Goal: Task Accomplishment & Management: Manage account settings

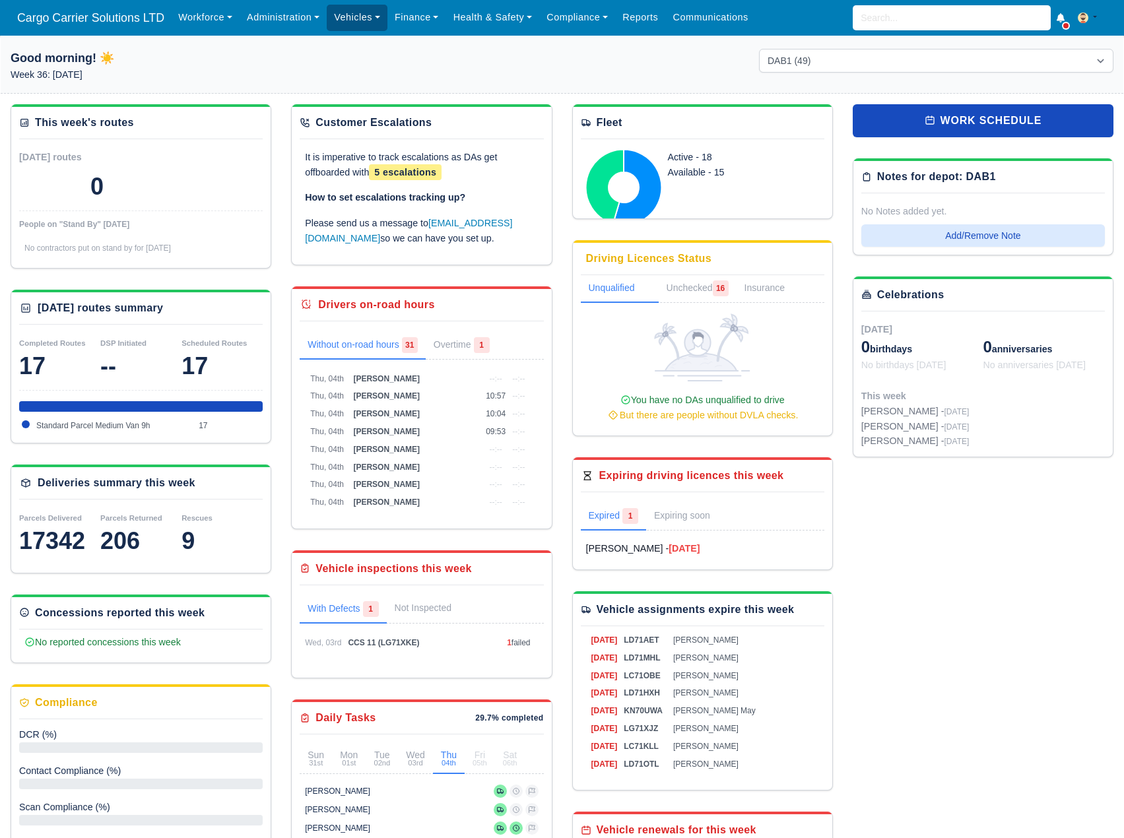
click at [329, 10] on link "Vehicles" at bounding box center [357, 18] width 61 height 26
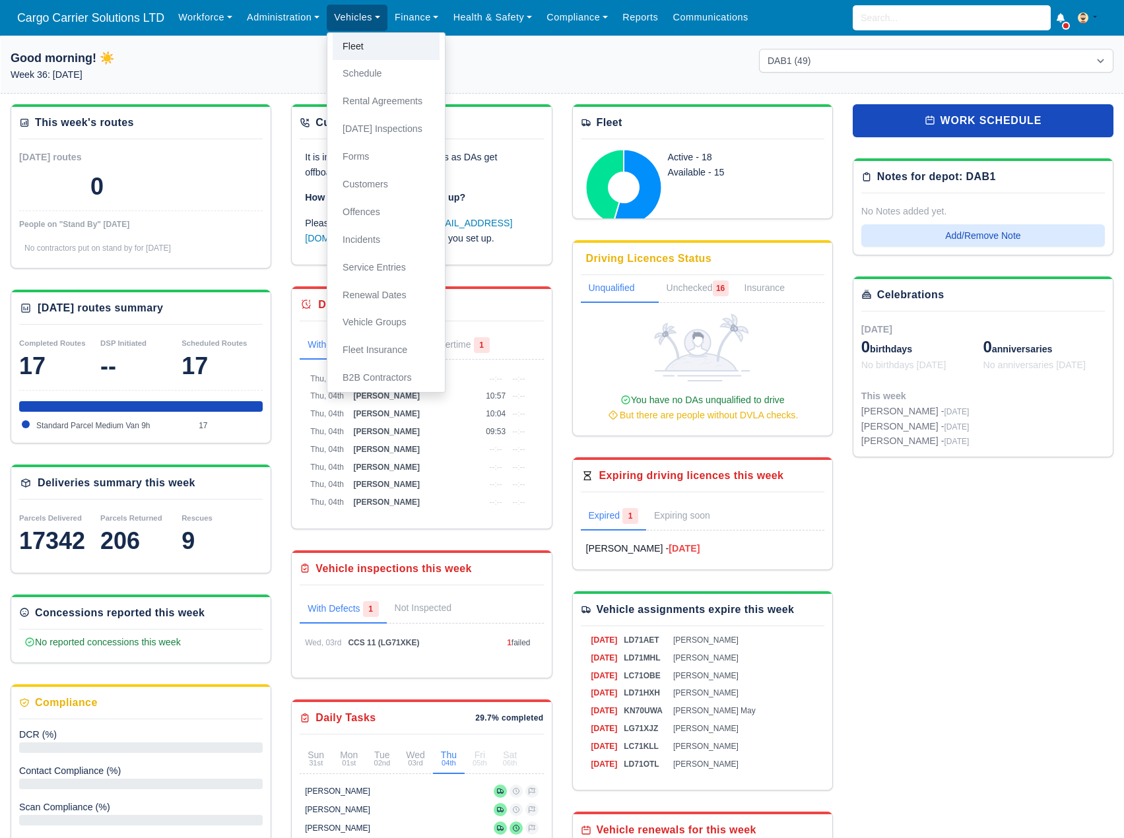
click at [364, 53] on link "Fleet" at bounding box center [386, 47] width 107 height 28
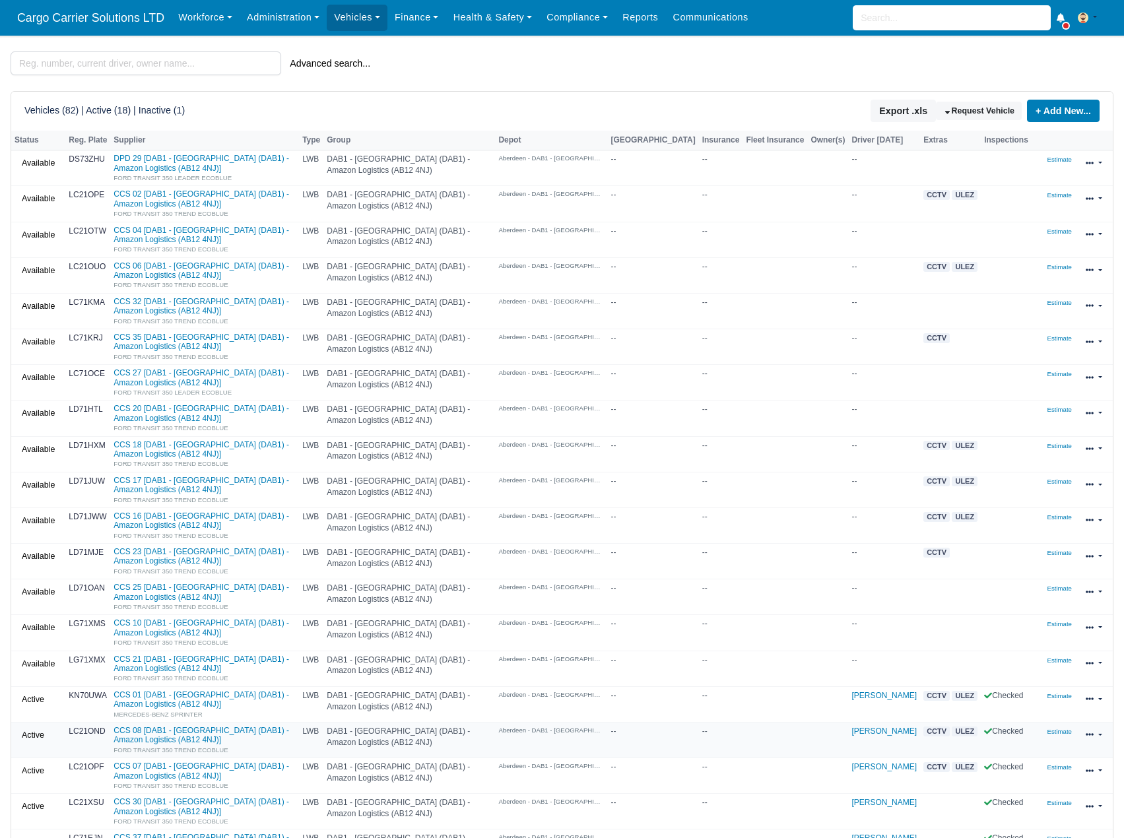
click at [56, 735] on div "Active Active Available Garage Returned" at bounding box center [39, 735] width 48 height 19
click at [145, 735] on link "CCS 08 [DAB1 - Aberdeen (DAB1) - Amazon Logistics (AB12 4NJ)] FORD TRANSIT 350 …" at bounding box center [205, 740] width 182 height 28
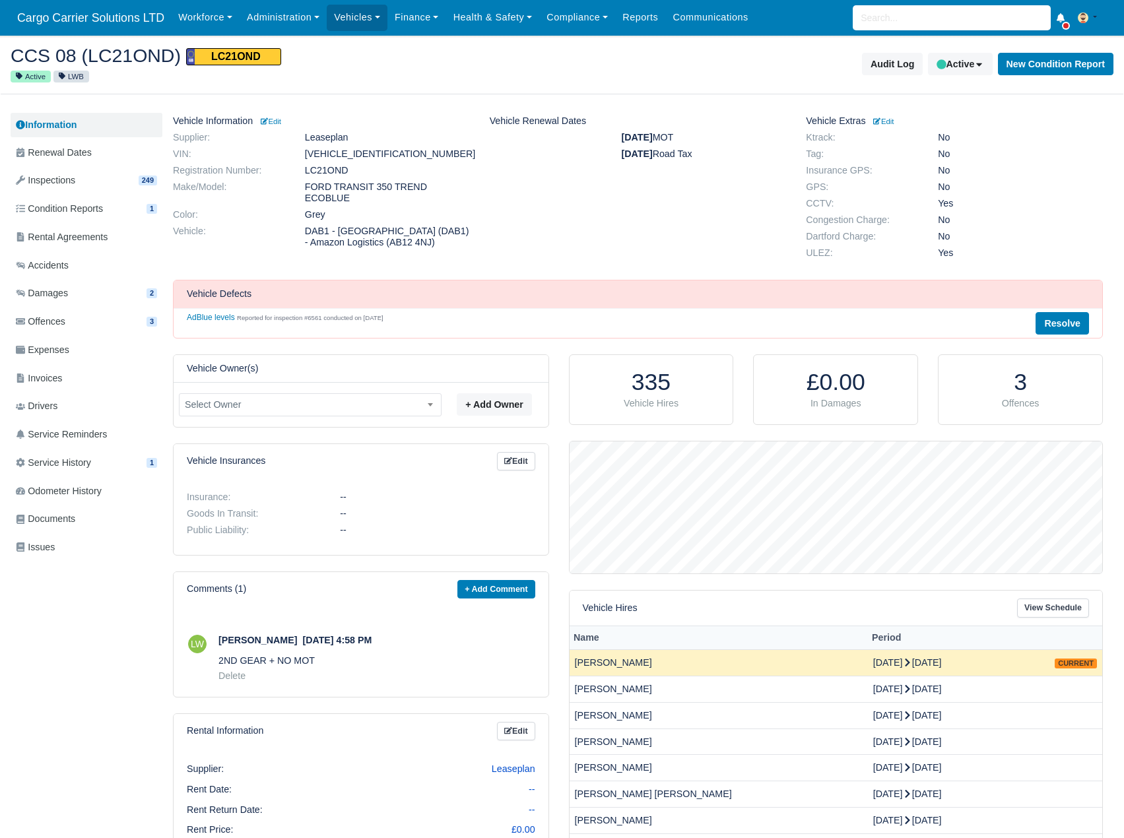
scroll to position [132, 533]
click at [65, 184] on span "Inspections" at bounding box center [45, 180] width 59 height 15
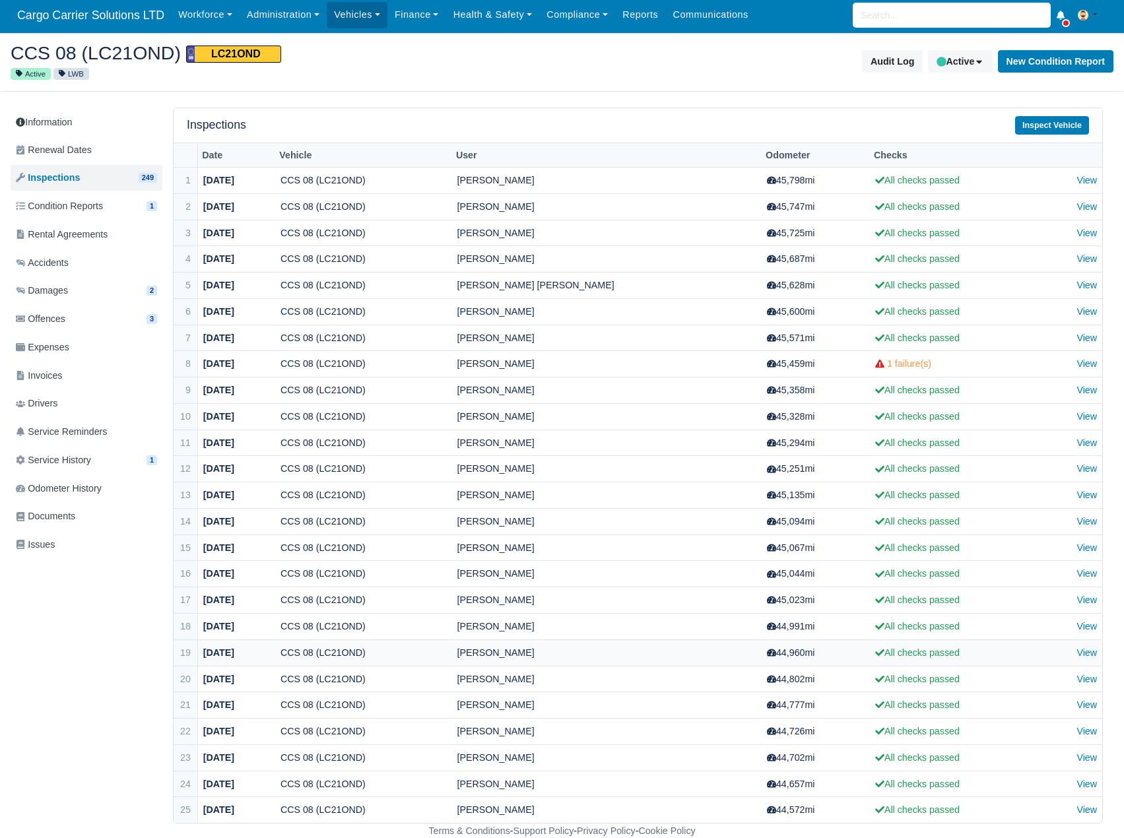
scroll to position [3, 0]
click at [234, 814] on strong "[DATE]" at bounding box center [218, 809] width 31 height 11
click at [526, 807] on td "Jamie Kelly" at bounding box center [607, 810] width 310 height 26
click at [1091, 760] on link "View" at bounding box center [1087, 757] width 20 height 11
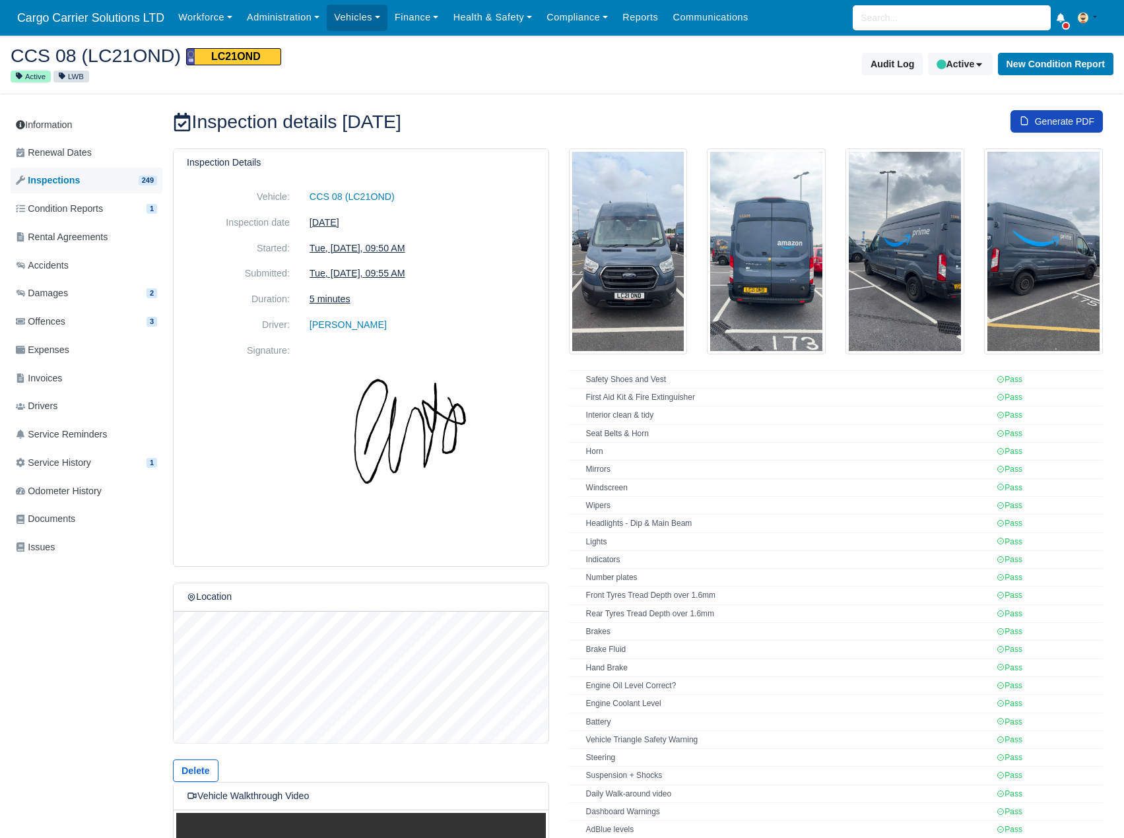
click at [133, 184] on link "Inspections 249" at bounding box center [87, 181] width 152 height 26
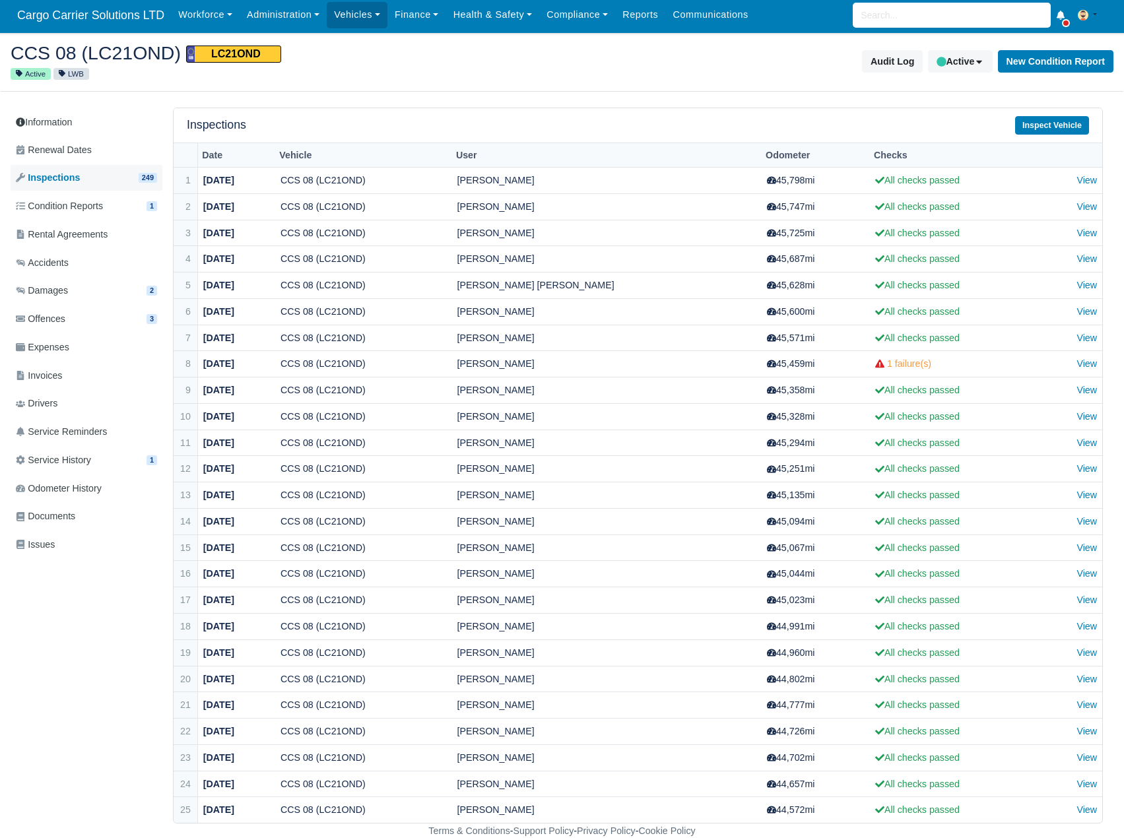
scroll to position [3, 0]
click at [355, 11] on link "Vehicles" at bounding box center [357, 14] width 61 height 26
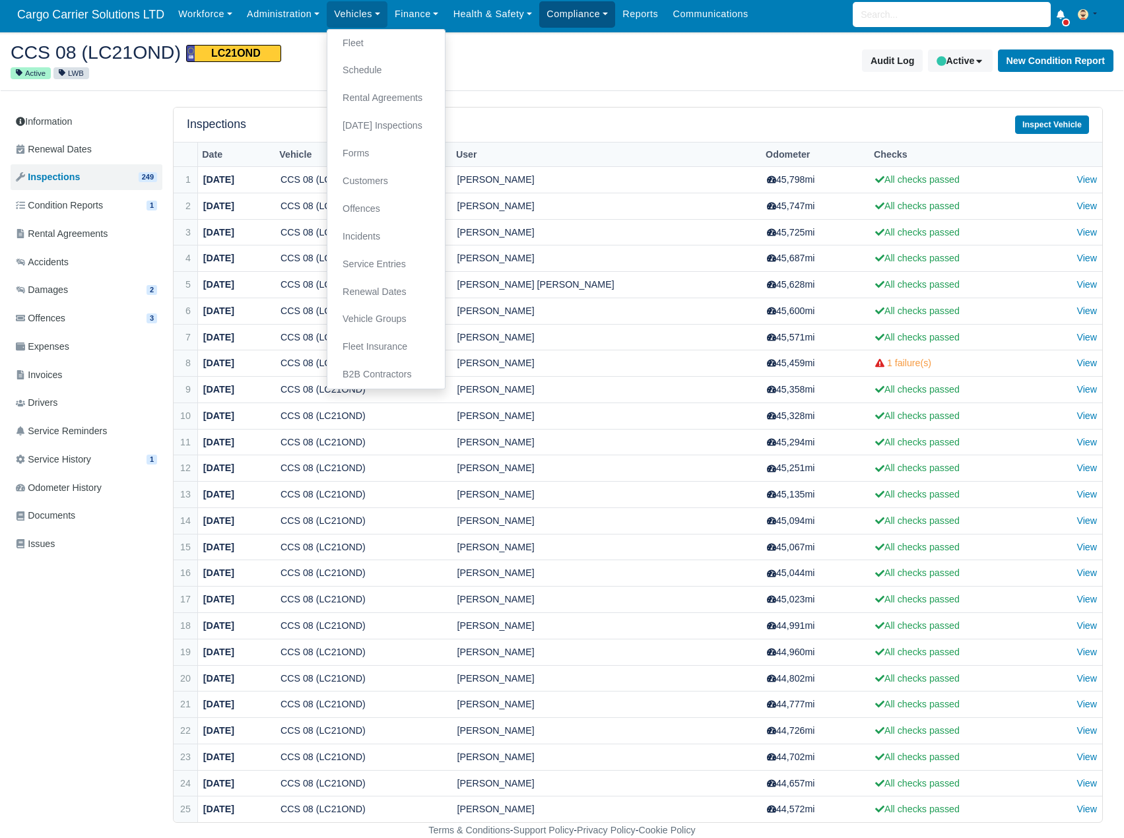
click at [576, 9] on link "Compliance" at bounding box center [577, 14] width 76 height 26
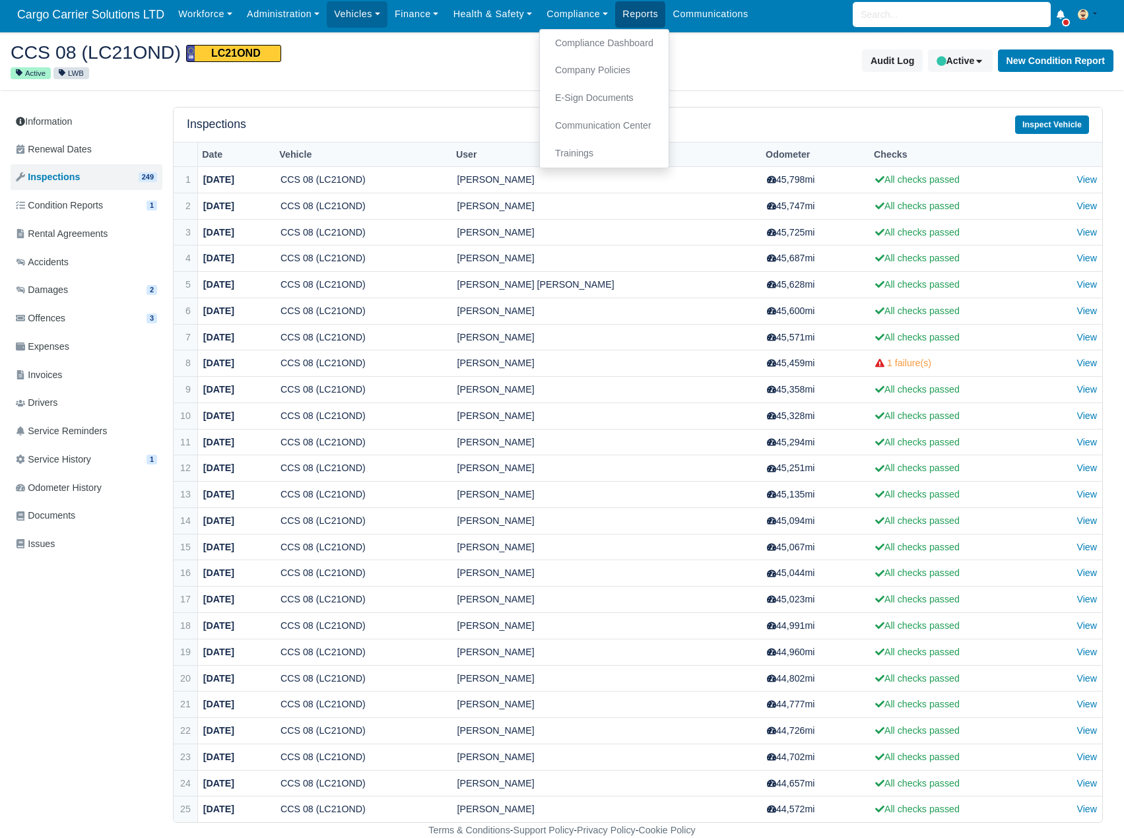
click at [629, 23] on link "Reports" at bounding box center [640, 14] width 50 height 26
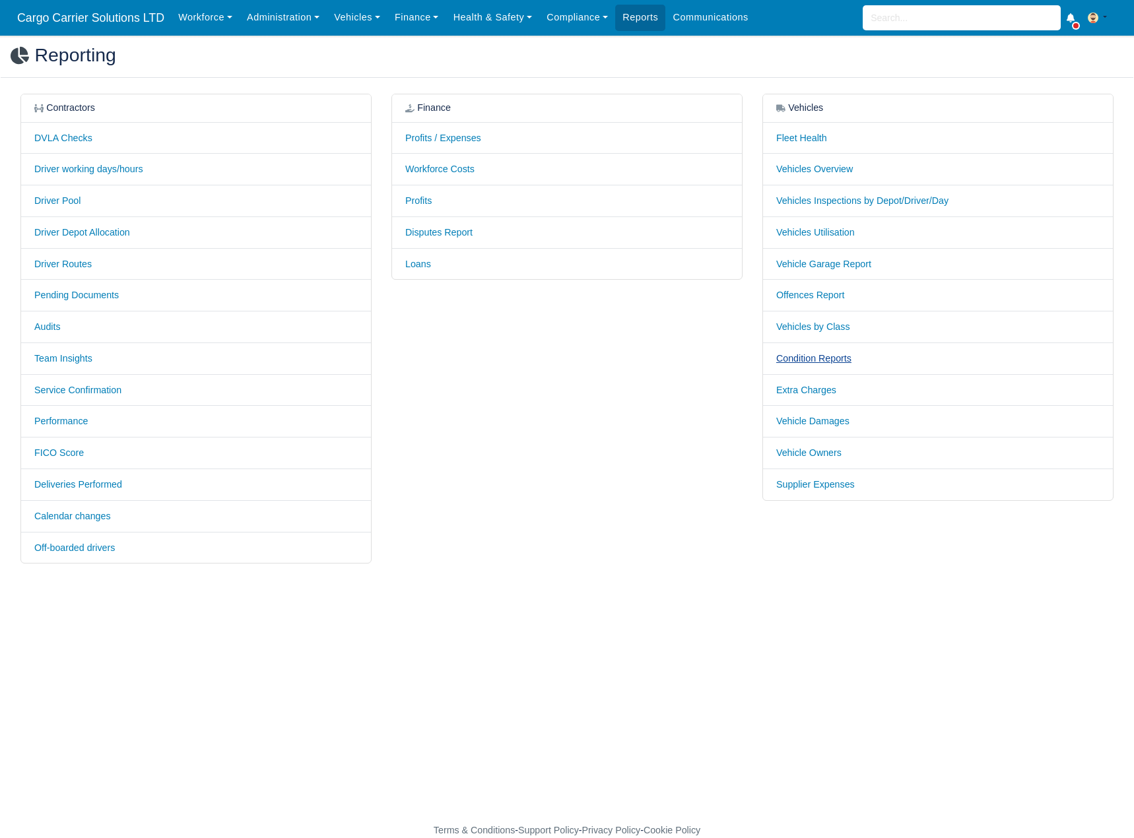
click at [819, 359] on link "Condition Reports" at bounding box center [813, 358] width 75 height 11
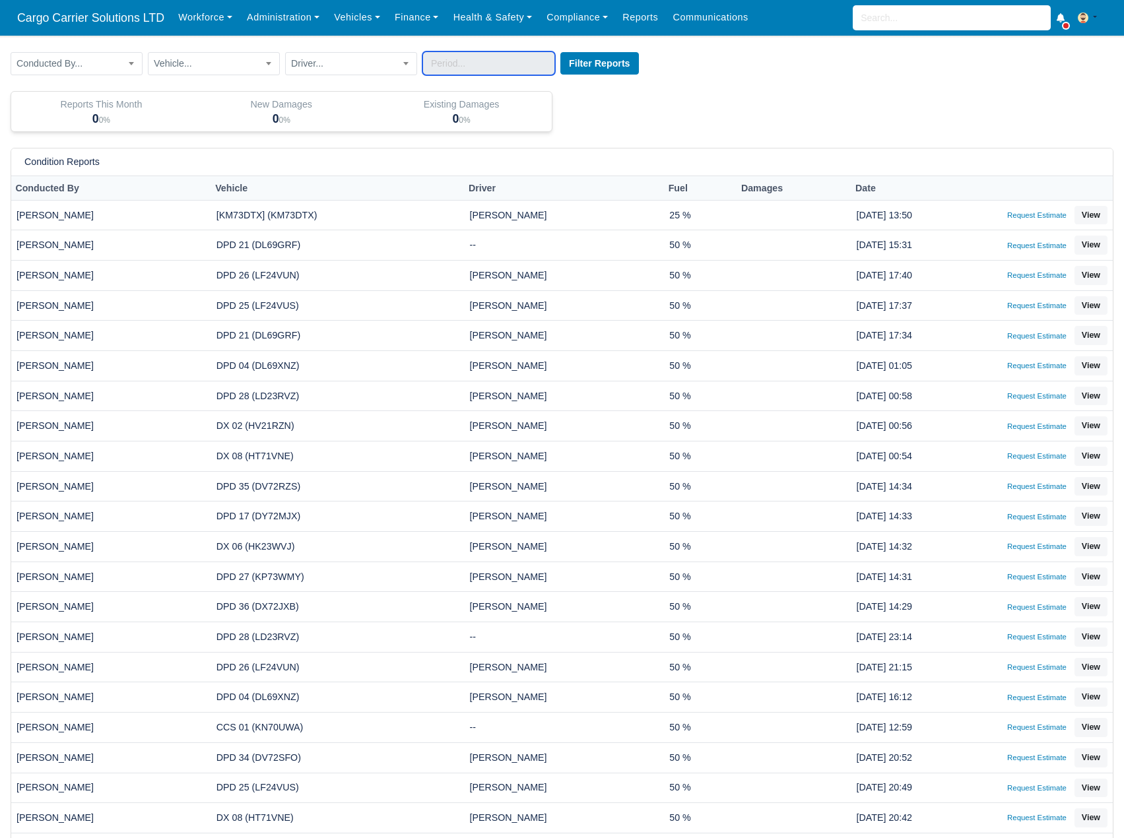
click at [471, 62] on input "text" at bounding box center [489, 63] width 133 height 24
click at [434, 97] on span at bounding box center [434, 88] width 22 height 22
select select "6"
click at [434, 97] on span at bounding box center [434, 88] width 22 height 22
type input "2025-07-10"
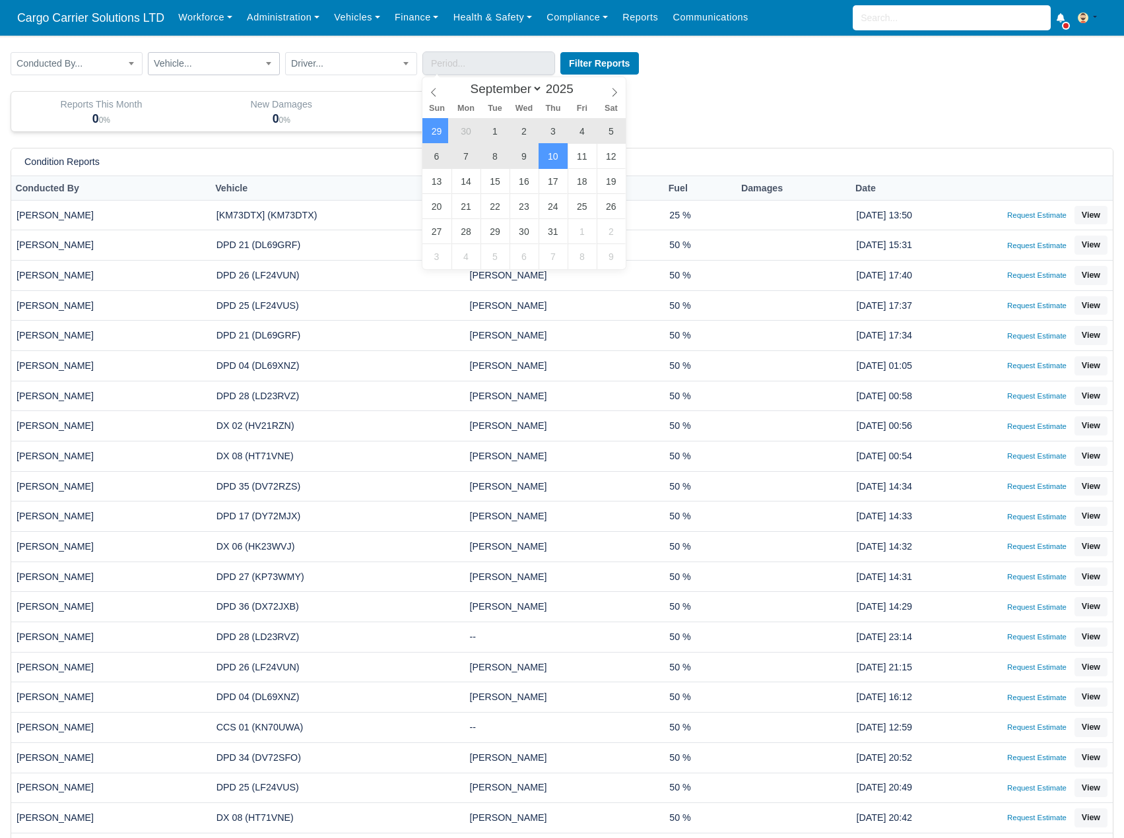
click at [249, 67] on span "Vehicle..." at bounding box center [214, 63] width 131 height 17
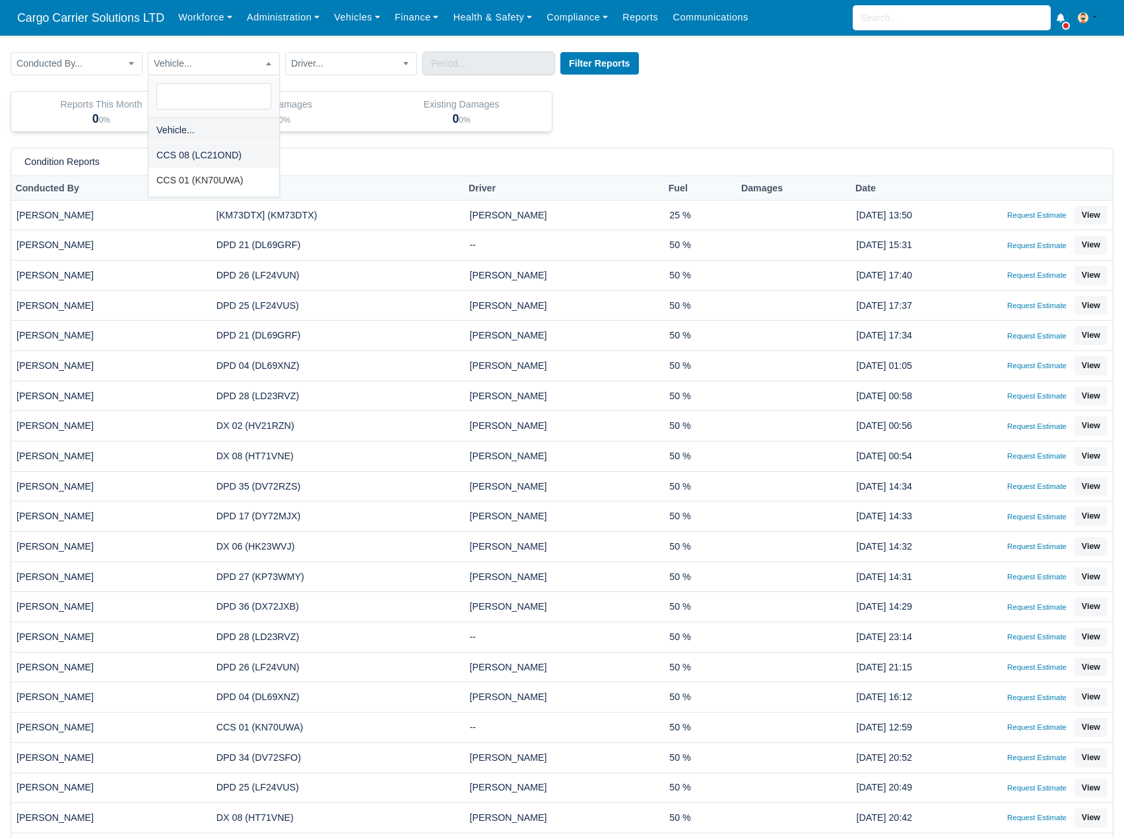
select select "8"
click at [621, 55] on button "Filter Reports" at bounding box center [599, 63] width 79 height 22
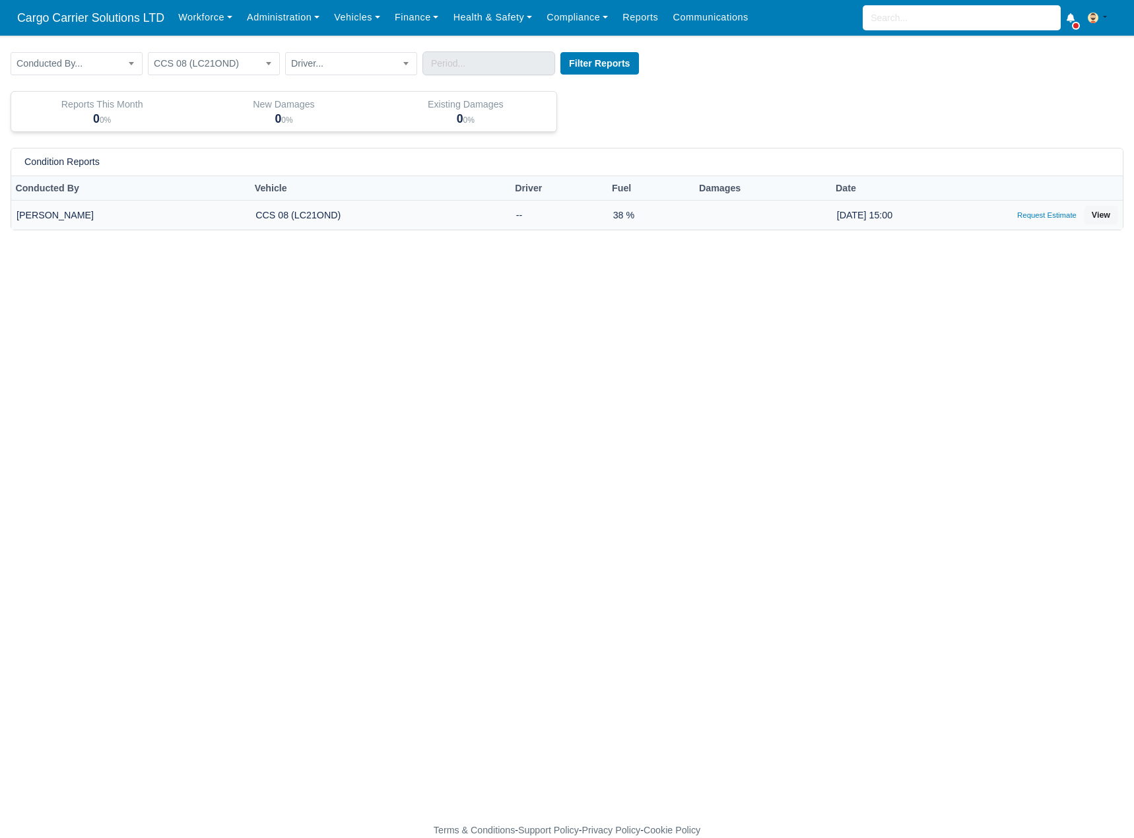
click at [562, 220] on td "--" at bounding box center [559, 215] width 97 height 30
click at [57, 224] on td "Hennie Waldeck" at bounding box center [130, 215] width 239 height 30
click at [608, 223] on td "38 %" at bounding box center [651, 215] width 87 height 30
click at [485, 65] on input "text" at bounding box center [489, 63] width 133 height 24
click at [426, 92] on span at bounding box center [434, 88] width 22 height 22
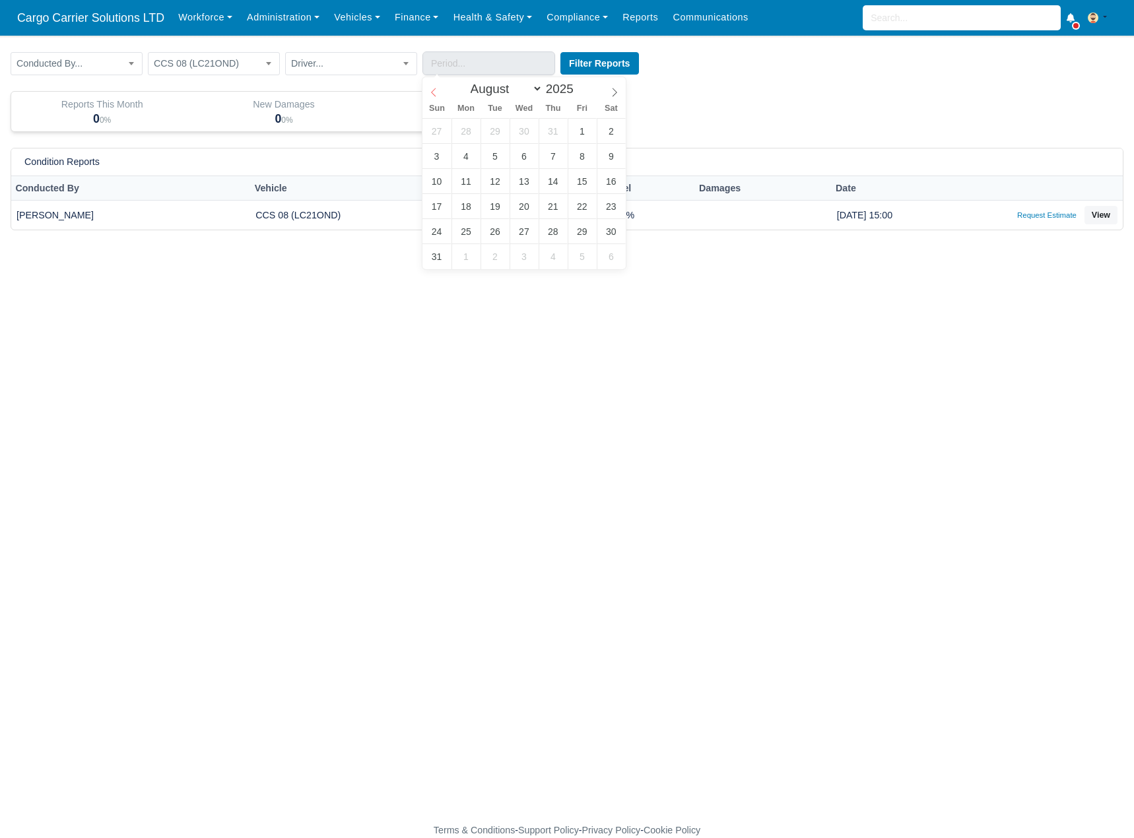
select select "6"
click at [426, 92] on span at bounding box center [434, 88] width 22 height 22
type input "[DATE] to [DATE]"
click at [581, 61] on button "Filter Reports" at bounding box center [599, 63] width 79 height 22
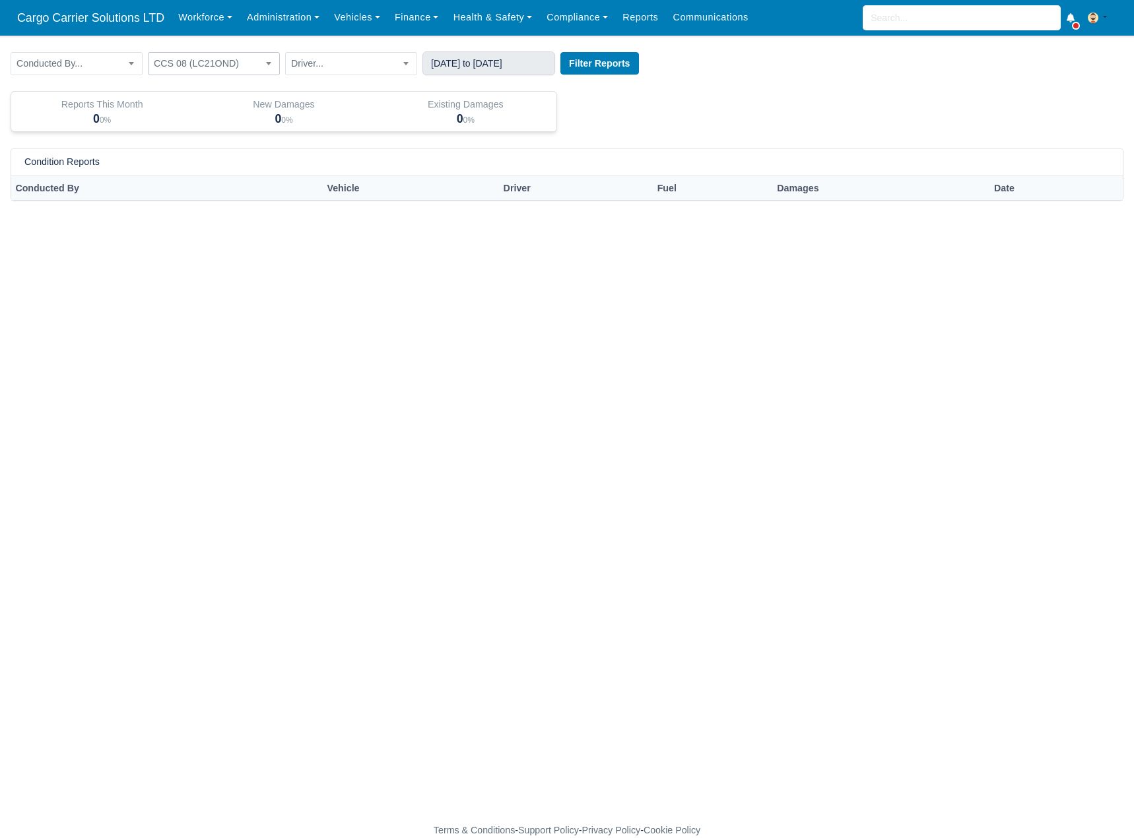
click at [215, 59] on span "CCS 08 (LC21OND)" at bounding box center [214, 63] width 131 height 17
select select "1"
click at [585, 69] on button "Filter Reports" at bounding box center [599, 63] width 79 height 22
click at [241, 67] on span "CCS 01 (KN70UWA)" at bounding box center [214, 63] width 131 height 17
select select "8"
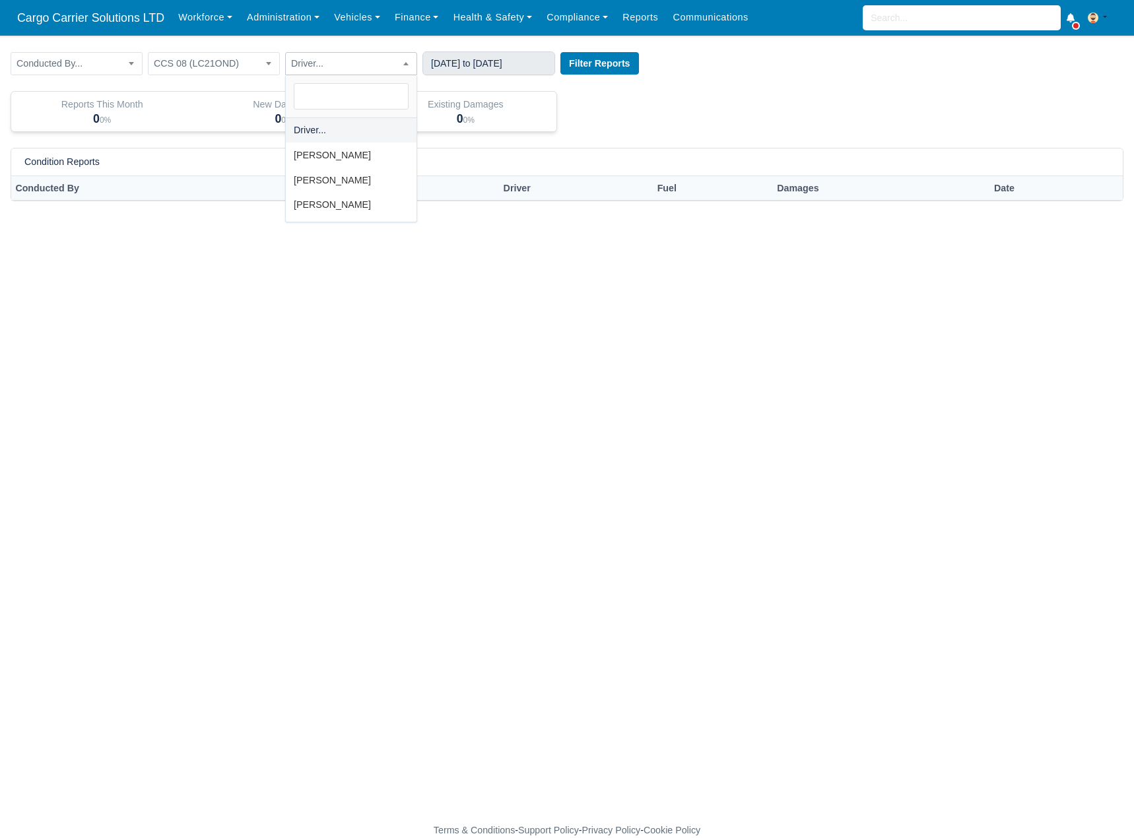
click at [382, 65] on span "Driver..." at bounding box center [351, 63] width 131 height 17
click at [463, 55] on input "2025-07-10 to 2025-07-11" at bounding box center [489, 63] width 133 height 24
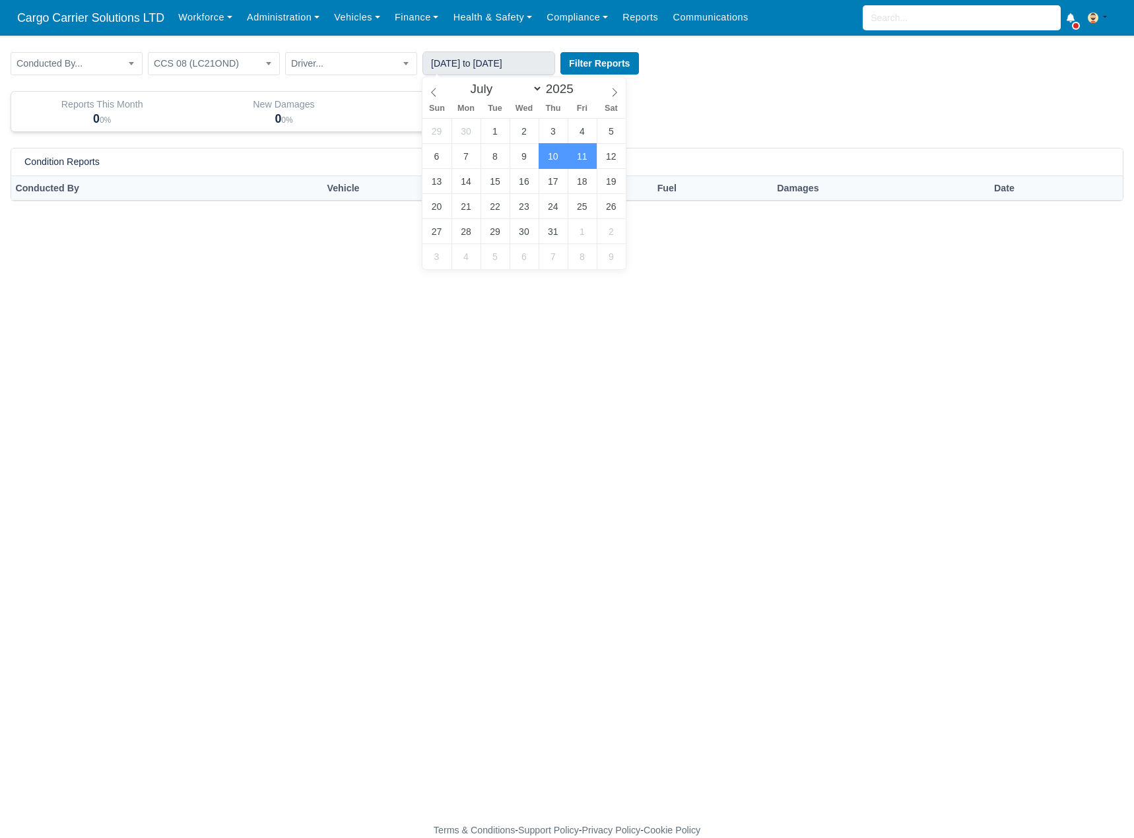
click at [691, 61] on form "Conducted By... Hennie Waldeck Leon Weideman Neil de Wit Nils Sorensen Conducte…" at bounding box center [567, 63] width 1113 height 24
click at [410, 20] on link "Finance" at bounding box center [417, 18] width 59 height 26
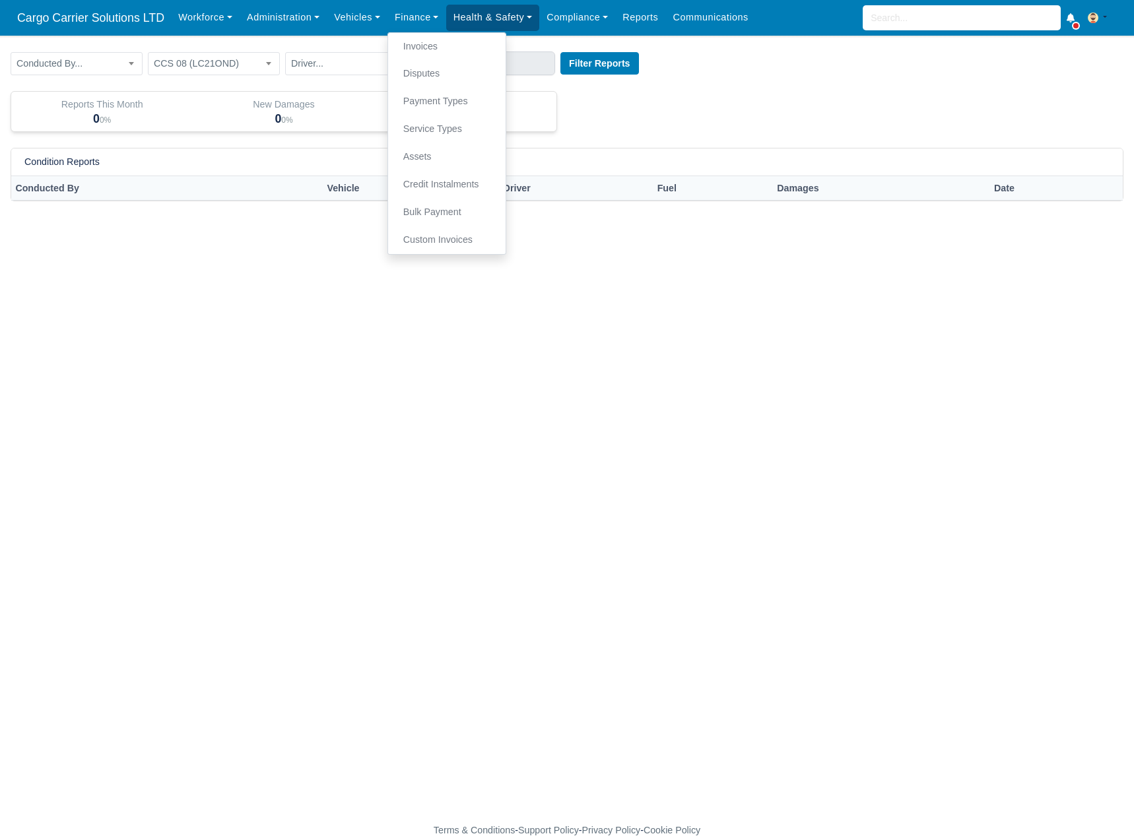
click at [491, 20] on link "Health & Safety" at bounding box center [493, 18] width 94 height 26
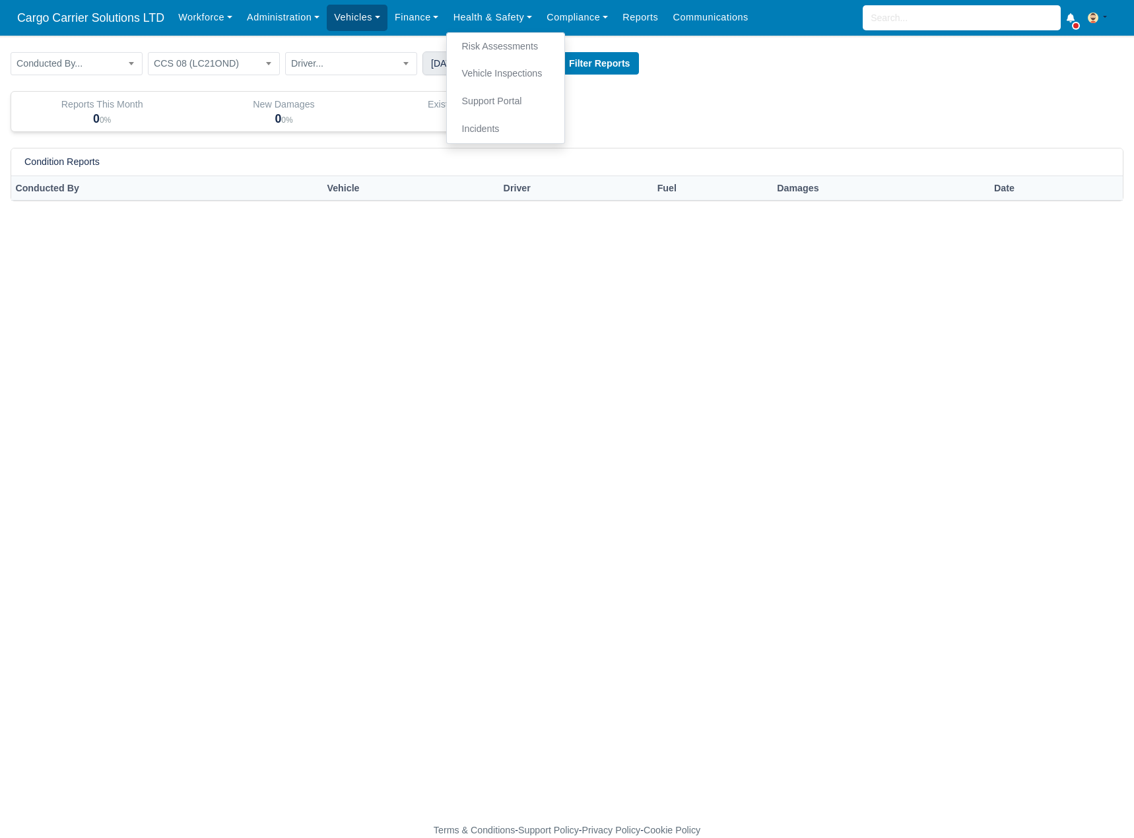
click at [339, 22] on link "Vehicles" at bounding box center [357, 18] width 61 height 26
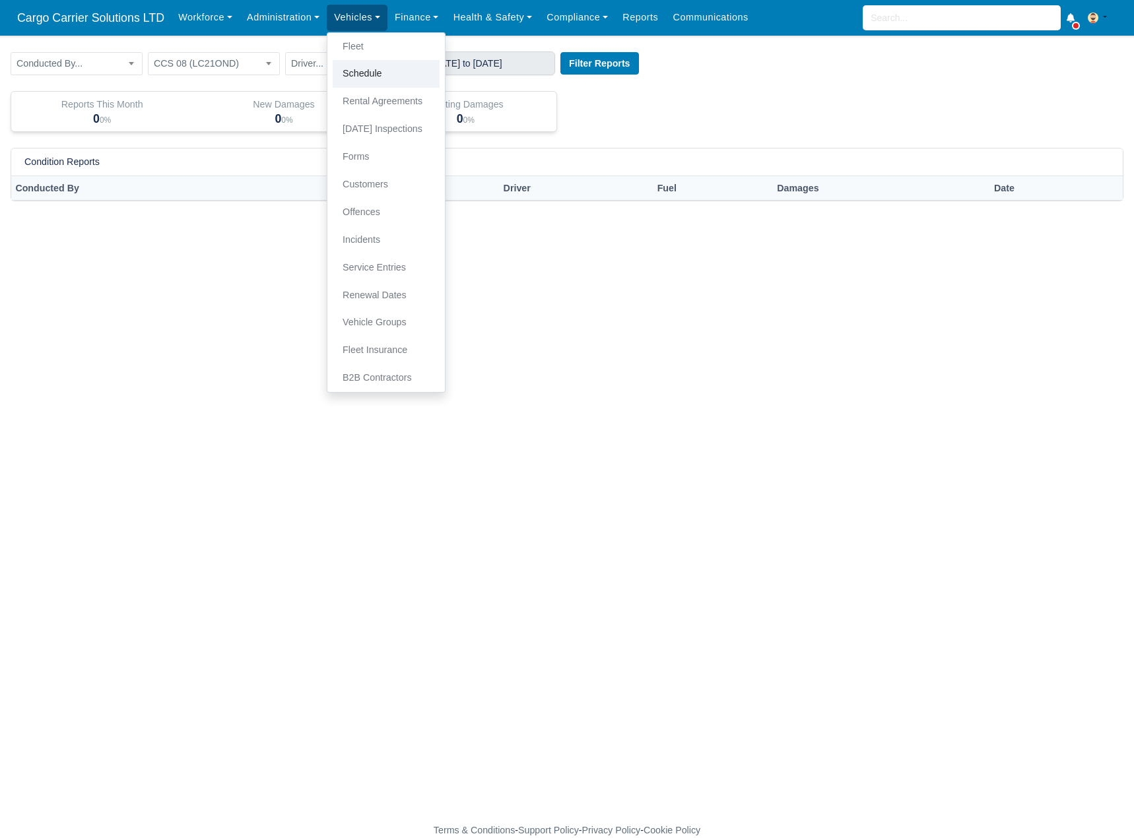
click at [365, 81] on link "Schedule" at bounding box center [386, 74] width 107 height 28
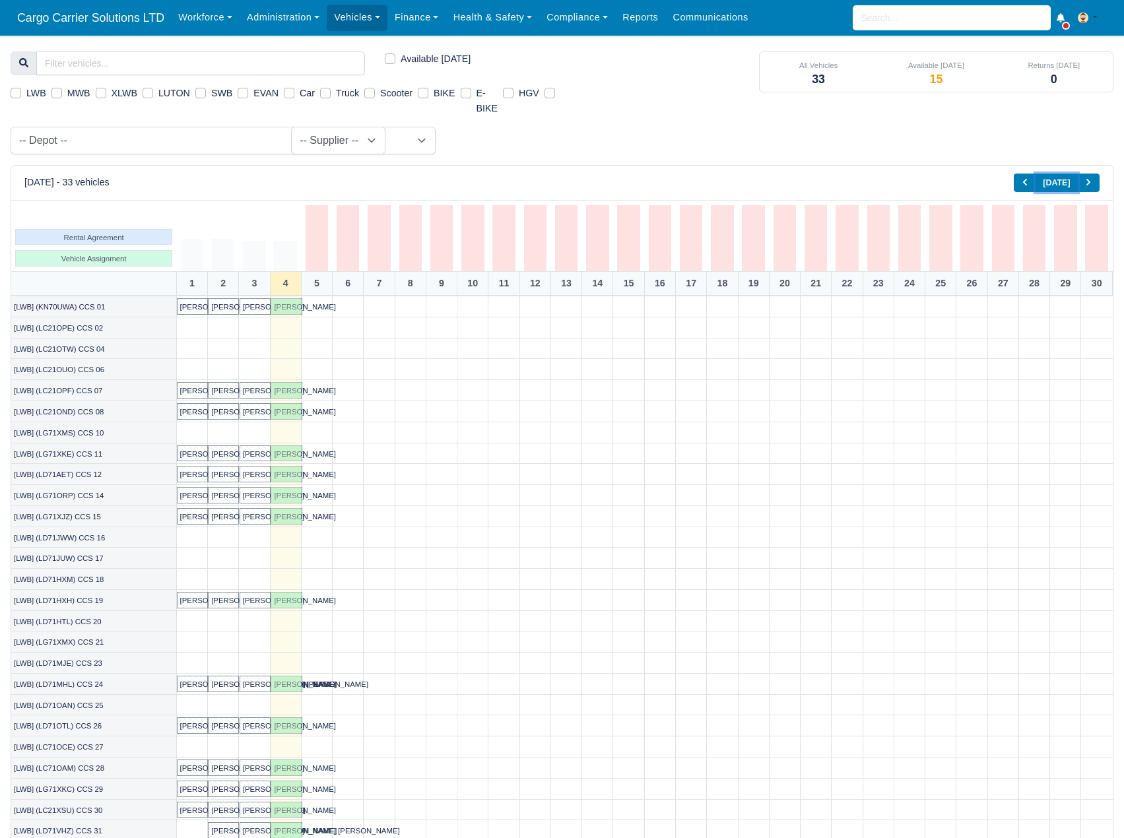
click at [1054, 181] on button "Today" at bounding box center [1057, 183] width 42 height 19
click at [1019, 182] on button "Basic example" at bounding box center [1025, 183] width 22 height 19
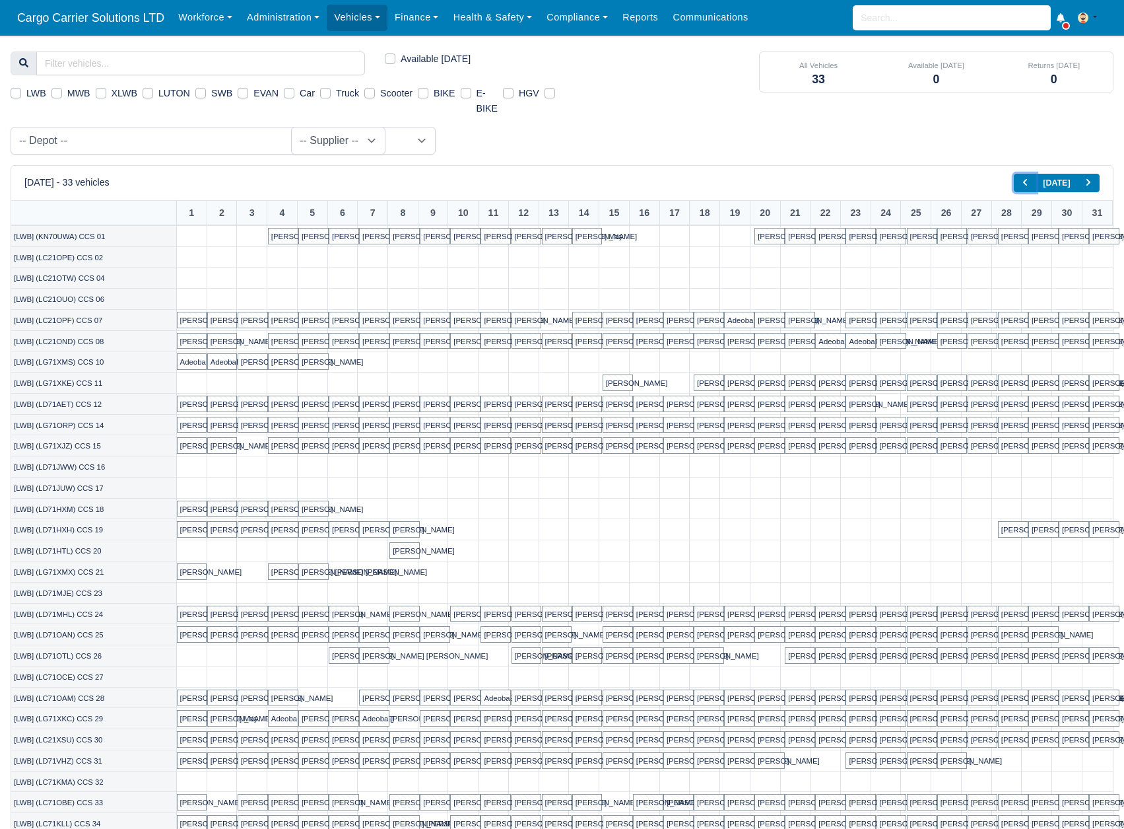
click at [1023, 181] on button "Basic example" at bounding box center [1025, 183] width 22 height 19
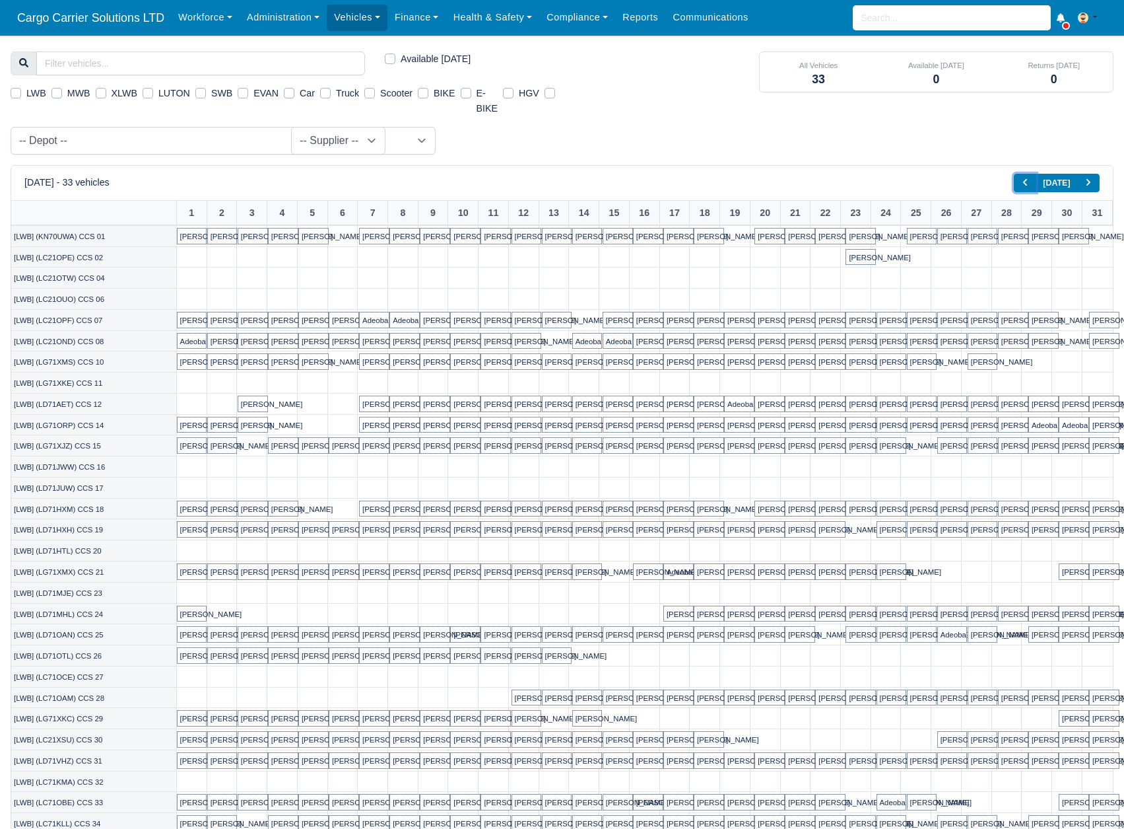
click at [1029, 184] on icon "Basic example" at bounding box center [1025, 182] width 8 height 8
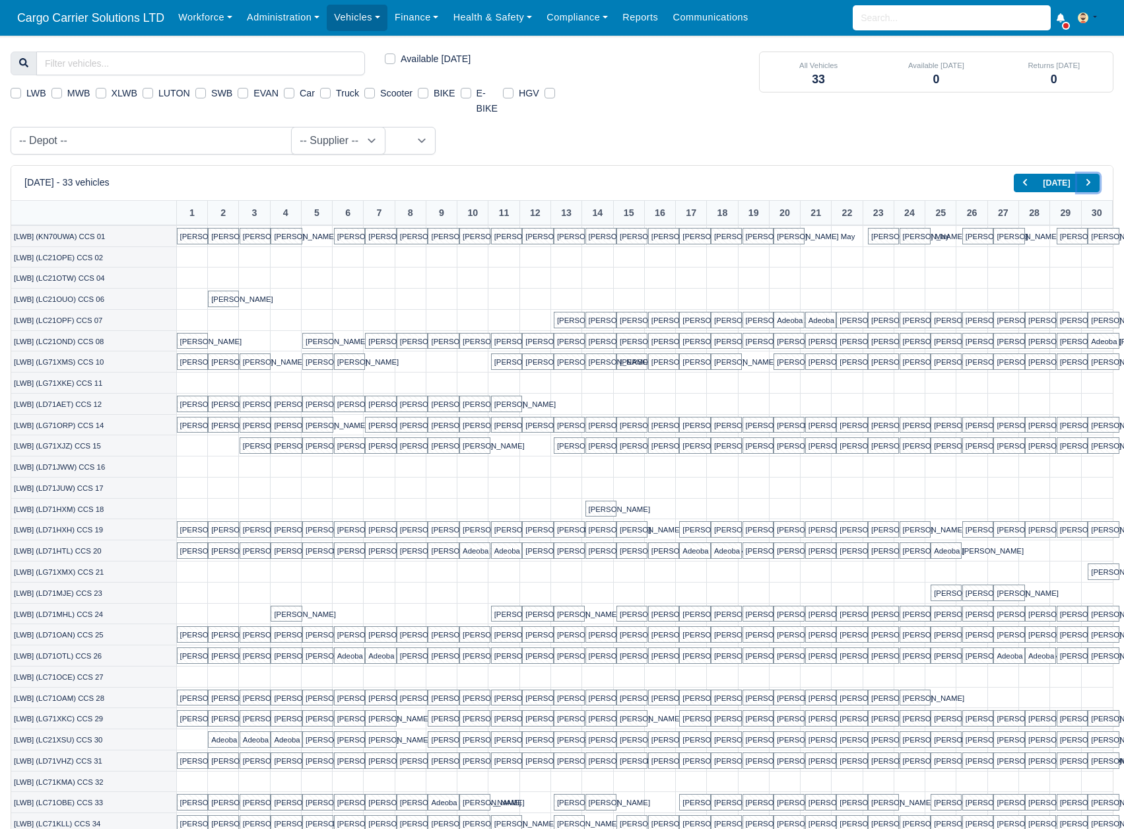
click at [1091, 182] on icon "Basic example" at bounding box center [1089, 182] width 8 height 8
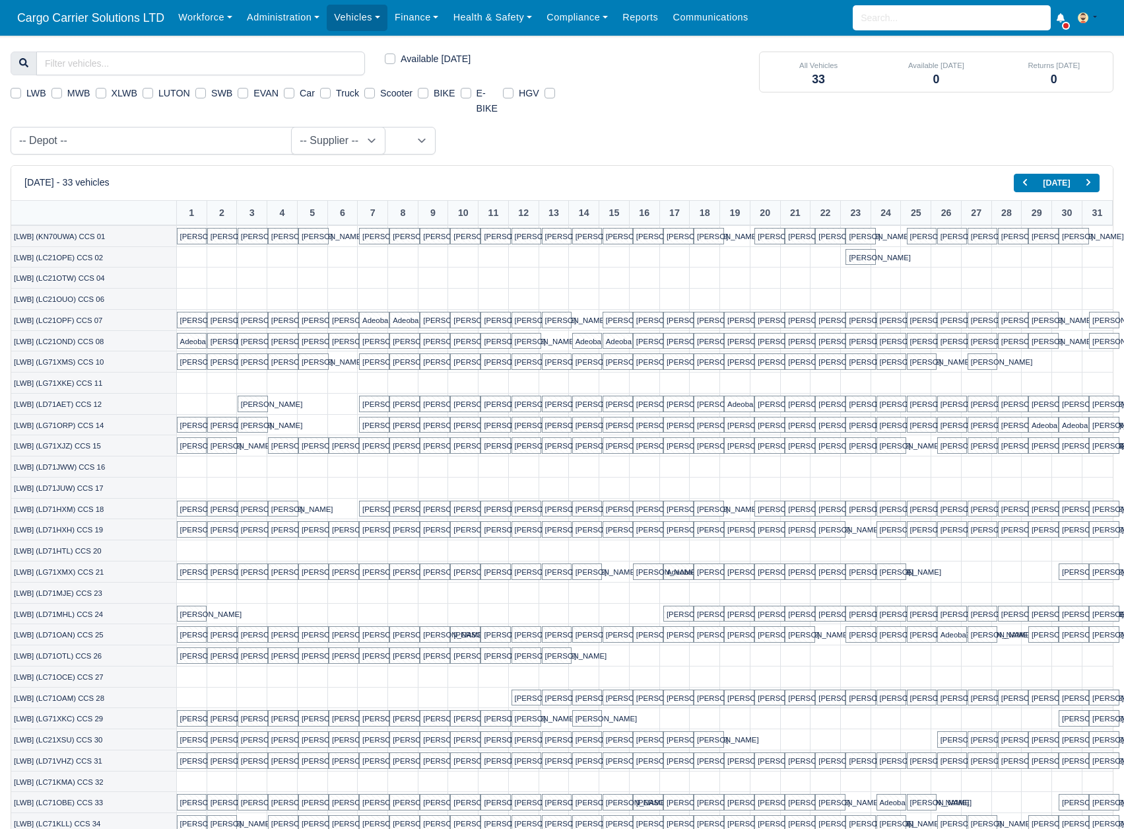
click at [467, 337] on link at bounding box center [463, 341] width 30 height 20
click at [430, 372] on link "View vehicle assignment" at bounding box center [414, 371] width 118 height 36
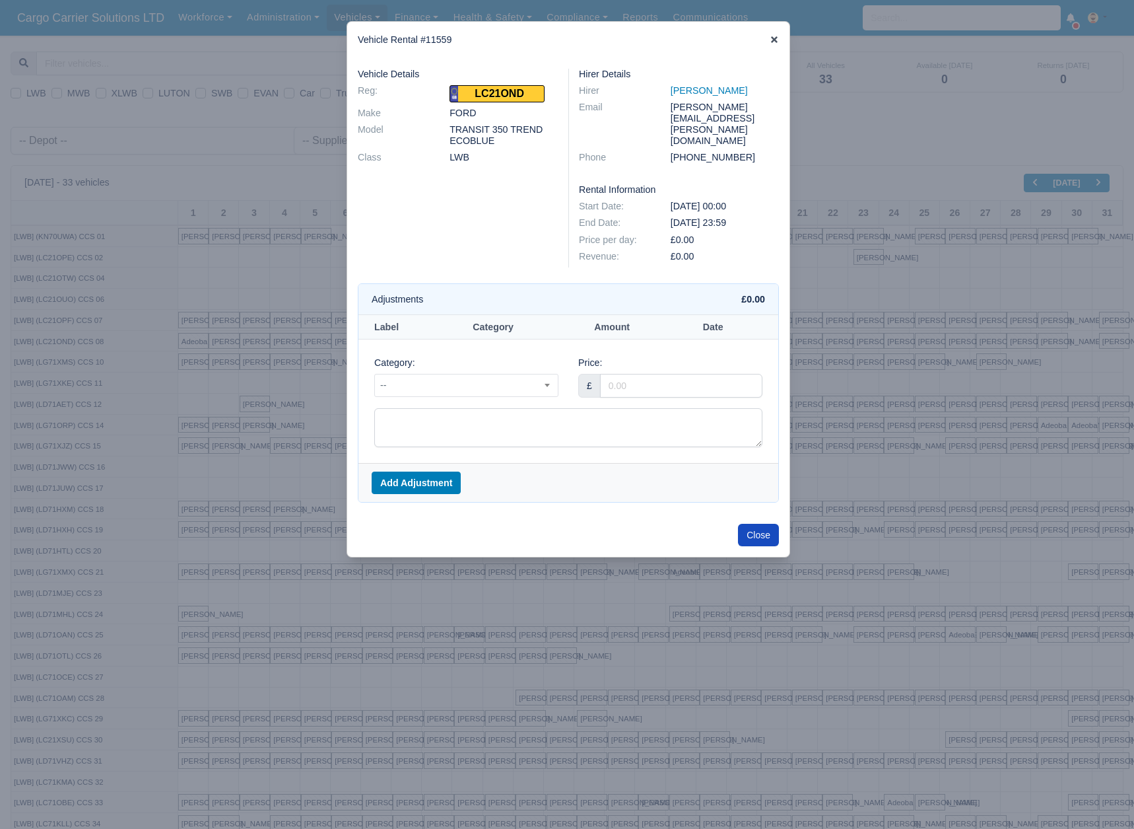
click at [770, 40] on icon at bounding box center [774, 39] width 9 height 9
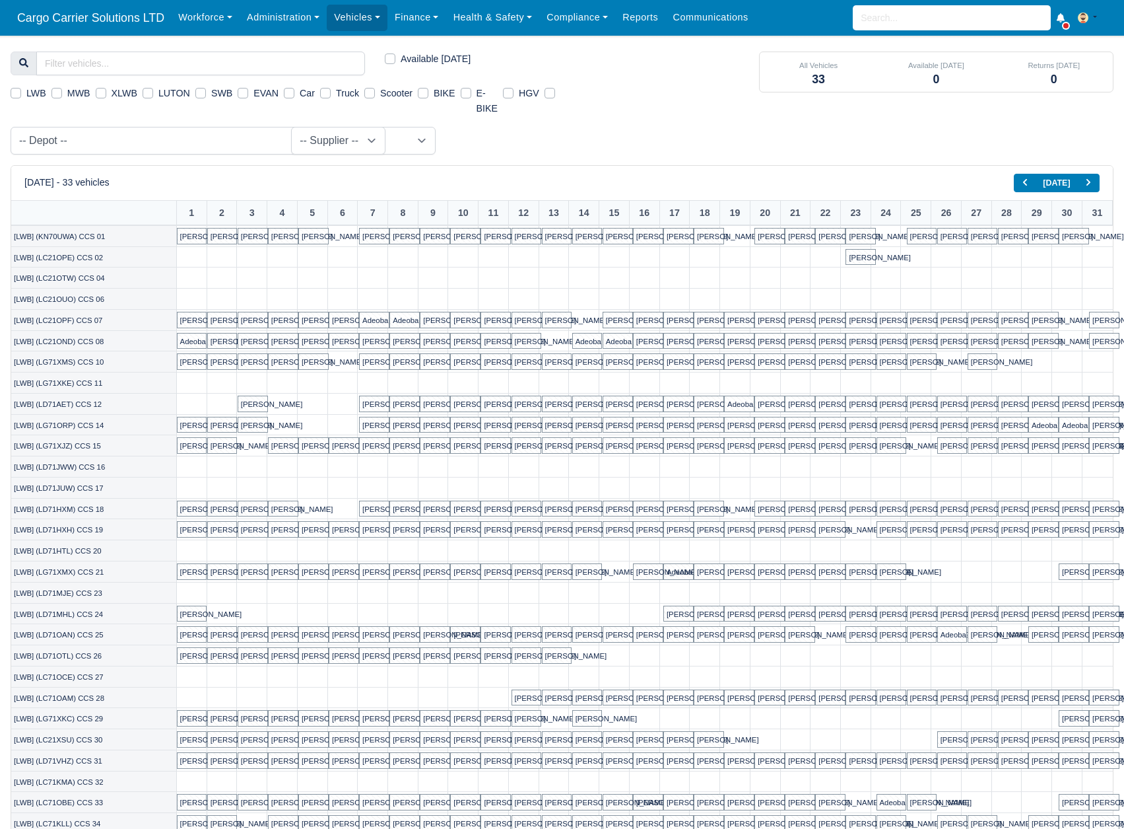
click at [343, 446] on link at bounding box center [343, 445] width 30 height 20
click at [342, 343] on link at bounding box center [343, 341] width 30 height 20
click at [320, 379] on link "View vehicle assignment" at bounding box center [294, 371] width 118 height 36
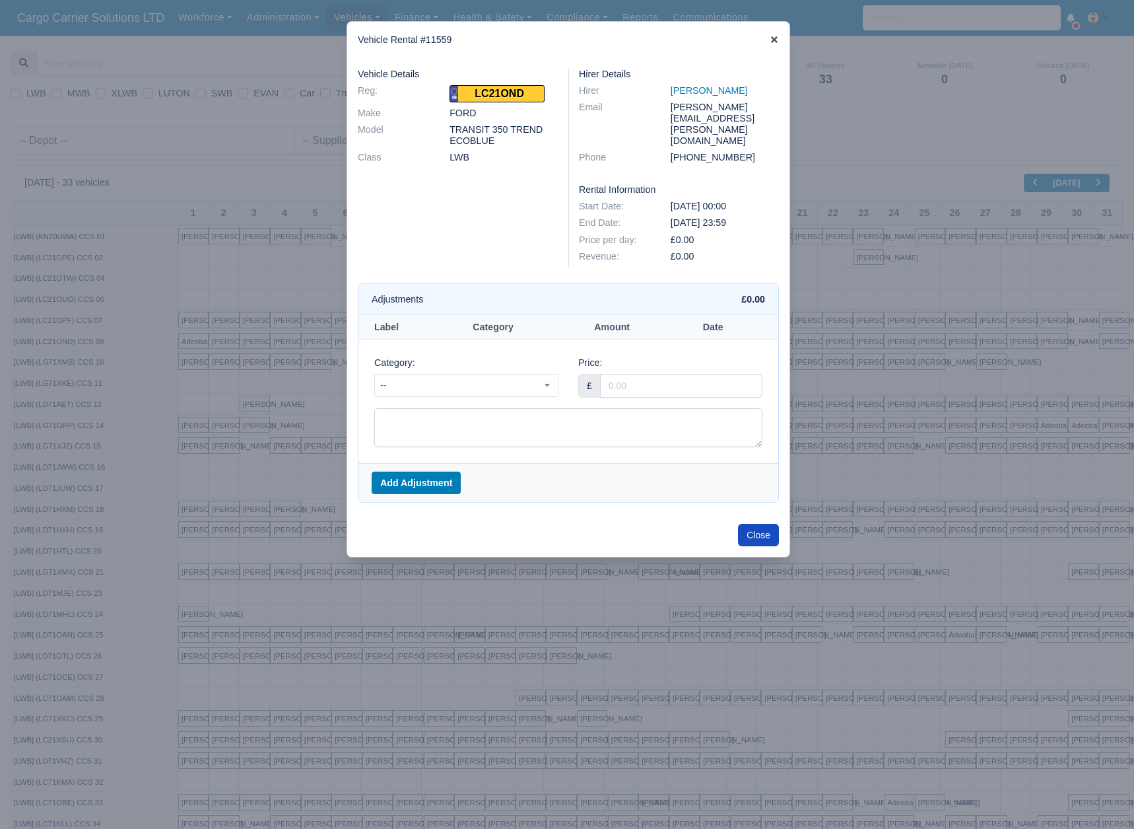
click at [770, 44] on icon at bounding box center [774, 39] width 9 height 9
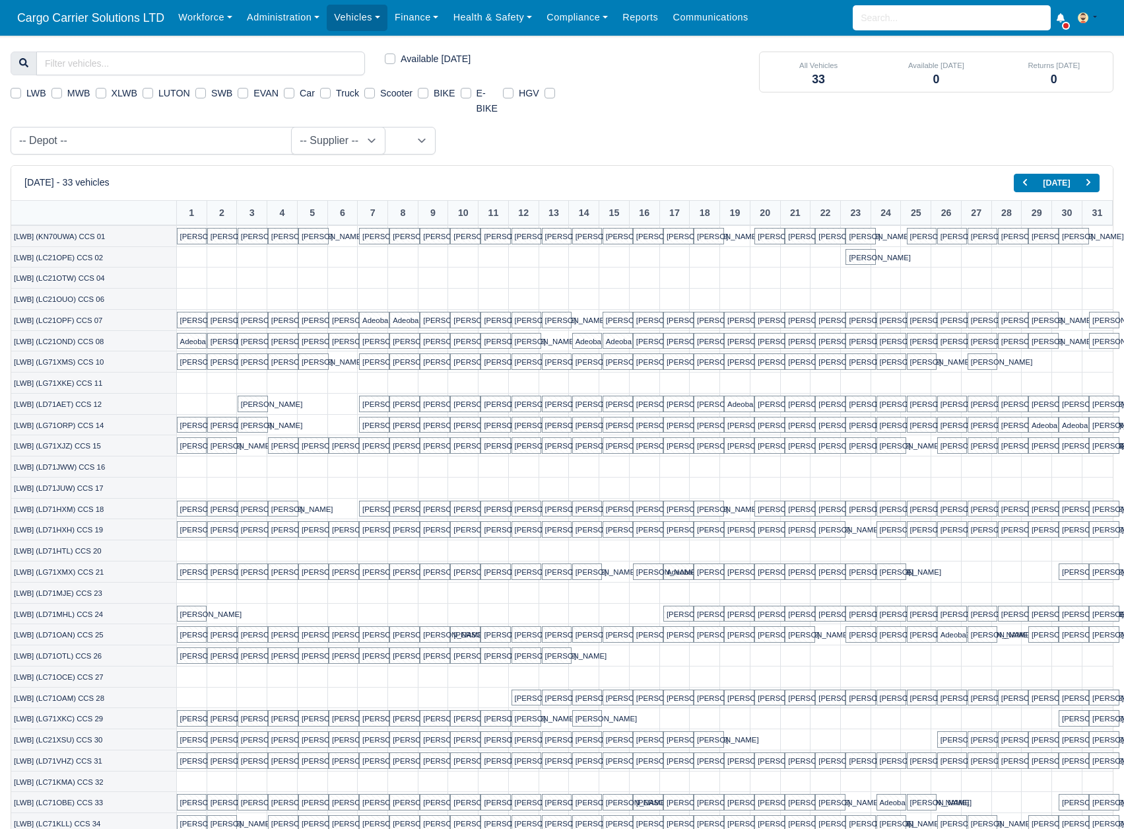
click at [60, 343] on small "[LWB] (LC21OND) CCS 08" at bounding box center [59, 341] width 90 height 8
click at [202, 343] on link at bounding box center [192, 341] width 30 height 20
click at [153, 365] on link "View vehicle assignment" at bounding box center [143, 371] width 118 height 36
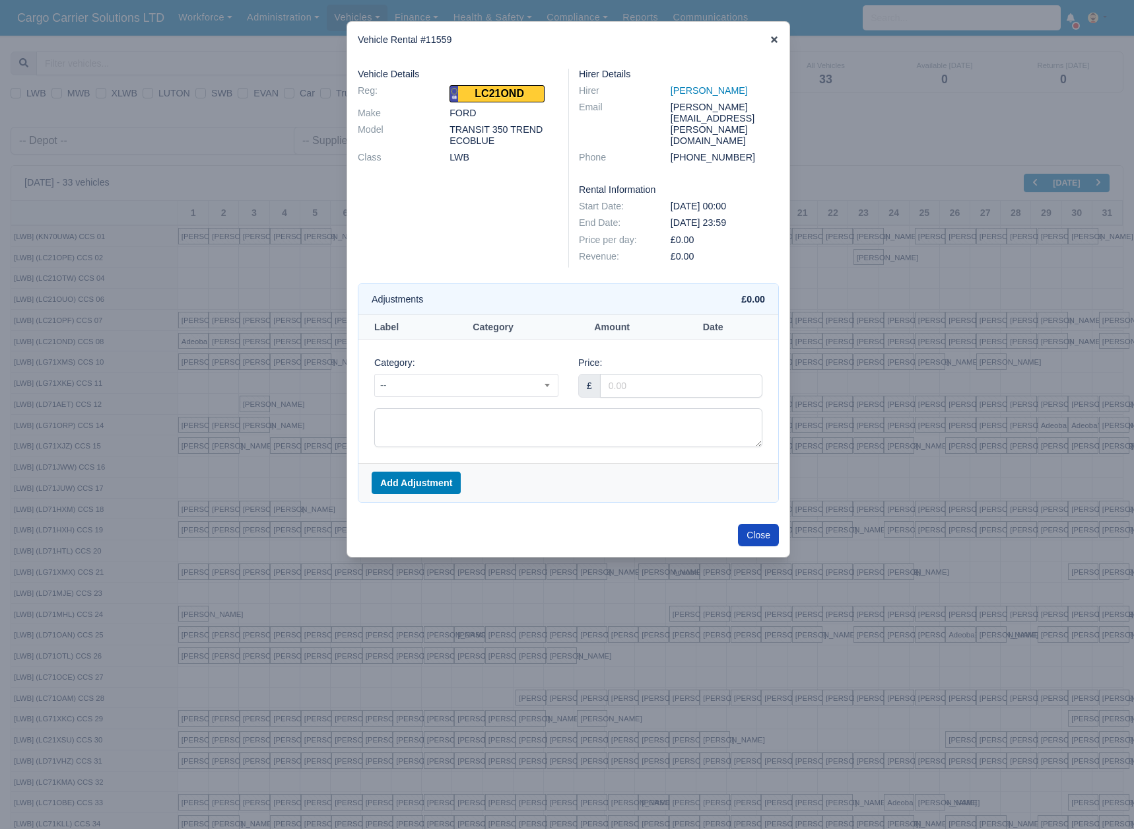
click at [770, 36] on icon at bounding box center [774, 39] width 9 height 9
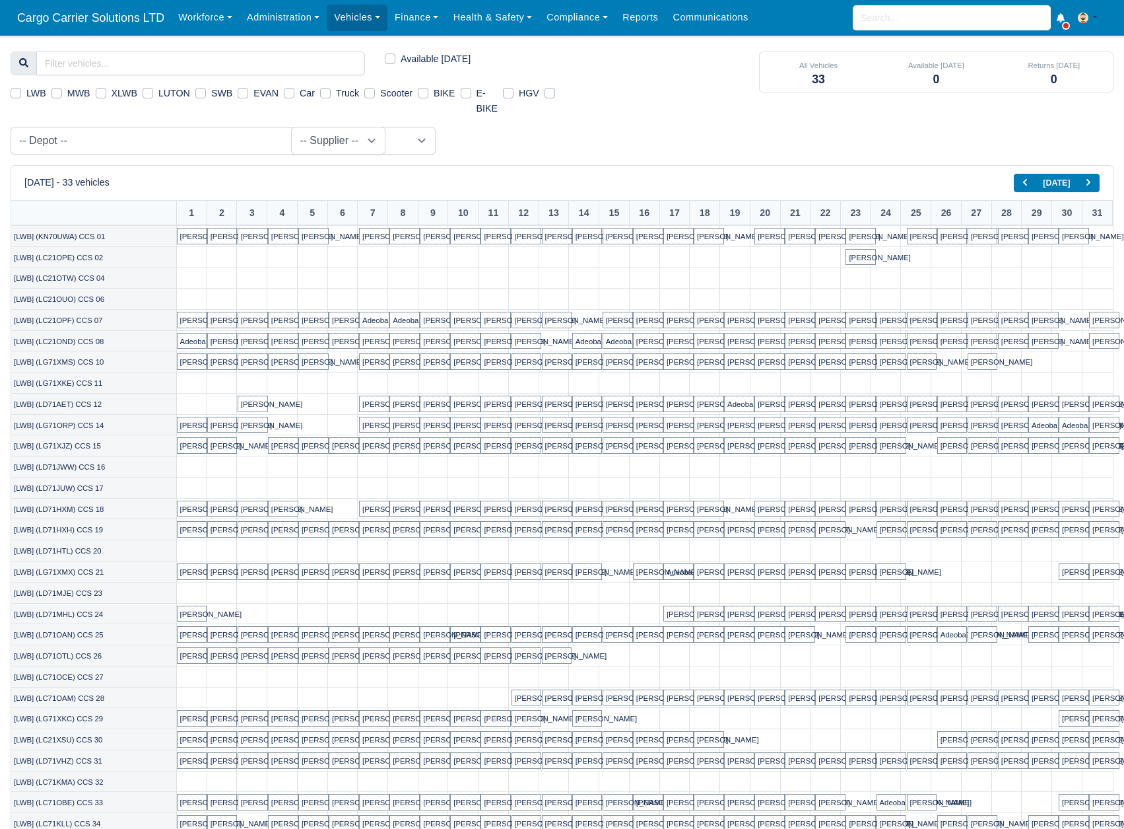
click at [344, 212] on th "6" at bounding box center [342, 213] width 30 height 24
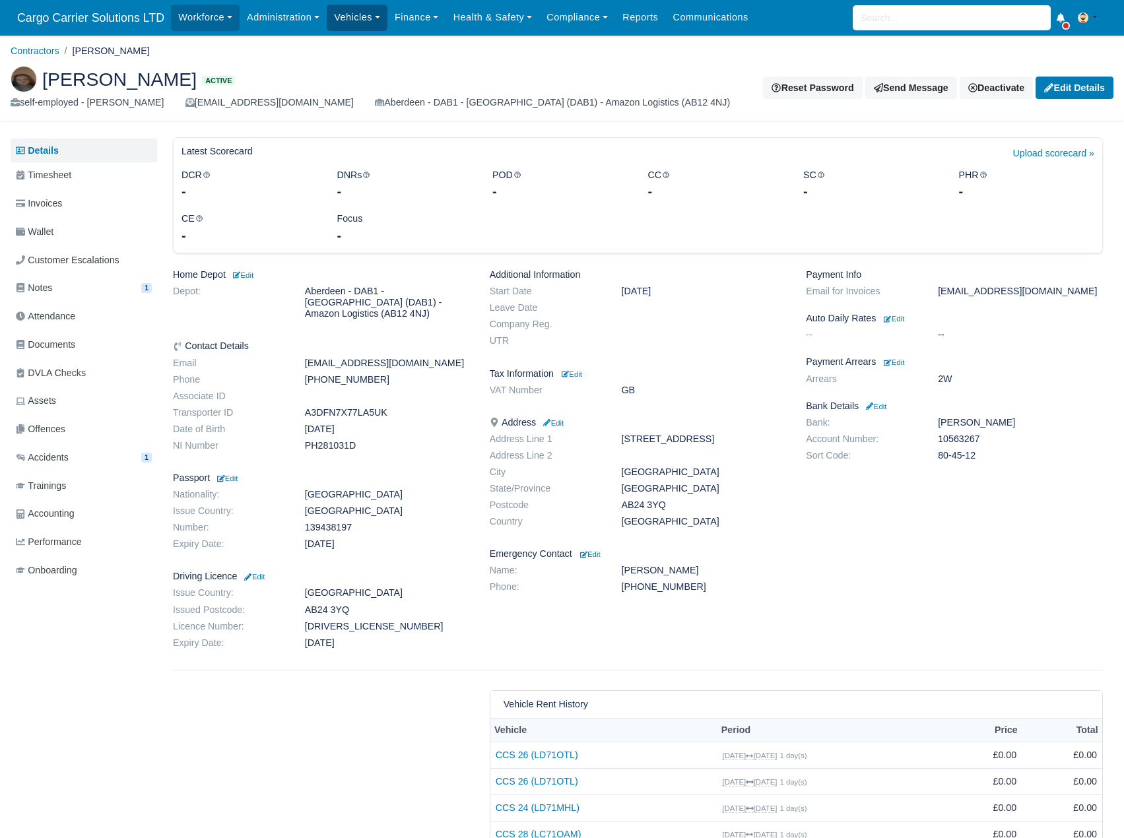
click at [358, 15] on link "Vehicles" at bounding box center [357, 18] width 61 height 26
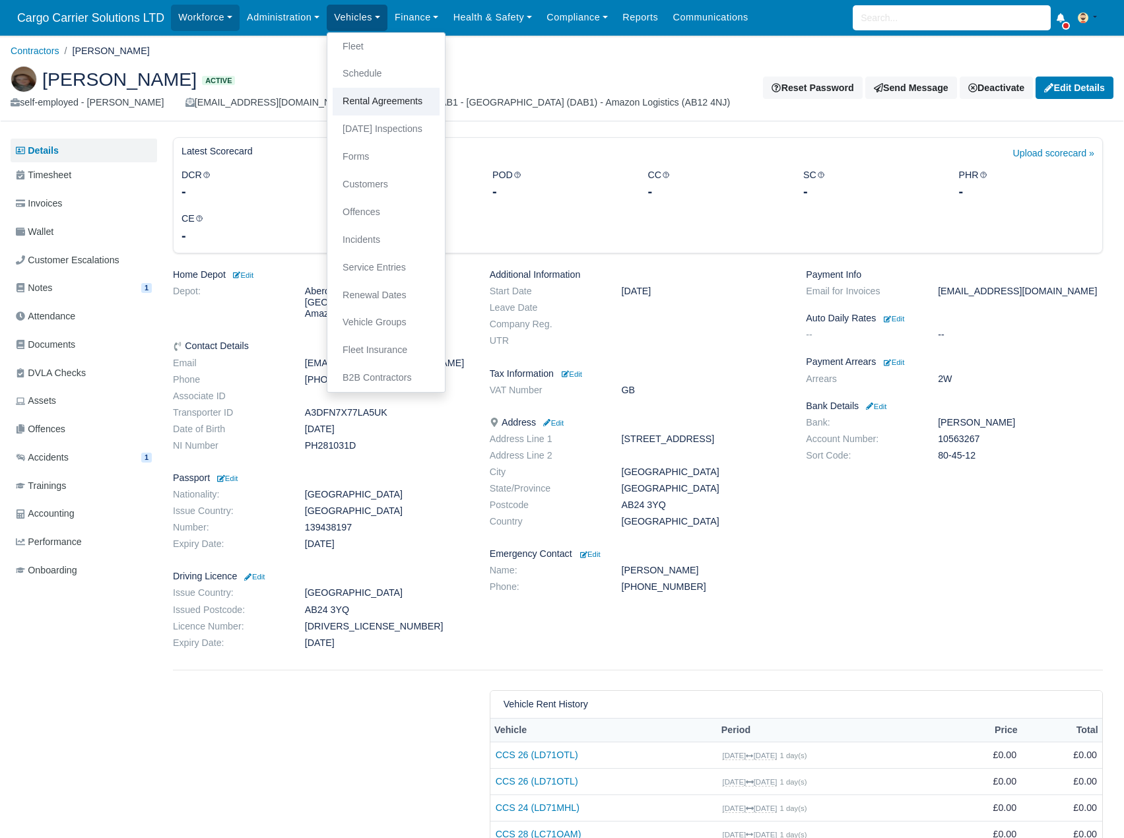
click at [363, 96] on link "Rental Agreements" at bounding box center [386, 102] width 107 height 28
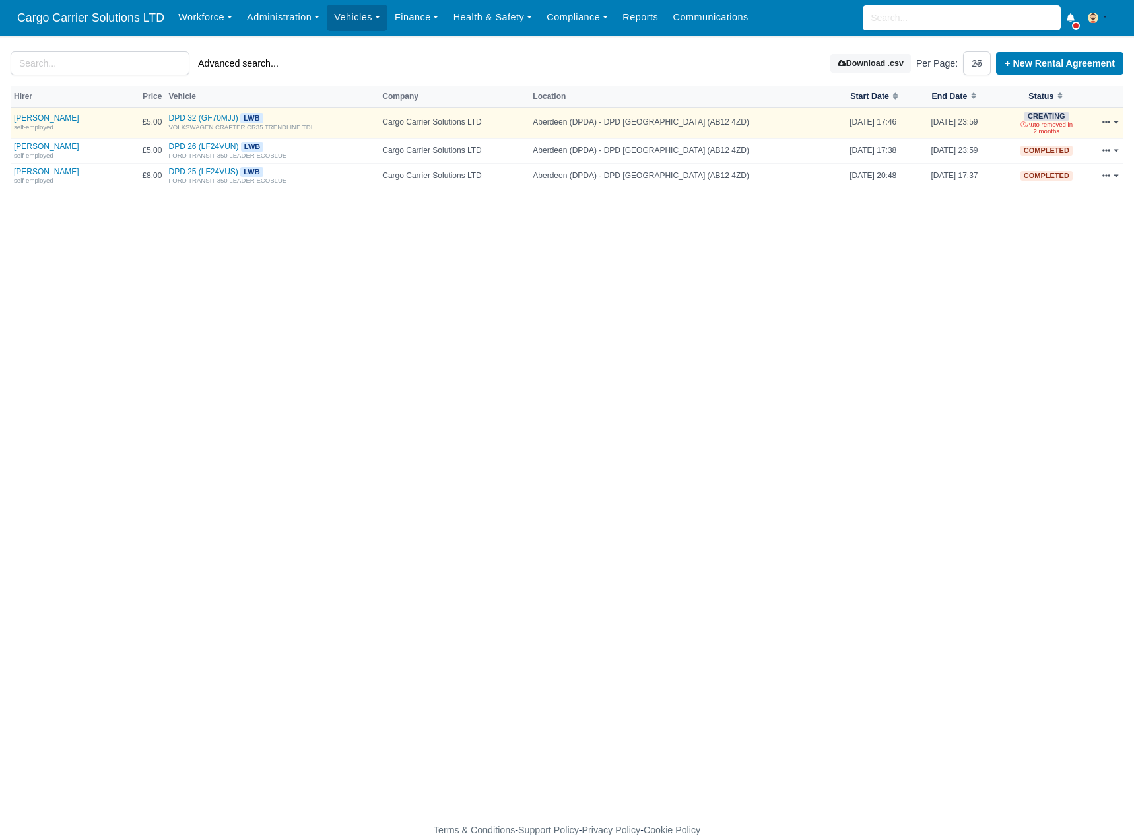
select select "25"
click at [92, 64] on input "search" at bounding box center [100, 63] width 179 height 24
click at [370, 1] on div "Workforce Manpower Expiring Documents Leave Requests Daily Attendance Daily Tim…" at bounding box center [647, 18] width 953 height 36
click at [353, 26] on link "Vehicles" at bounding box center [357, 18] width 61 height 26
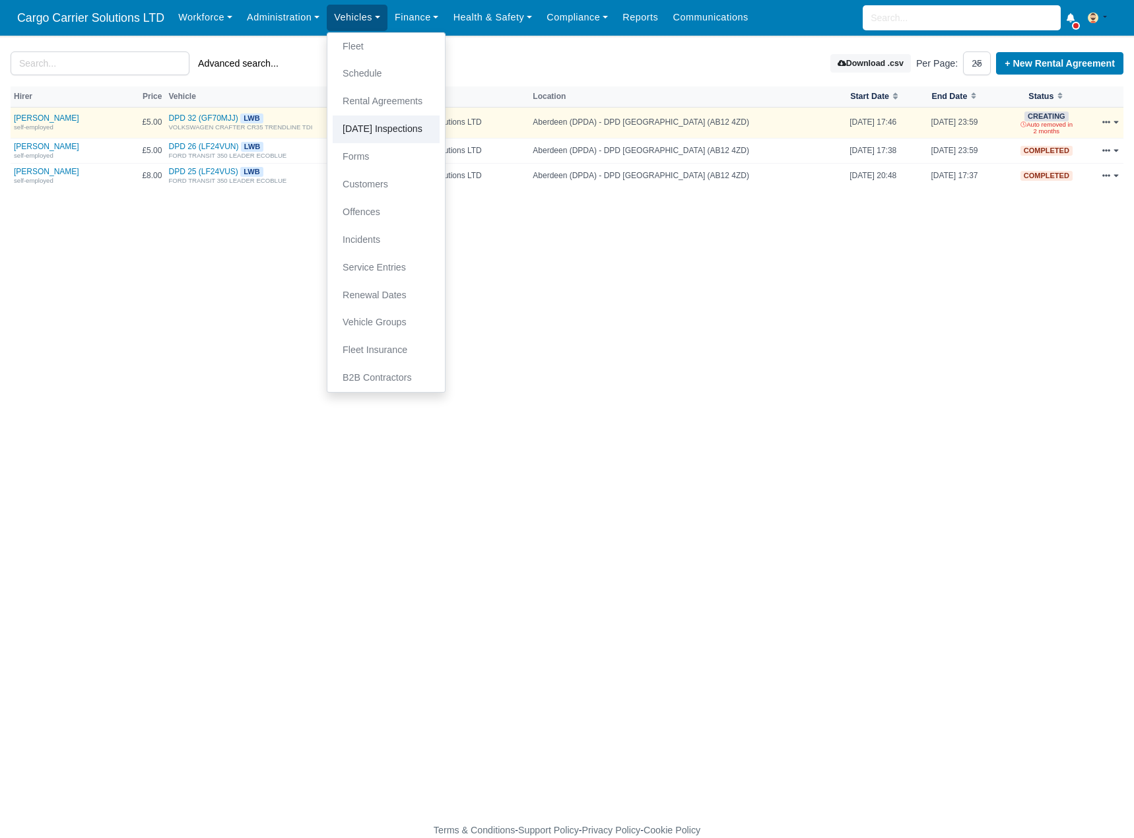
click at [369, 128] on link "[DATE] Inspections" at bounding box center [386, 130] width 107 height 28
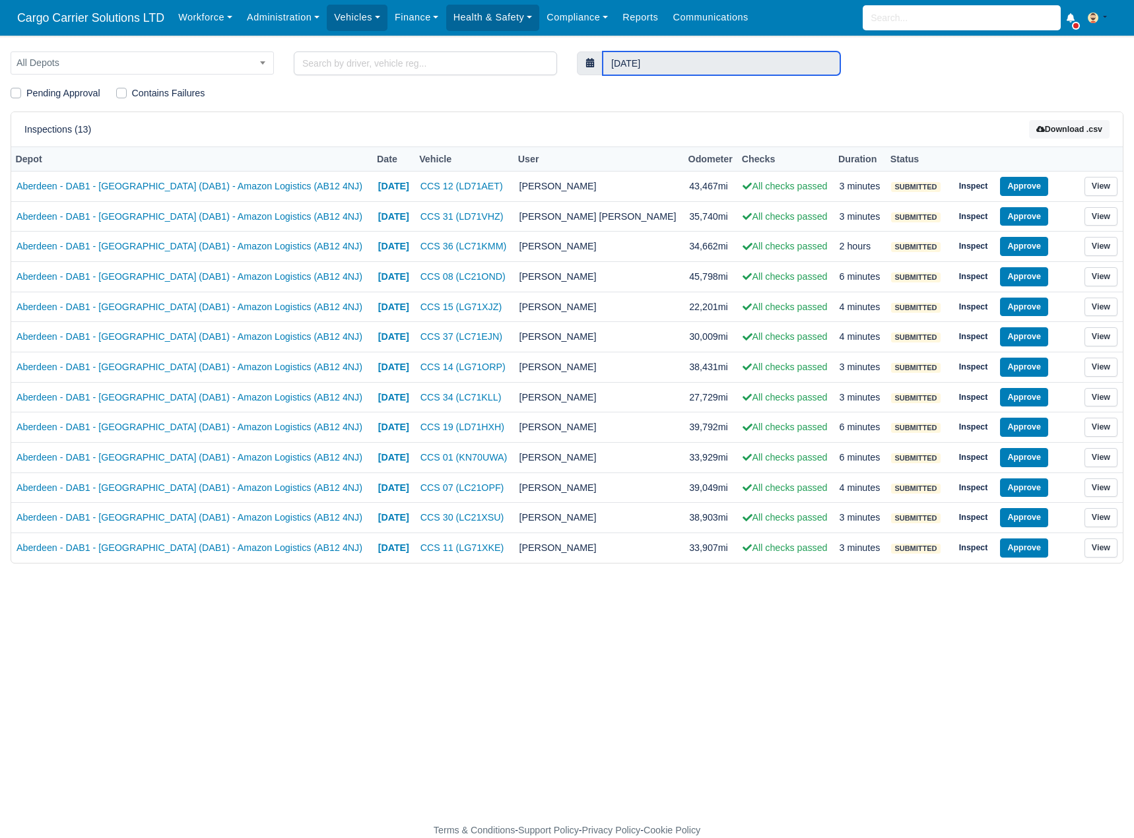
click at [625, 65] on input "[DATE]" at bounding box center [722, 63] width 238 height 24
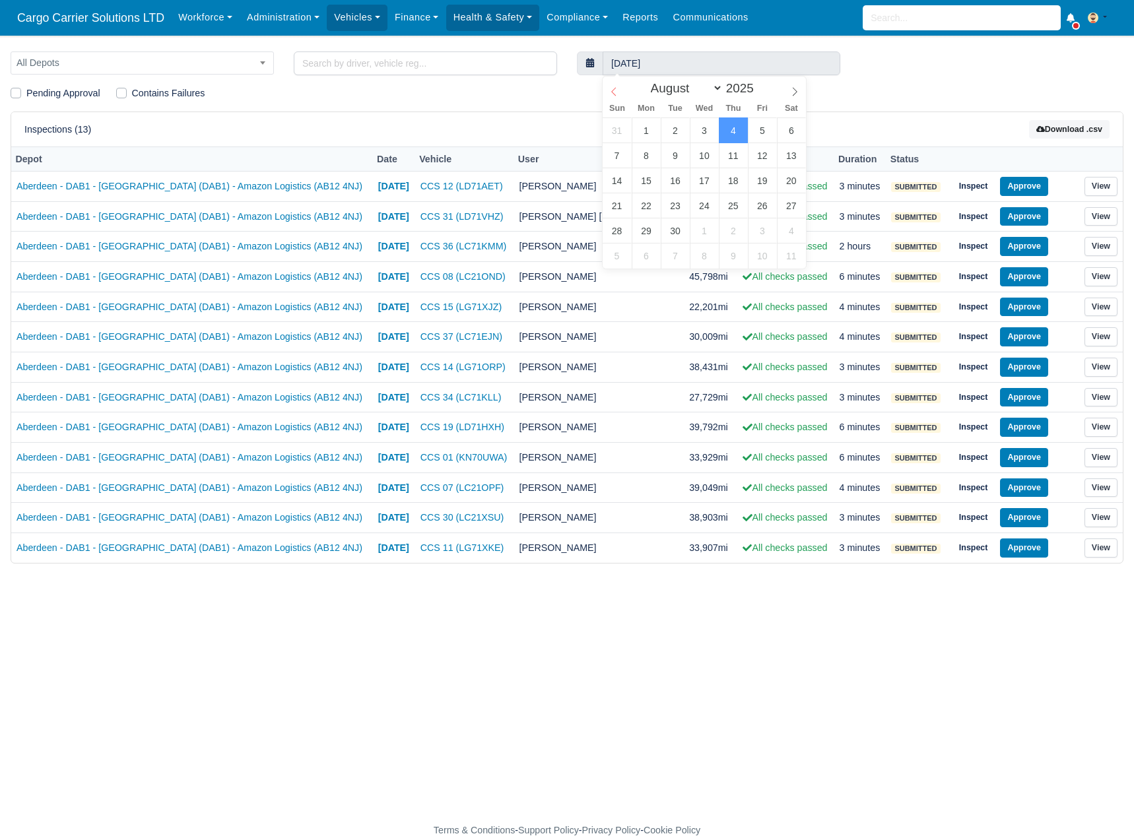
click at [613, 92] on icon at bounding box center [613, 91] width 9 height 9
select select "6"
click at [613, 92] on icon at bounding box center [613, 91] width 9 height 9
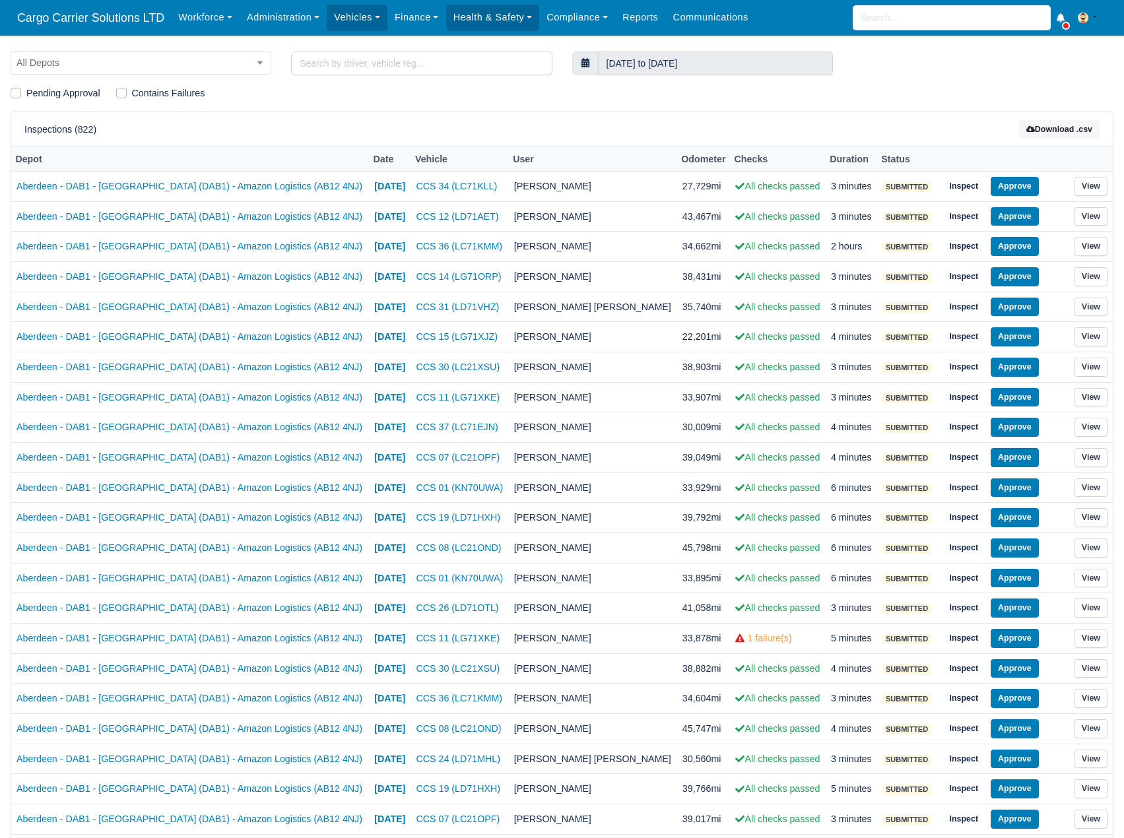
click at [714, 67] on body "Cargo Carrier Solutions LTD Workforce Manpower Expiring Documents Leave Request…" at bounding box center [562, 419] width 1124 height 838
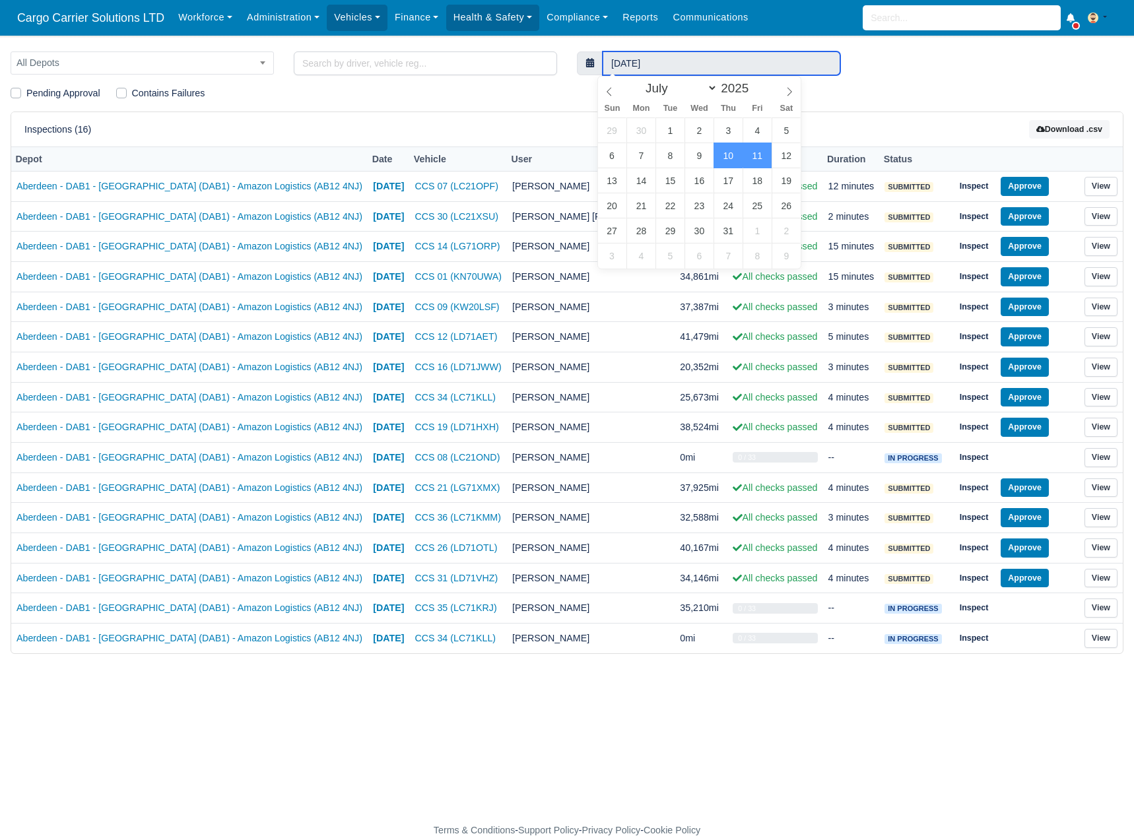
type input "10 July 2025 to 11 July 2025"
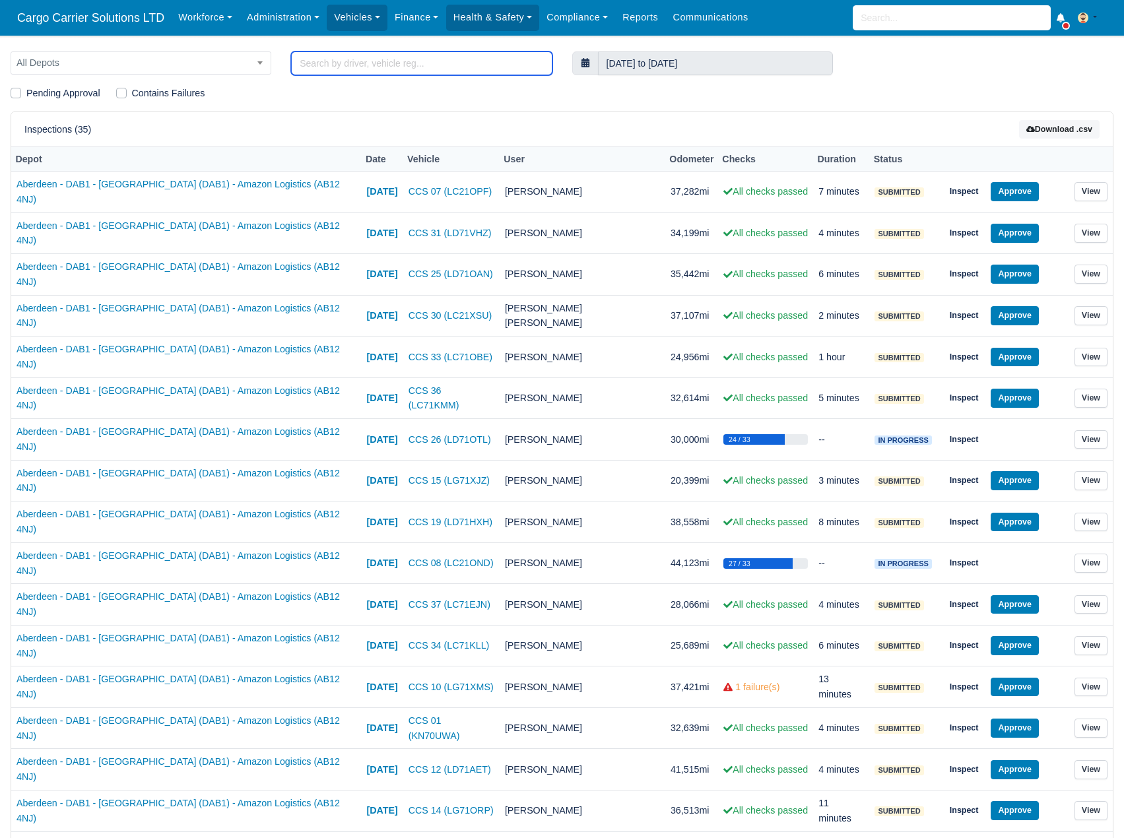
click at [320, 59] on input "search" at bounding box center [421, 63] width 261 height 24
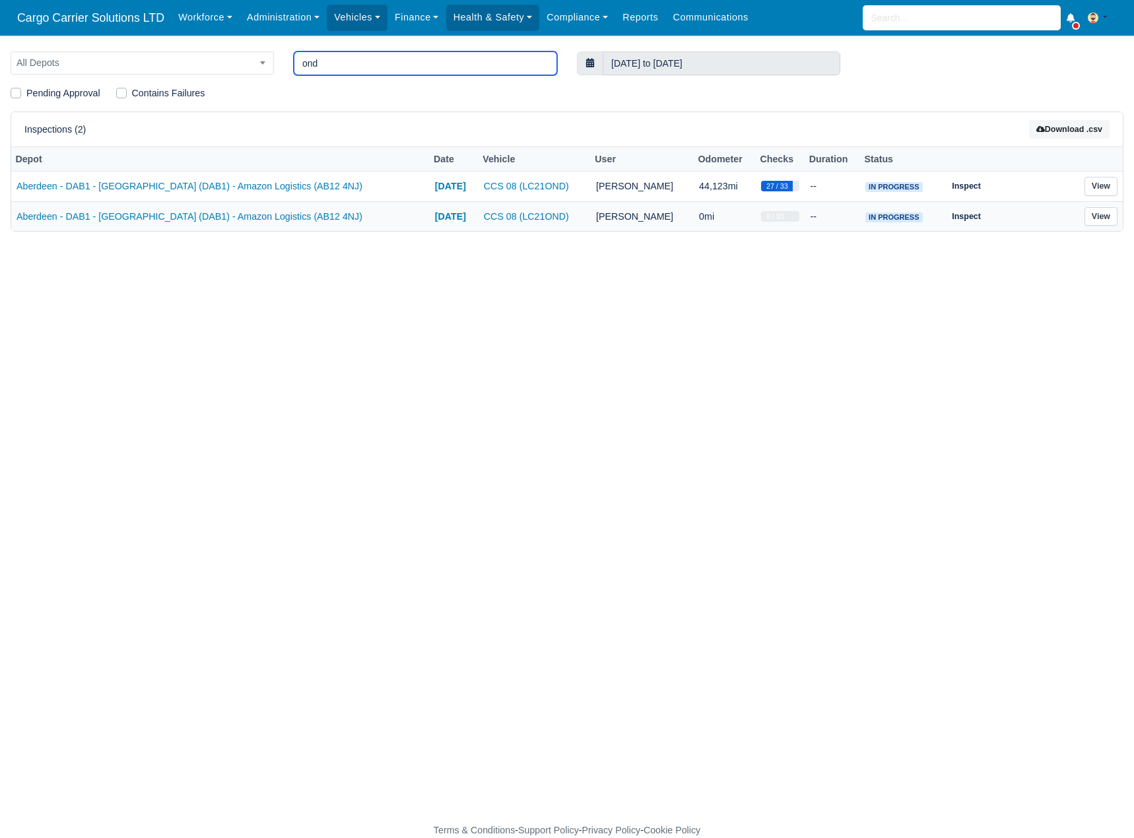
type input "ond"
click at [1097, 215] on link "View" at bounding box center [1101, 216] width 33 height 19
click at [435, 191] on strong "[DATE]" at bounding box center [450, 186] width 31 height 11
click at [961, 186] on link "Inspect" at bounding box center [967, 186] width 44 height 19
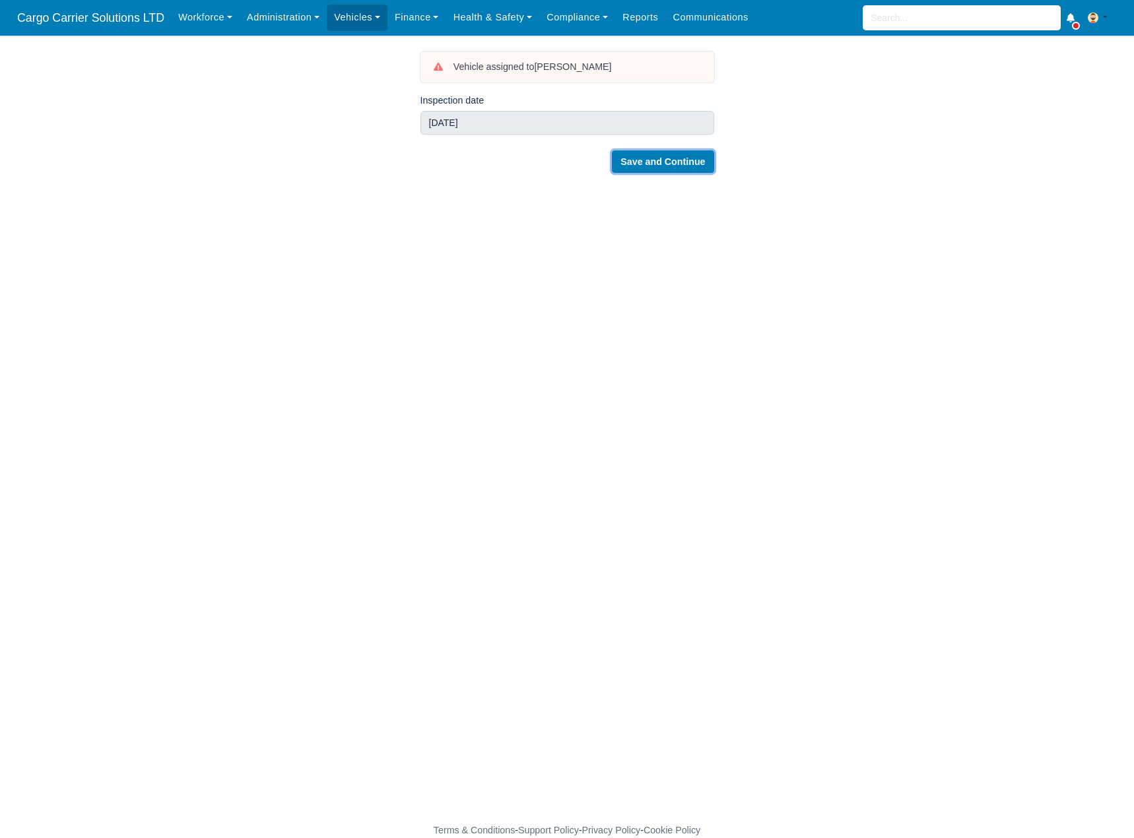
click at [647, 169] on button "Save and Continue" at bounding box center [663, 162] width 102 height 22
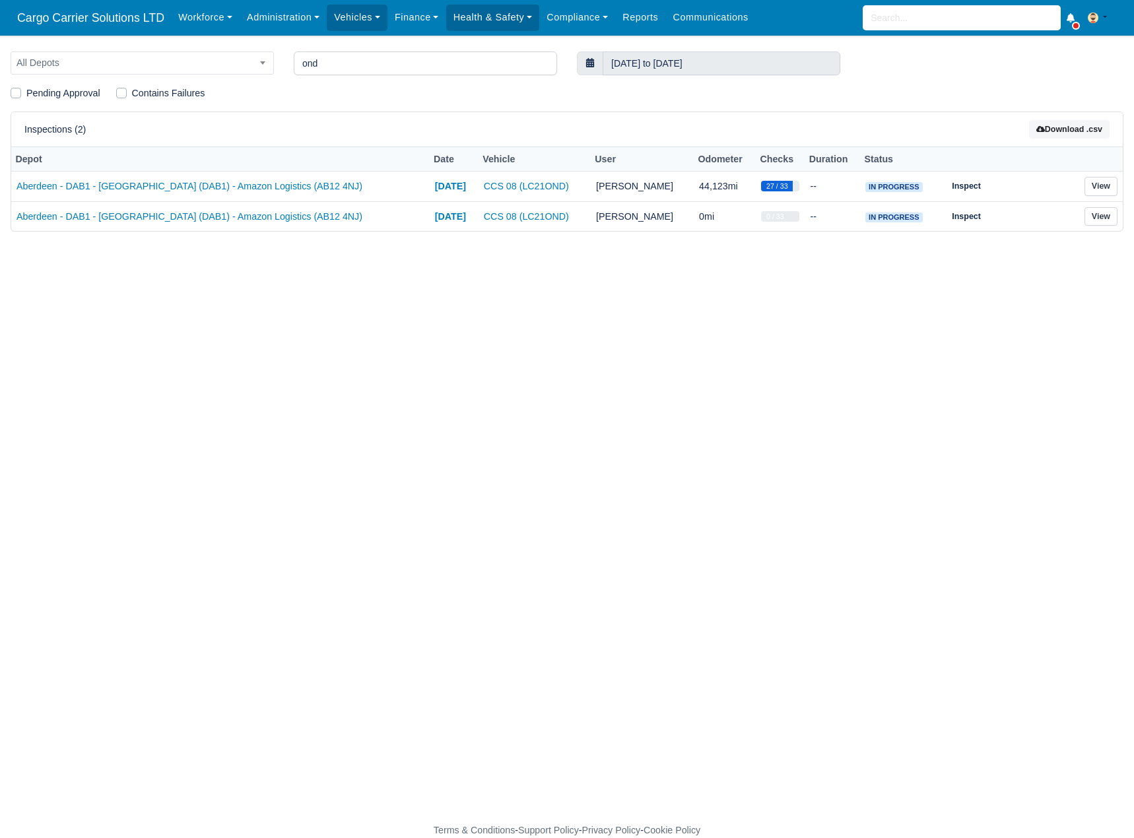
type input "on"
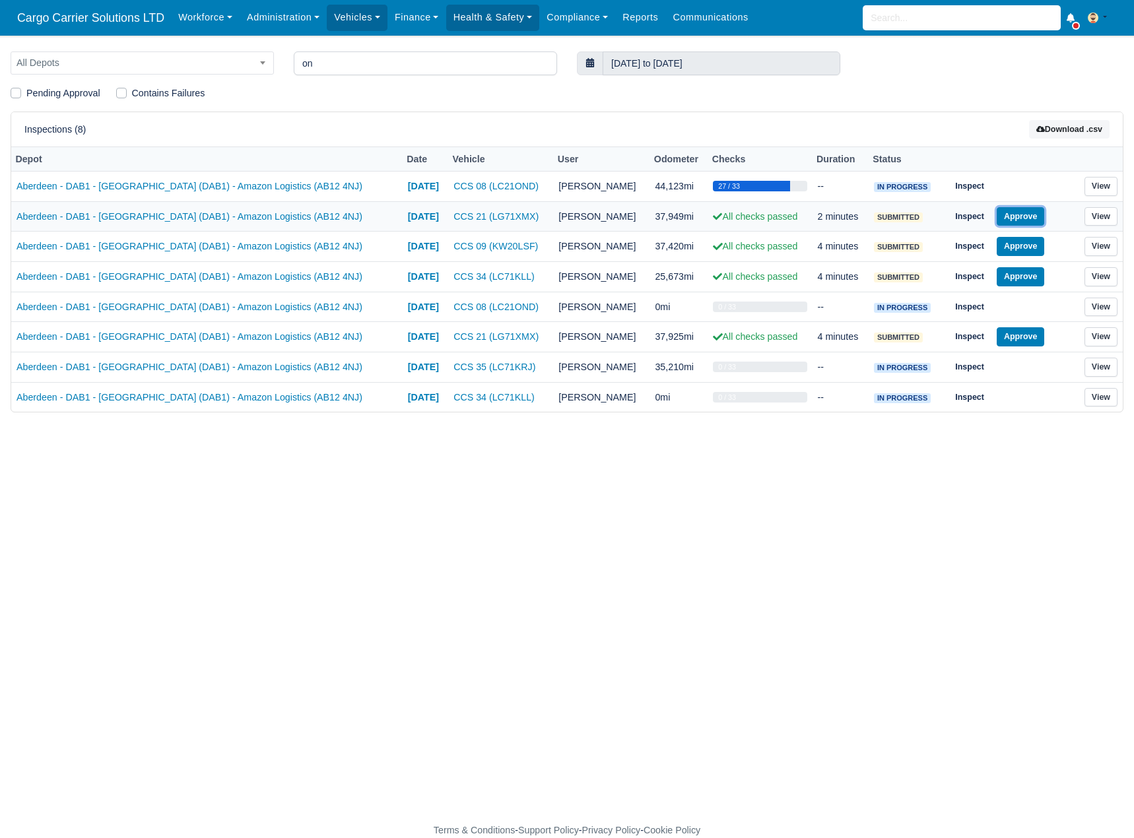
click at [1010, 219] on button "Approve" at bounding box center [1021, 216] width 48 height 19
click at [1011, 242] on button "Approve" at bounding box center [1021, 246] width 48 height 19
click at [1010, 281] on button "Approve" at bounding box center [1021, 276] width 48 height 19
click at [1012, 335] on button "Approve" at bounding box center [1021, 336] width 48 height 19
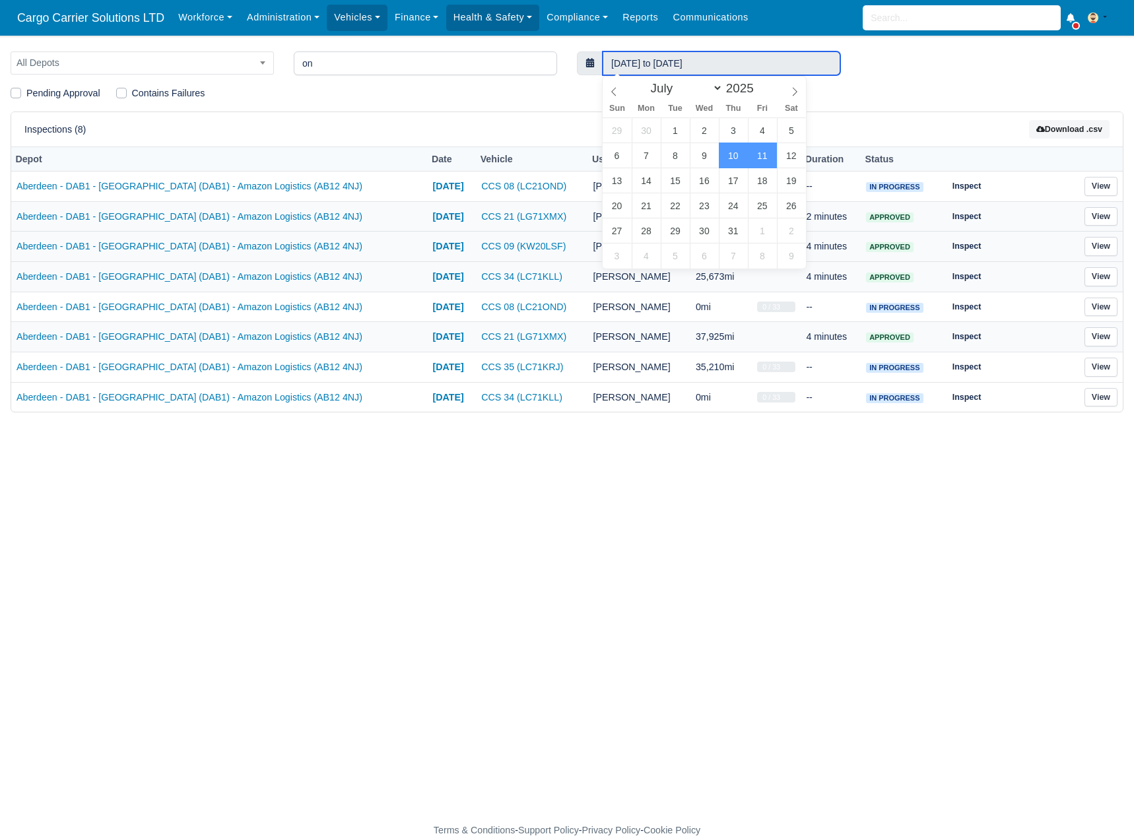
click at [716, 59] on input "10 July 2025 to 11 July 2025" at bounding box center [722, 63] width 238 height 24
click at [717, 90] on select "January February March April May June July August September October November De…" at bounding box center [683, 88] width 78 height 15
select select "8"
click at [648, 81] on select "January February March April May June July August September October November De…" at bounding box center [683, 88] width 78 height 15
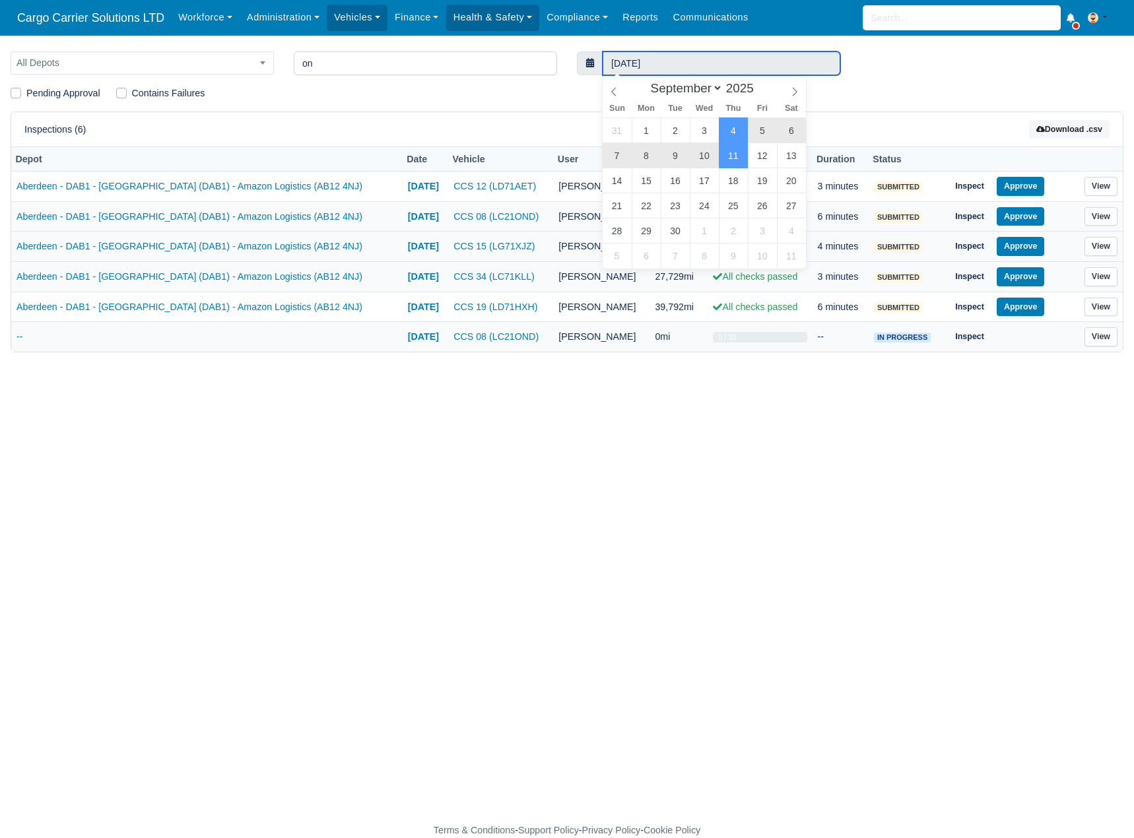
type input "4 September 2025 to 11 September 2025"
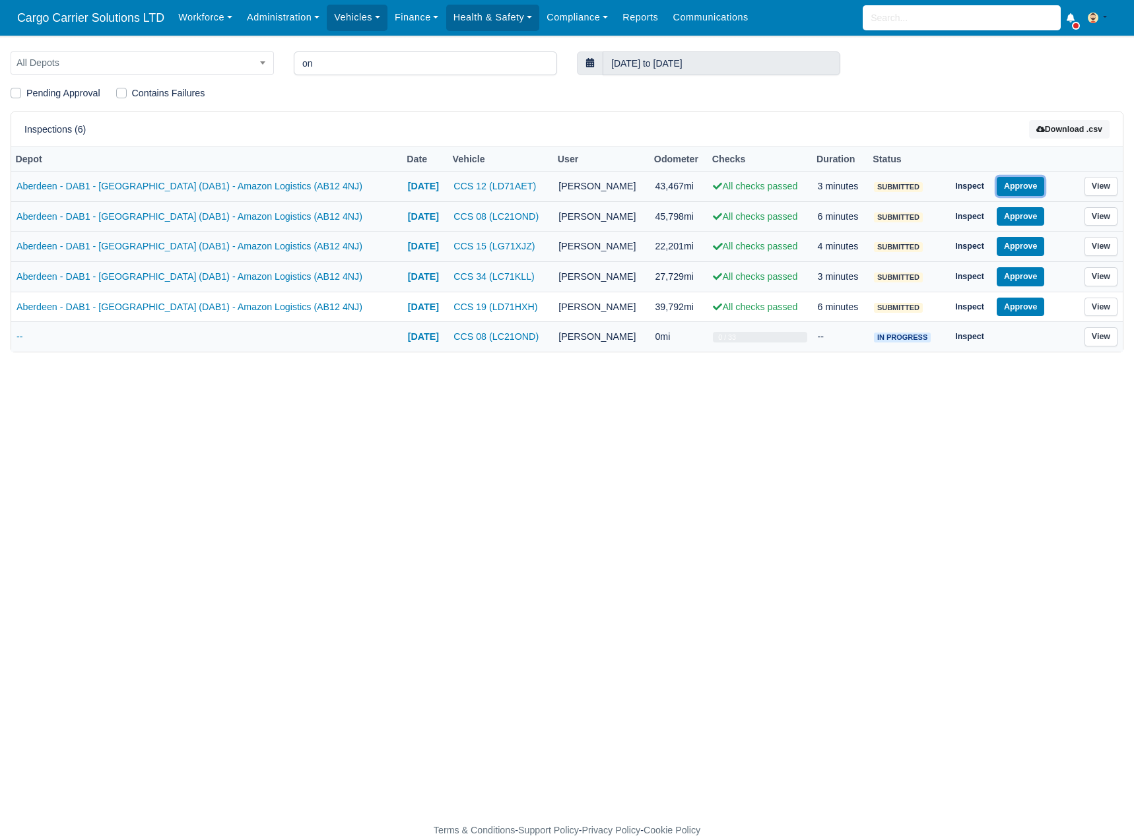
click at [1023, 179] on button "Approve" at bounding box center [1021, 186] width 48 height 19
click at [1015, 213] on button "Approve" at bounding box center [1021, 216] width 48 height 19
click at [1015, 251] on button "Approve" at bounding box center [1021, 246] width 48 height 19
click at [1015, 292] on td "Inspect Approve" at bounding box center [1009, 307] width 132 height 30
click at [1017, 271] on button "Approve" at bounding box center [1021, 276] width 48 height 19
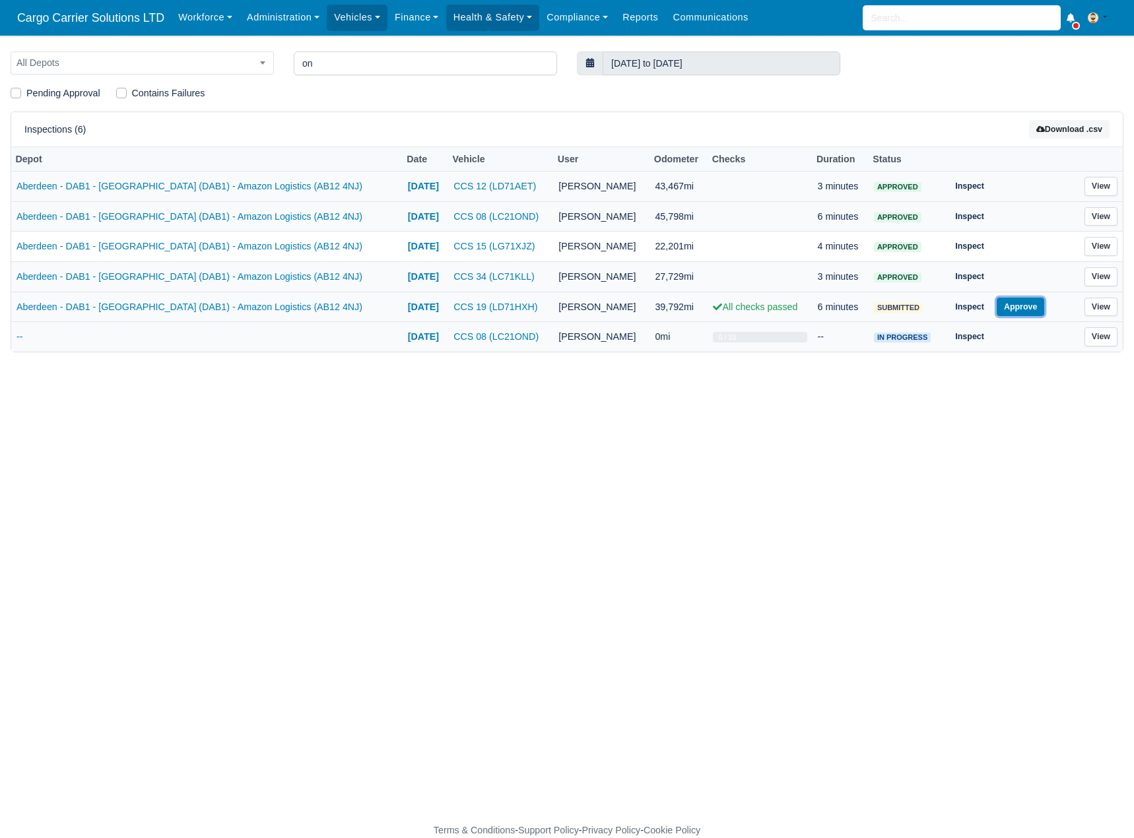
click at [1016, 302] on button "Approve" at bounding box center [1021, 307] width 48 height 19
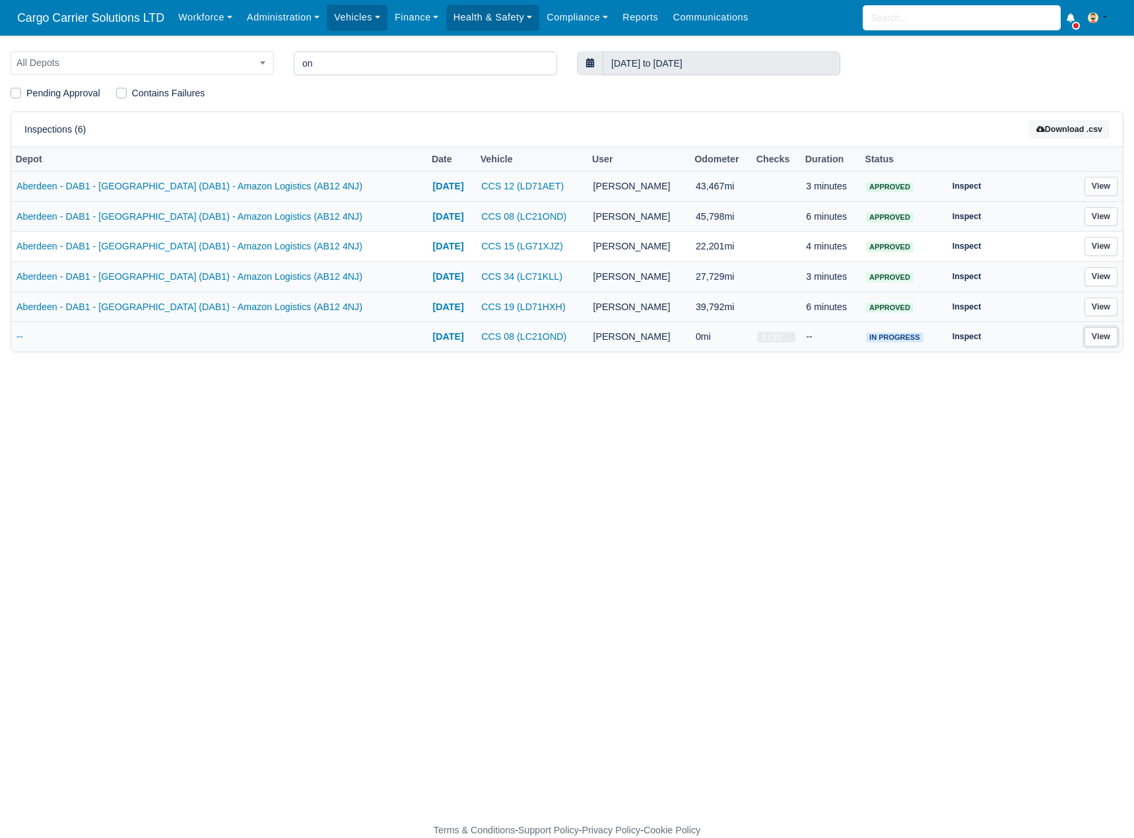
click at [1103, 339] on link "View" at bounding box center [1101, 336] width 33 height 19
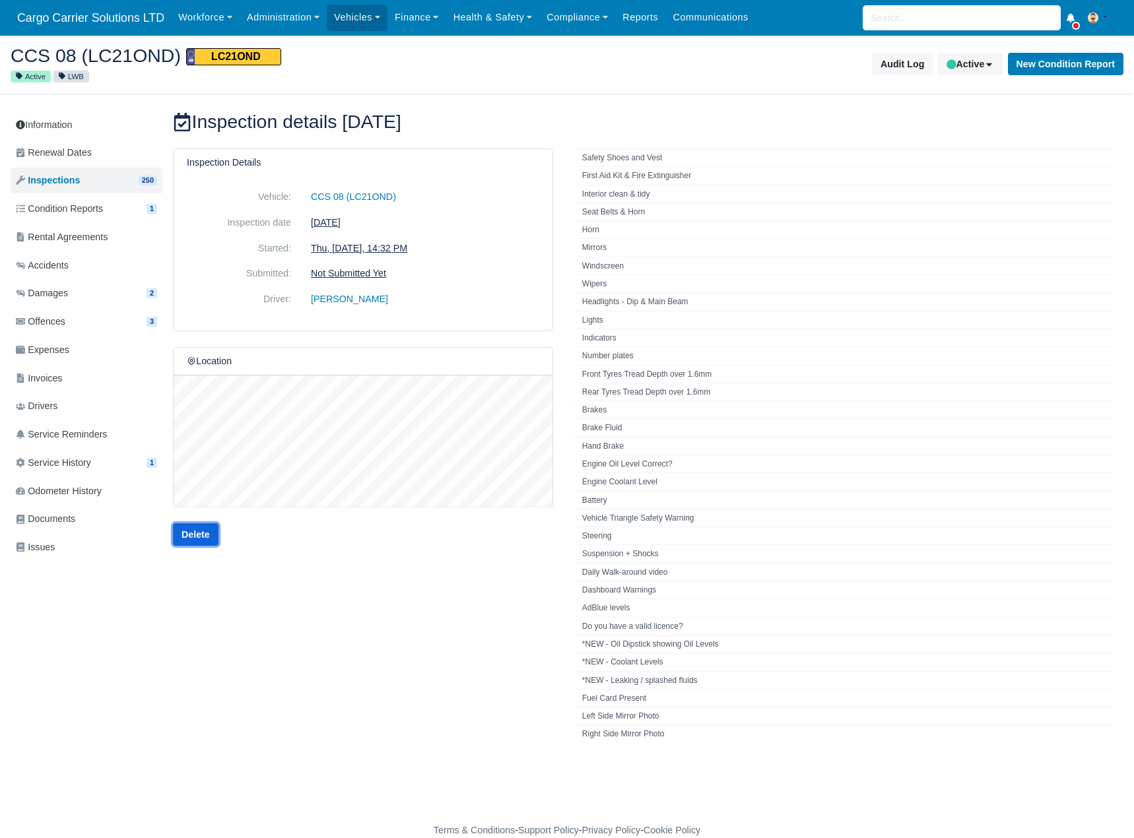
click at [193, 533] on link "Delete" at bounding box center [196, 535] width 46 height 22
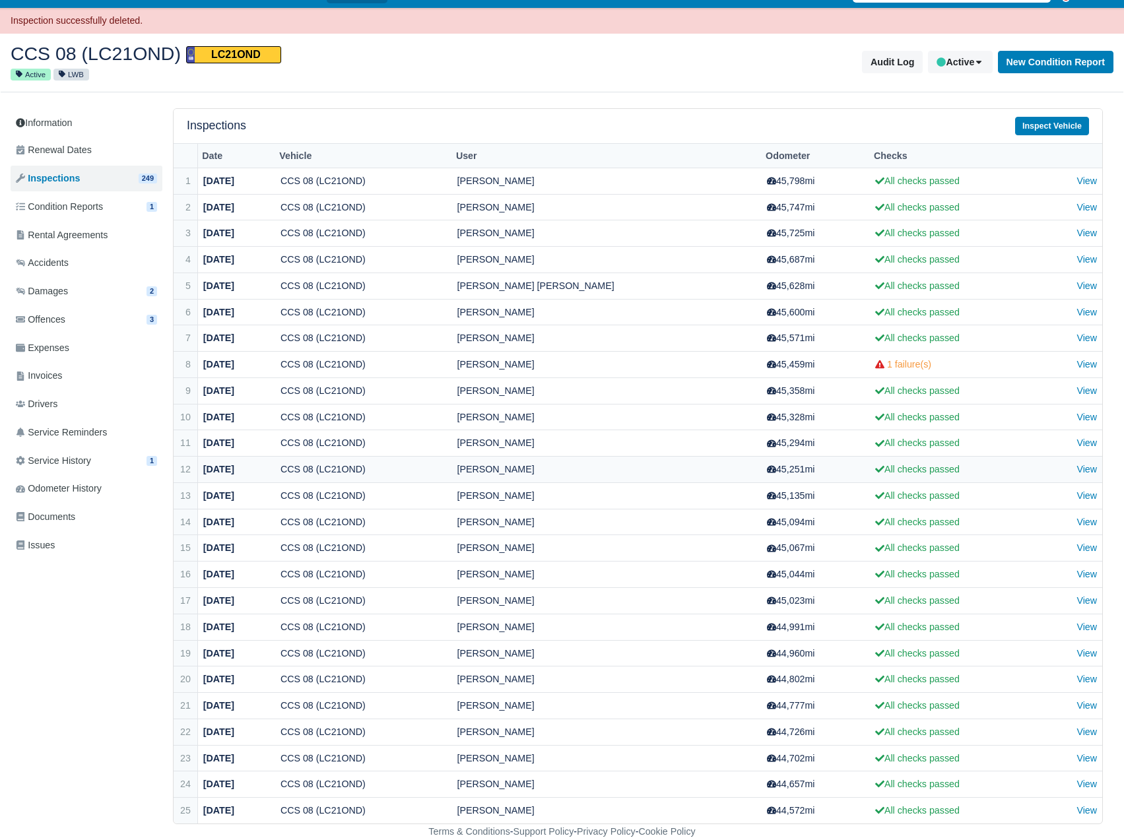
scroll to position [29, 0]
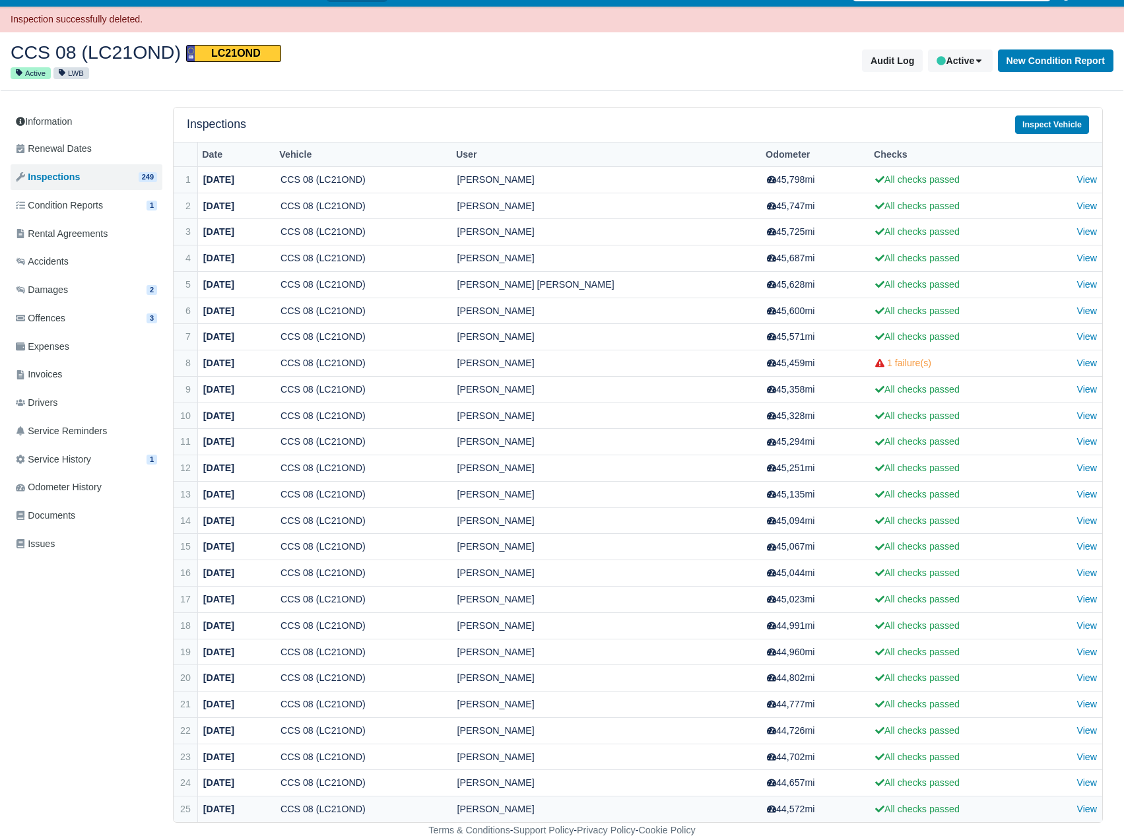
click at [887, 816] on td "All checks passed" at bounding box center [958, 810] width 176 height 26
click at [392, 807] on td "CCS 08 (LC21OND)" at bounding box center [363, 810] width 177 height 26
click at [1093, 758] on link "View" at bounding box center [1087, 757] width 20 height 11
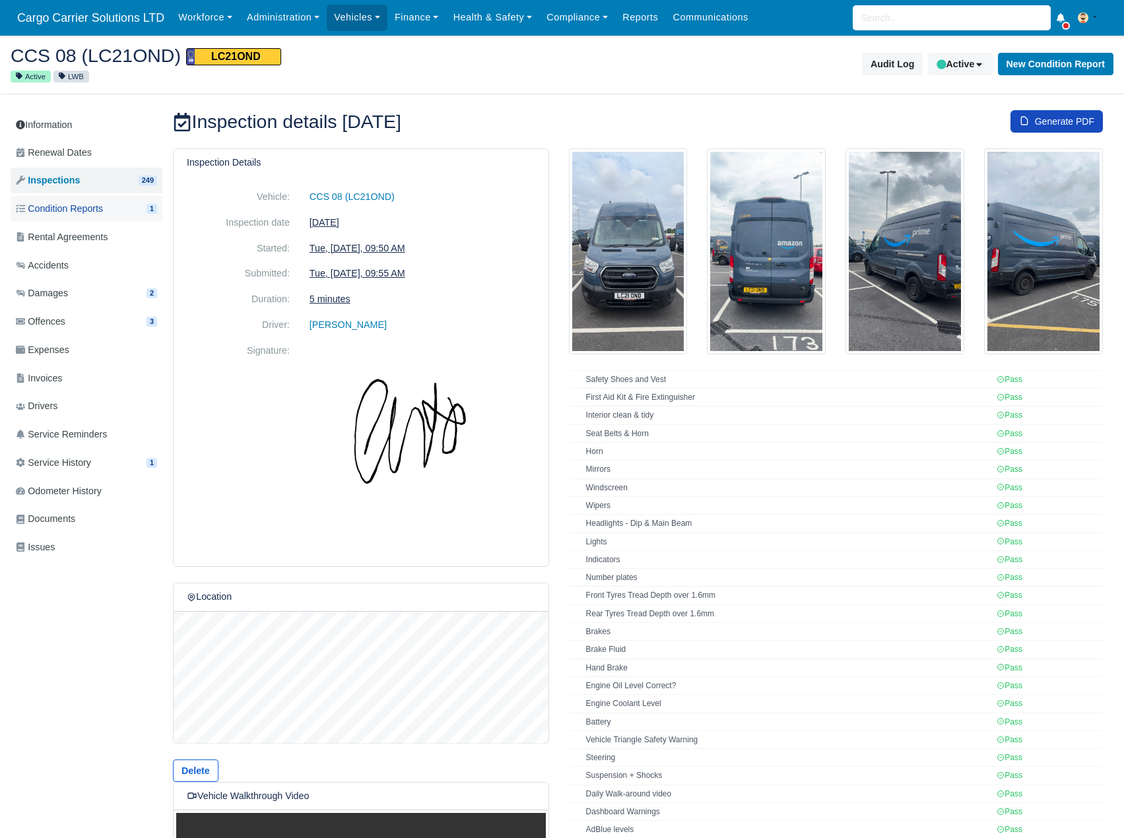
click at [55, 215] on span "Condition Reports" at bounding box center [59, 208] width 87 height 15
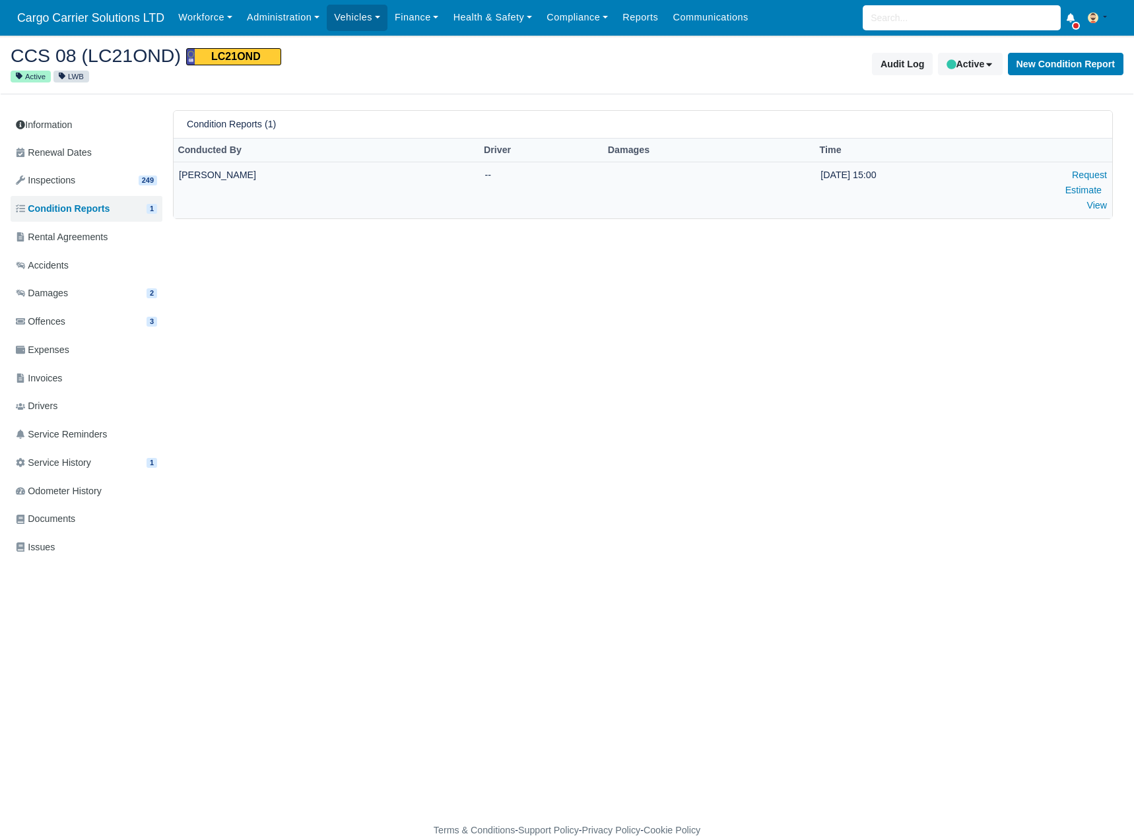
click at [672, 188] on td at bounding box center [690, 190] width 175 height 56
click at [1097, 202] on link "View" at bounding box center [1097, 205] width 20 height 11
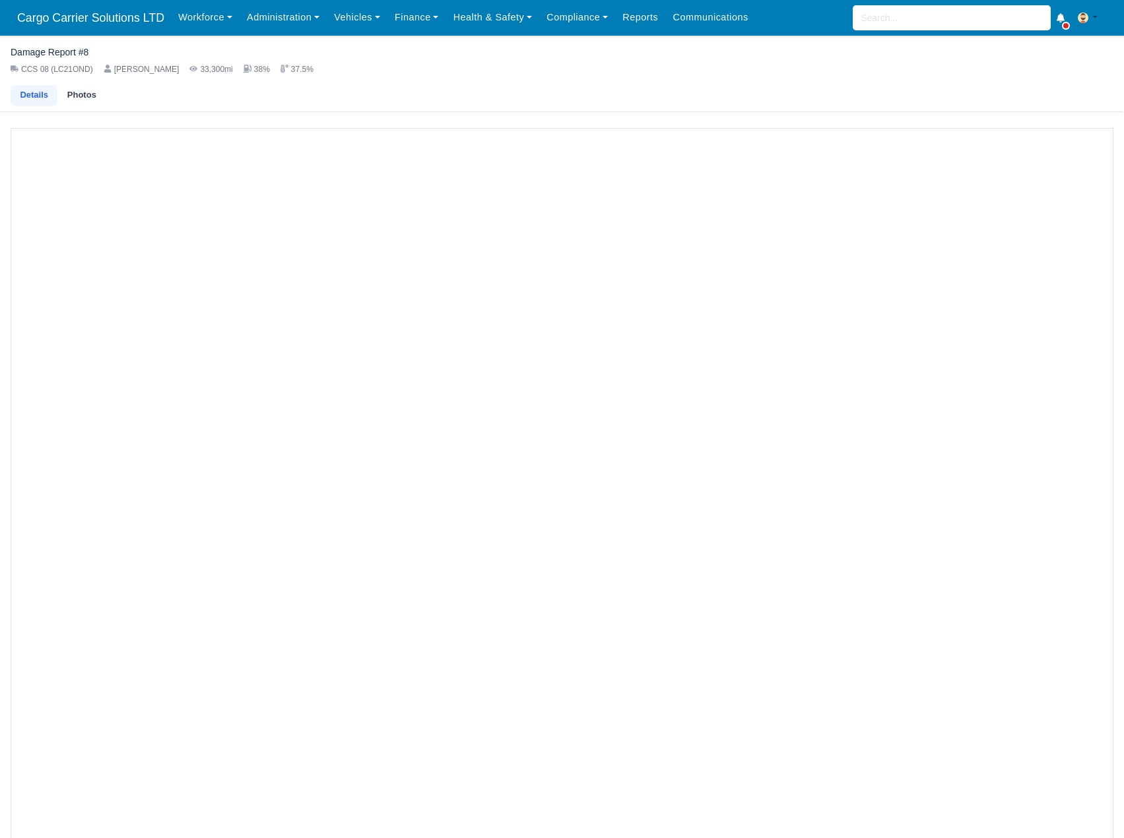
click at [85, 89] on link "Photos" at bounding box center [81, 95] width 48 height 21
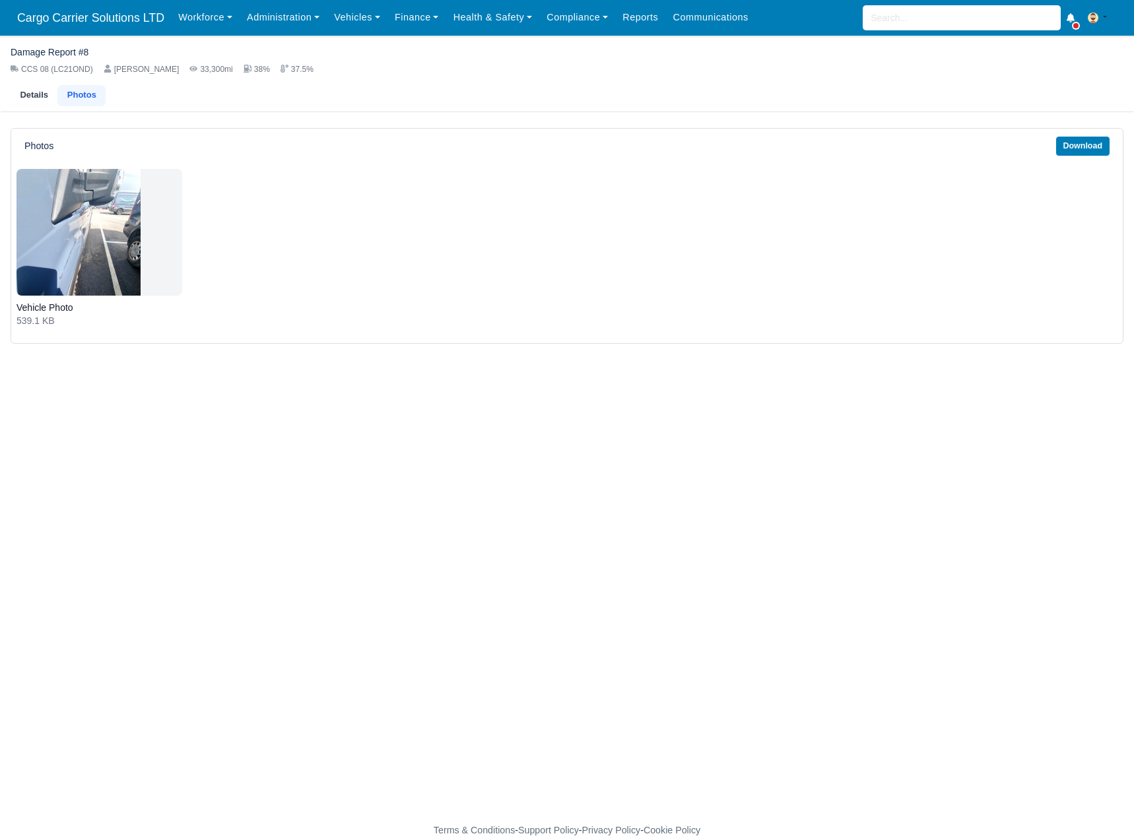
click at [21, 97] on link "Details" at bounding box center [34, 95] width 47 height 21
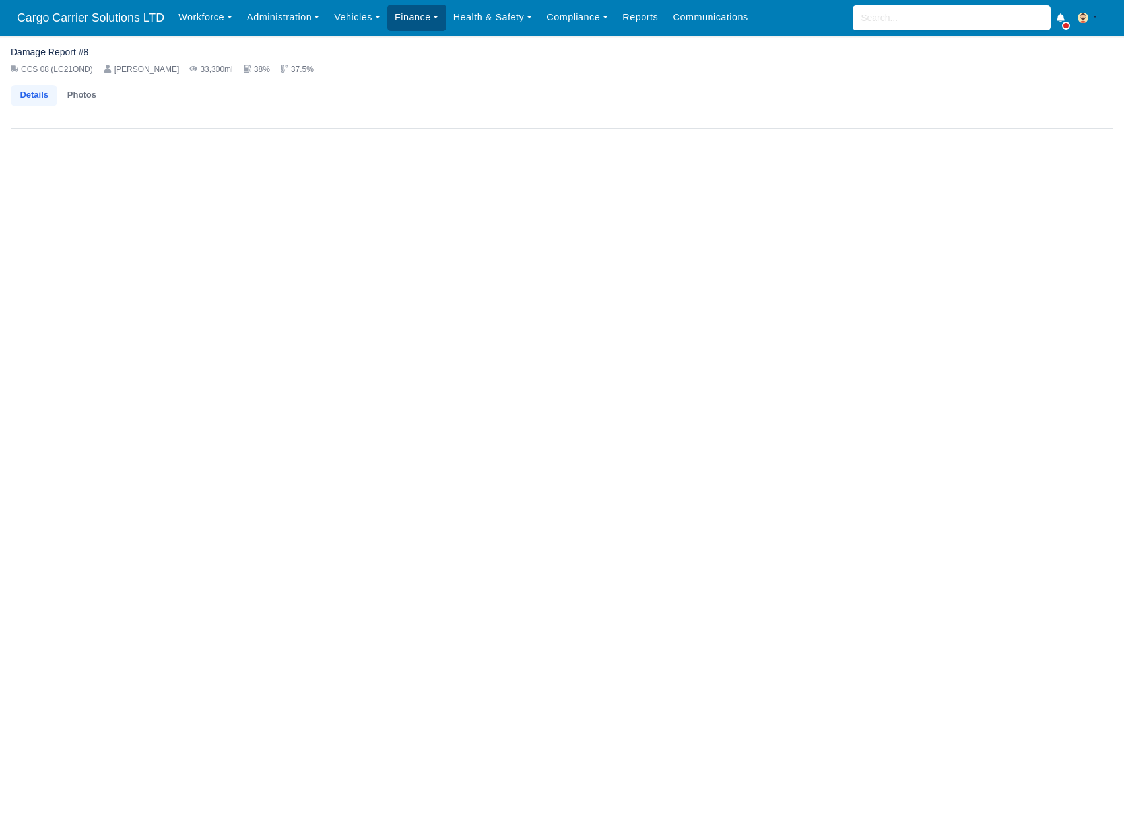
click at [393, 20] on link "Finance" at bounding box center [417, 18] width 59 height 26
click at [351, 20] on link "Vehicles" at bounding box center [357, 18] width 61 height 26
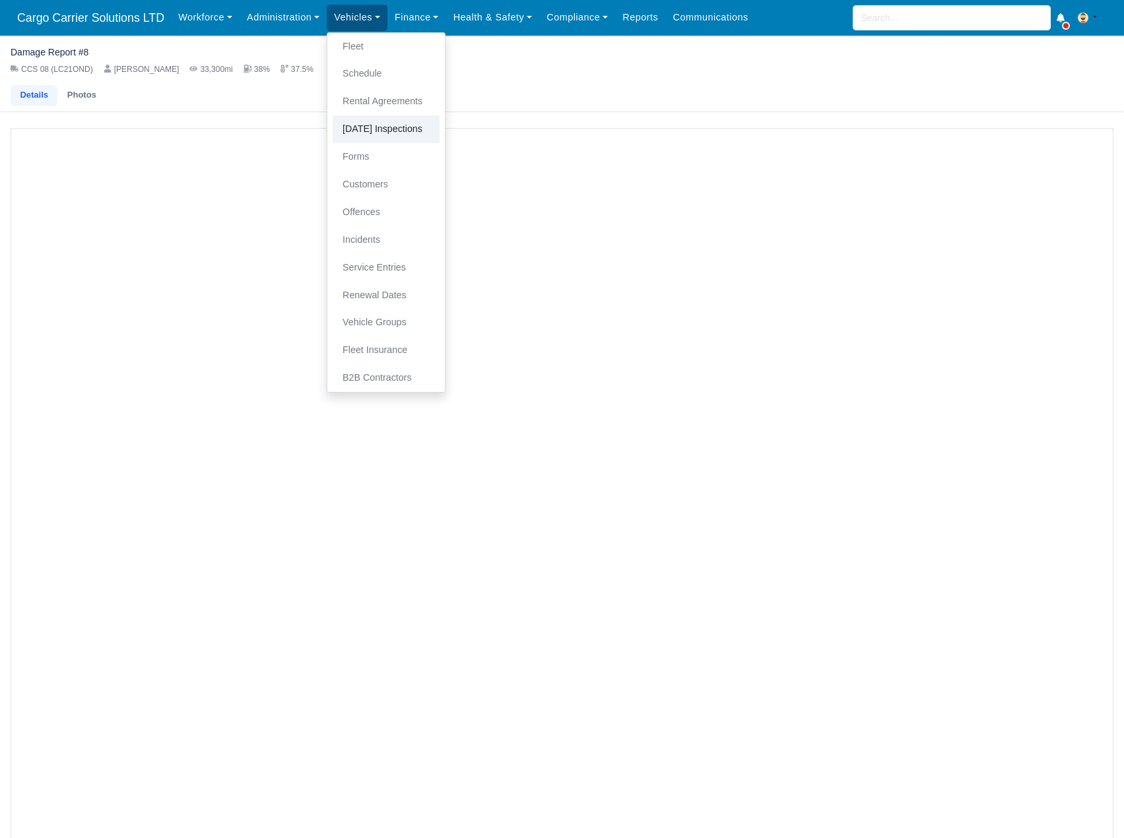
click at [378, 137] on link "[DATE] Inspections" at bounding box center [386, 130] width 107 height 28
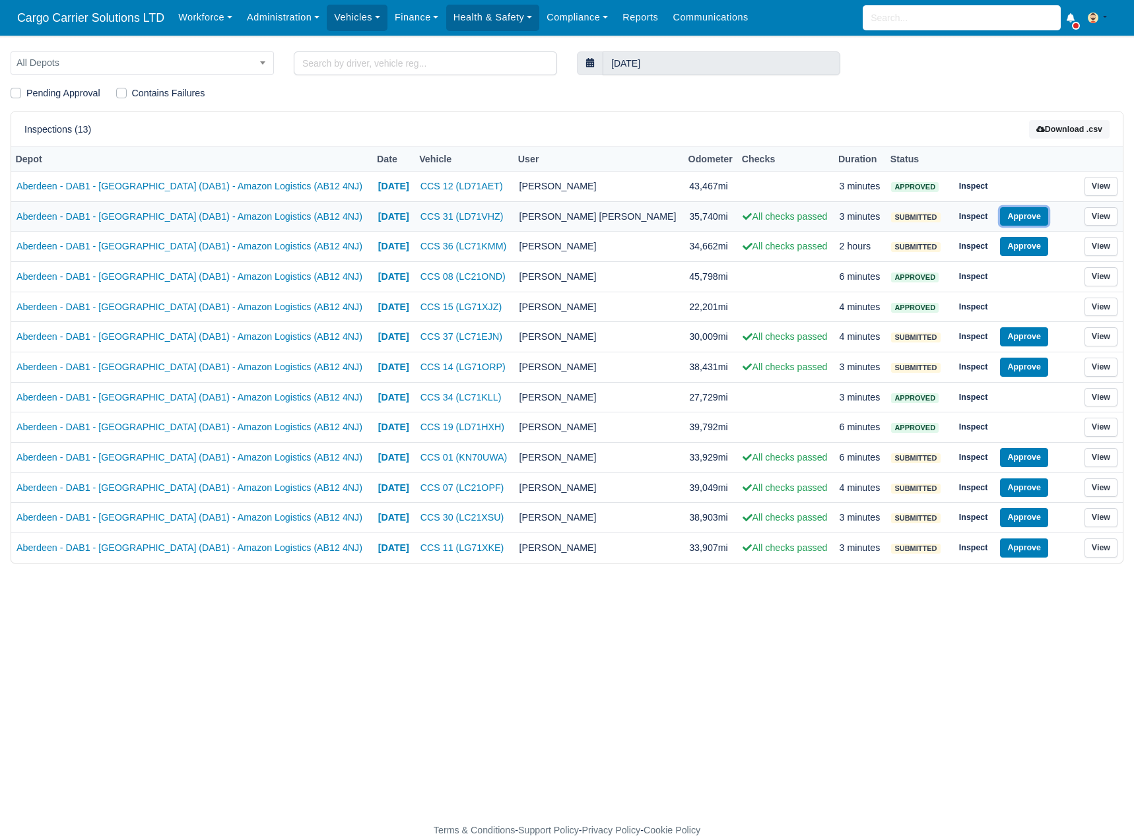
click at [1023, 216] on button "Approve" at bounding box center [1024, 216] width 48 height 19
click at [1023, 245] on button "Approve" at bounding box center [1024, 246] width 48 height 19
click at [1015, 329] on button "Approve" at bounding box center [1024, 336] width 48 height 19
click at [1011, 378] on td "Inspect Approve" at bounding box center [1013, 368] width 132 height 30
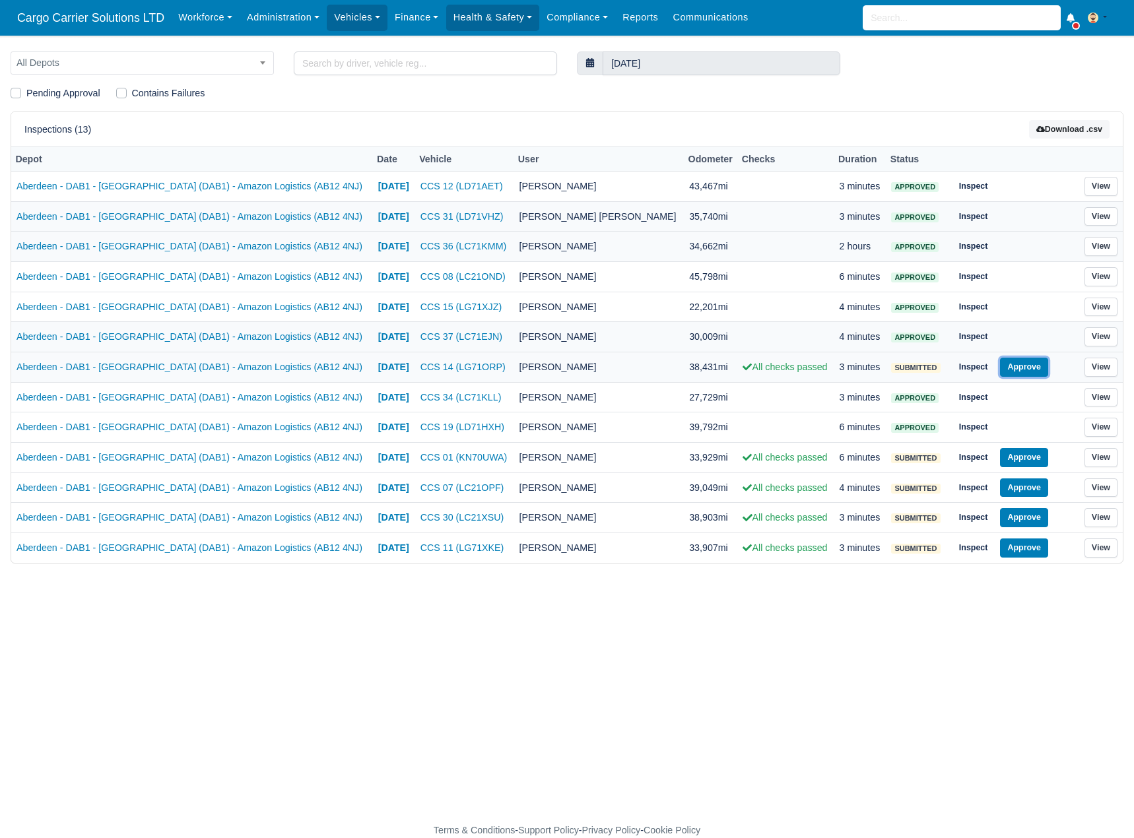
click at [1015, 366] on button "Approve" at bounding box center [1024, 367] width 48 height 19
click at [1010, 459] on button "Approve" at bounding box center [1024, 457] width 48 height 19
click at [1011, 491] on button "Approve" at bounding box center [1024, 488] width 48 height 19
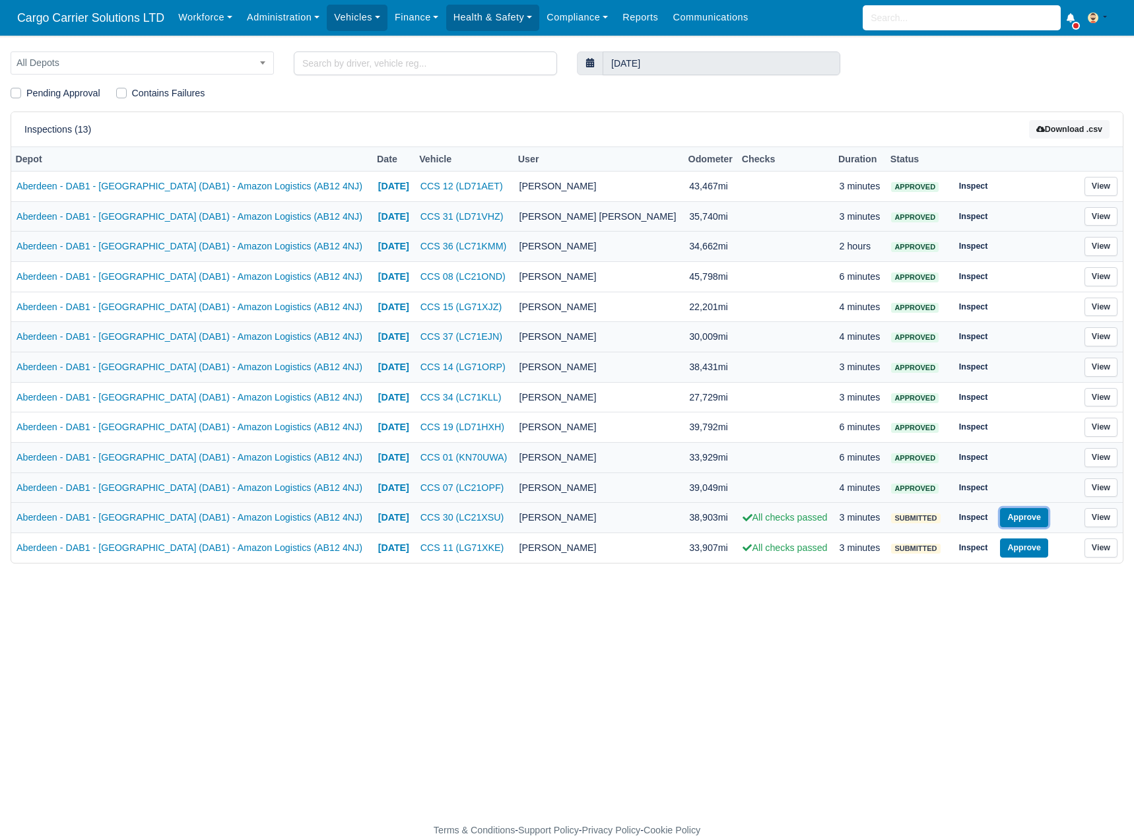
click at [1009, 520] on button "Approve" at bounding box center [1024, 517] width 48 height 19
click at [1010, 548] on button "Approve" at bounding box center [1024, 548] width 48 height 19
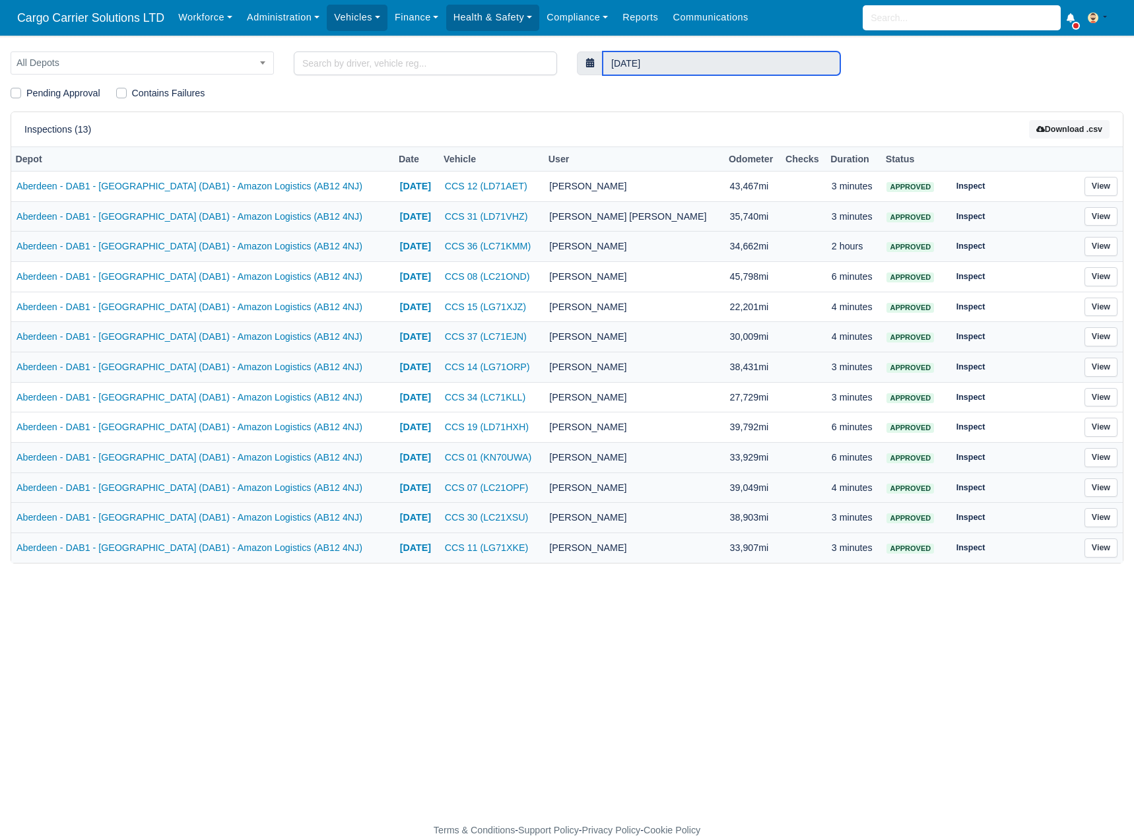
click at [735, 60] on input "[DATE]" at bounding box center [722, 63] width 238 height 24
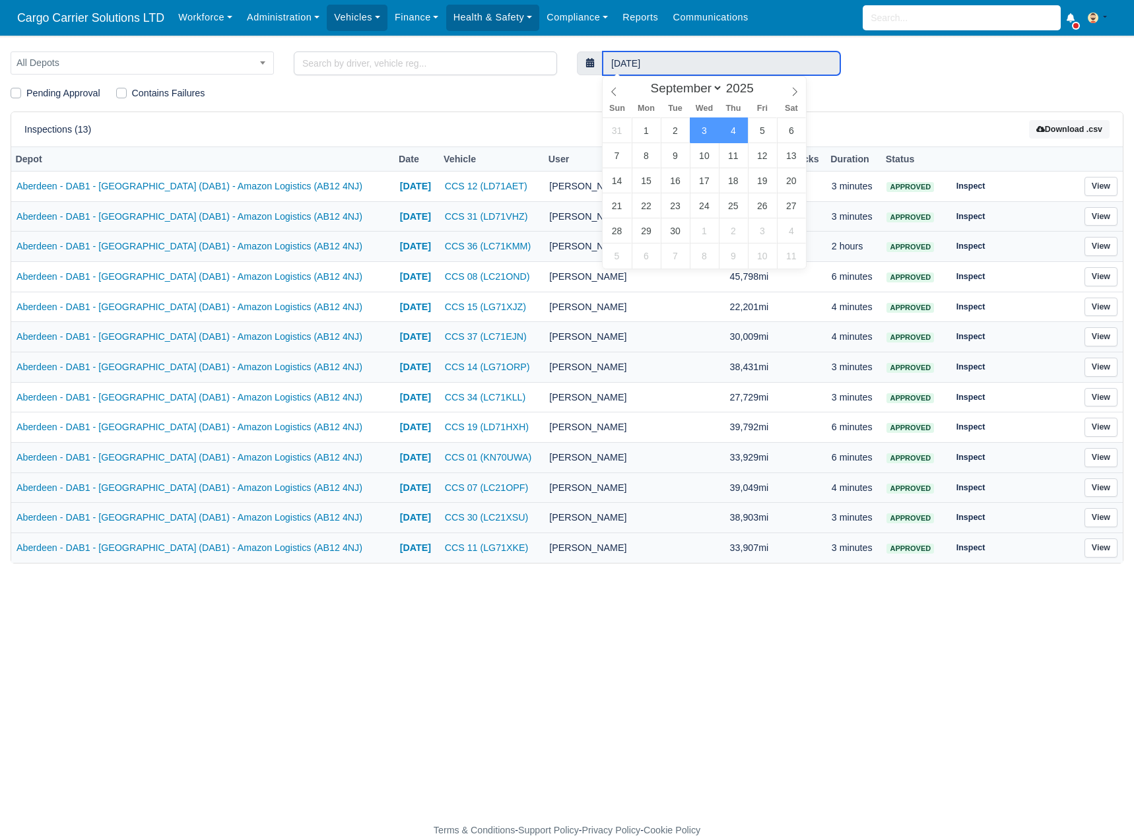
type input "[DATE] to [DATE]"
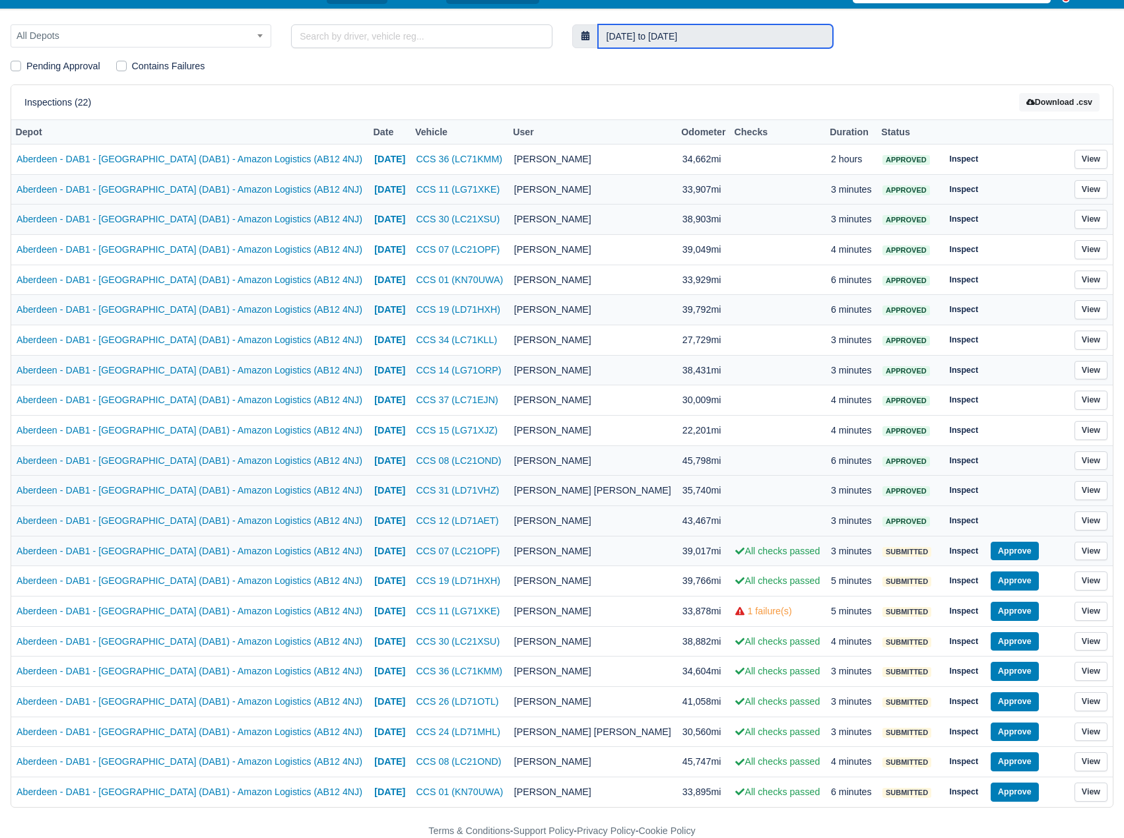
scroll to position [28, 0]
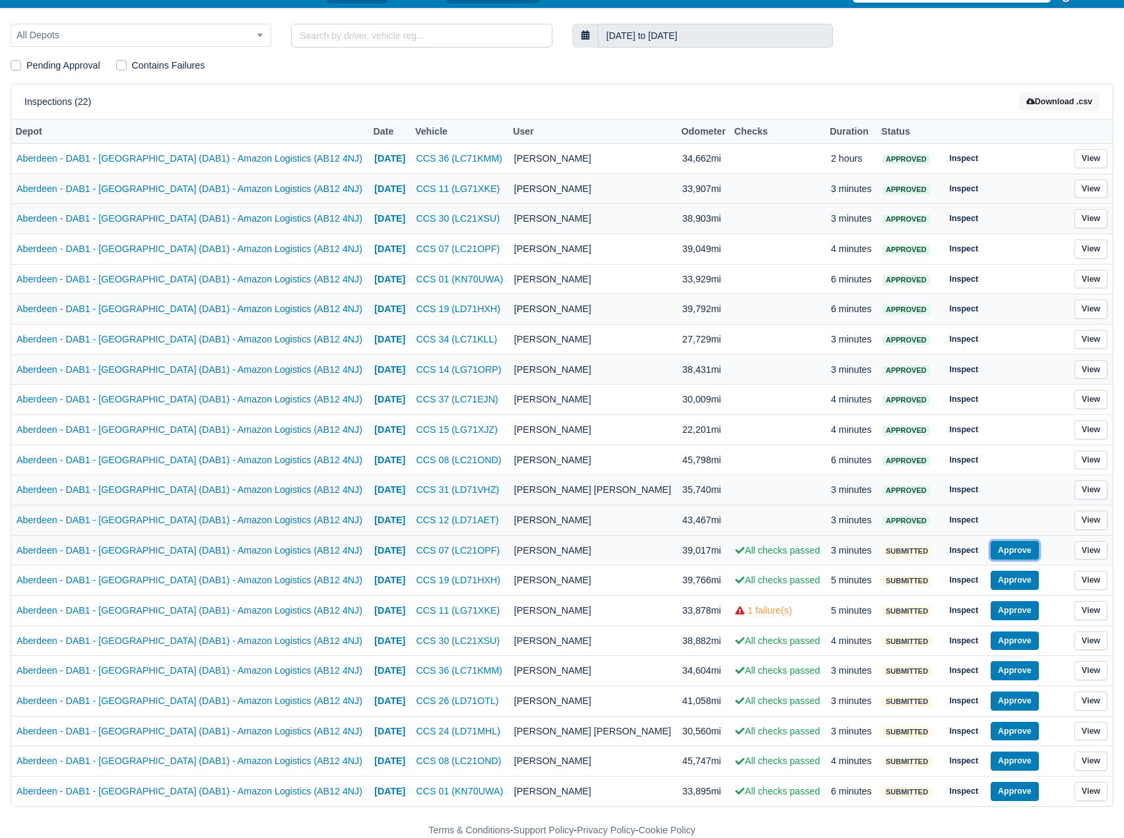
click at [1011, 546] on button "Approve" at bounding box center [1015, 550] width 48 height 19
click at [1009, 580] on button "Approve" at bounding box center [1015, 580] width 48 height 19
click at [1002, 640] on button "Approve" at bounding box center [1015, 641] width 48 height 19
click at [1005, 679] on button "Approve" at bounding box center [1015, 671] width 48 height 19
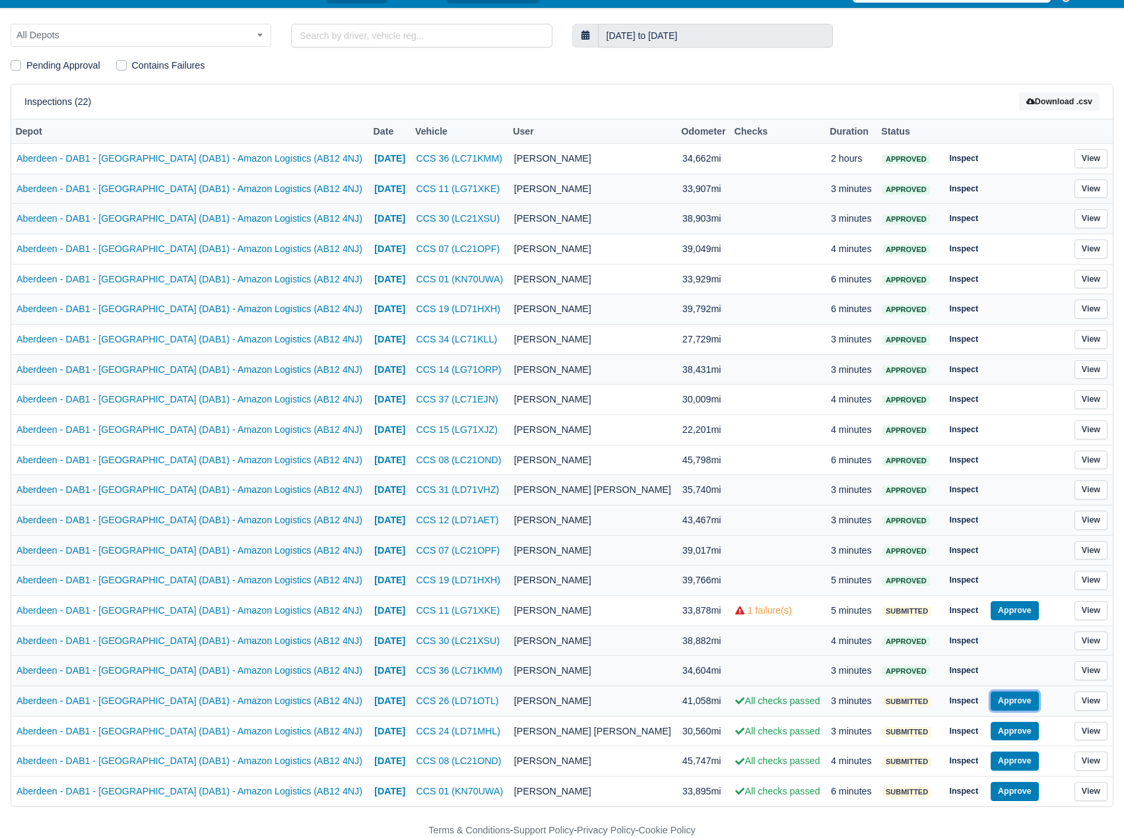
click at [1006, 704] on button "Approve" at bounding box center [1015, 701] width 48 height 19
click at [1006, 726] on button "Approve" at bounding box center [1015, 731] width 48 height 19
click at [1006, 766] on button "Approve" at bounding box center [1015, 761] width 48 height 19
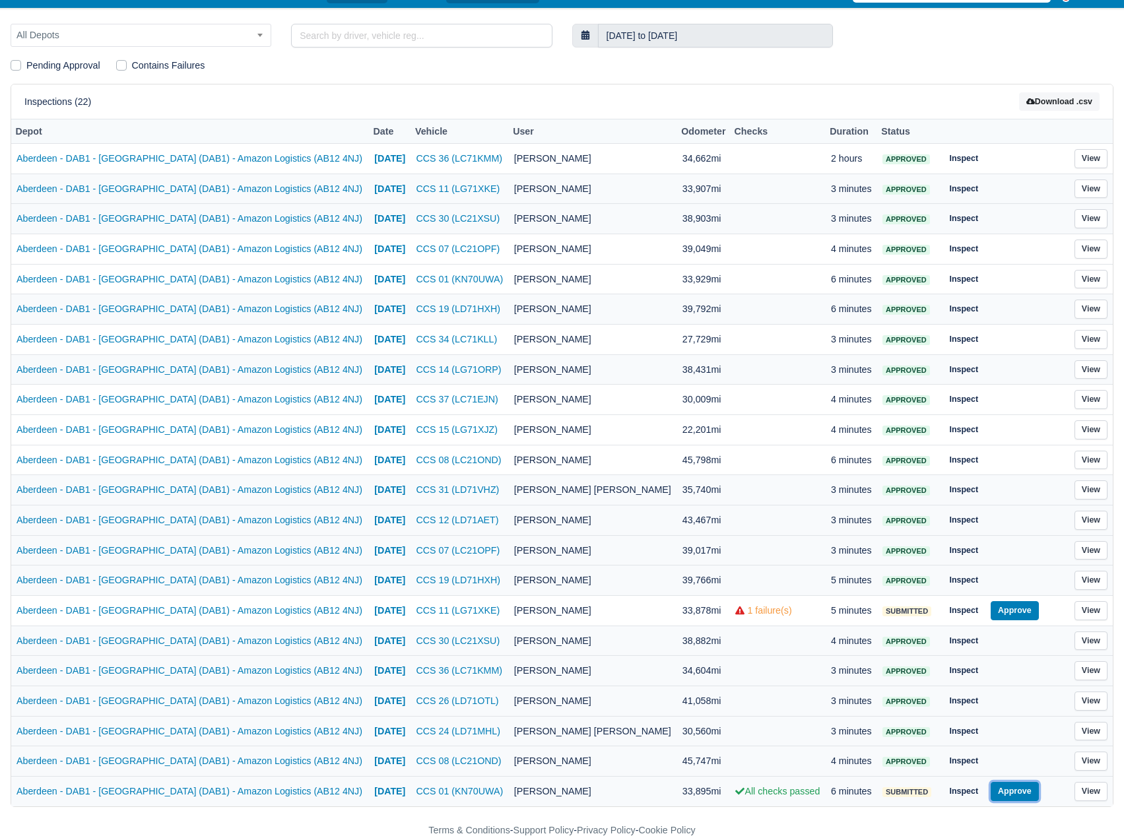
click at [1006, 786] on button "Approve" at bounding box center [1015, 791] width 48 height 19
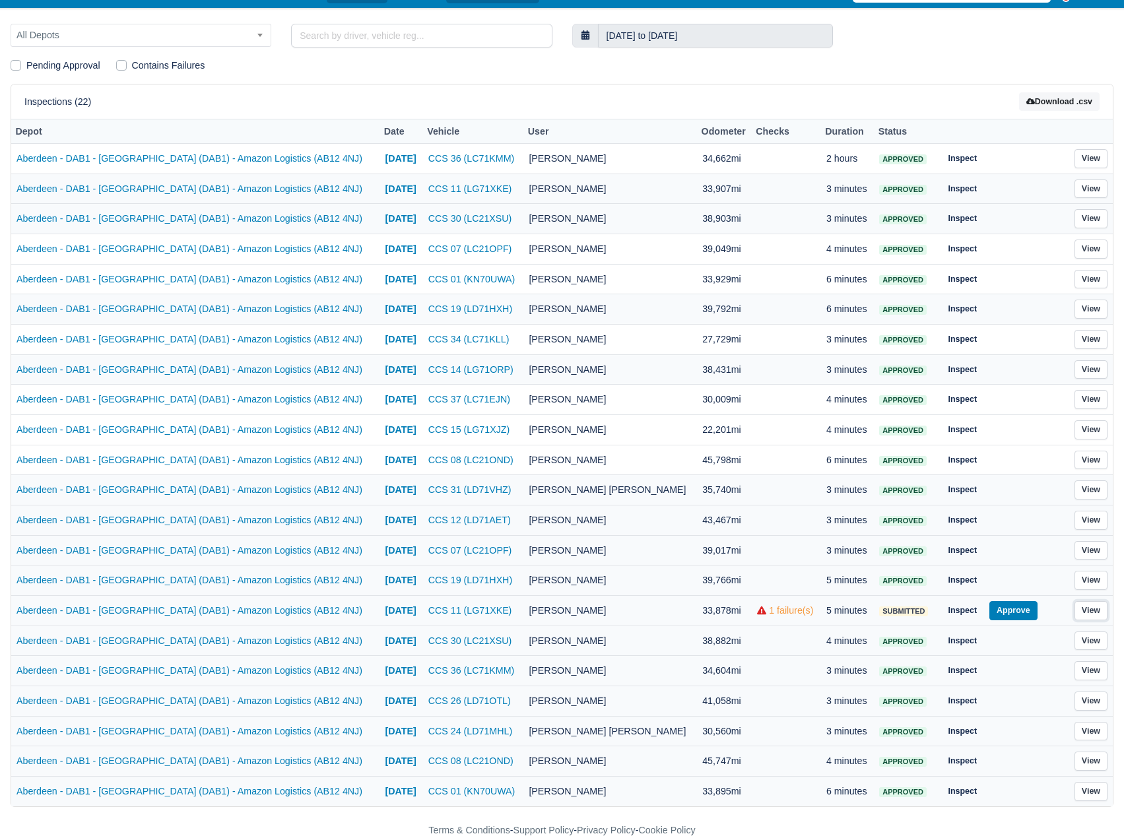
click at [1086, 608] on link "View" at bounding box center [1091, 610] width 33 height 19
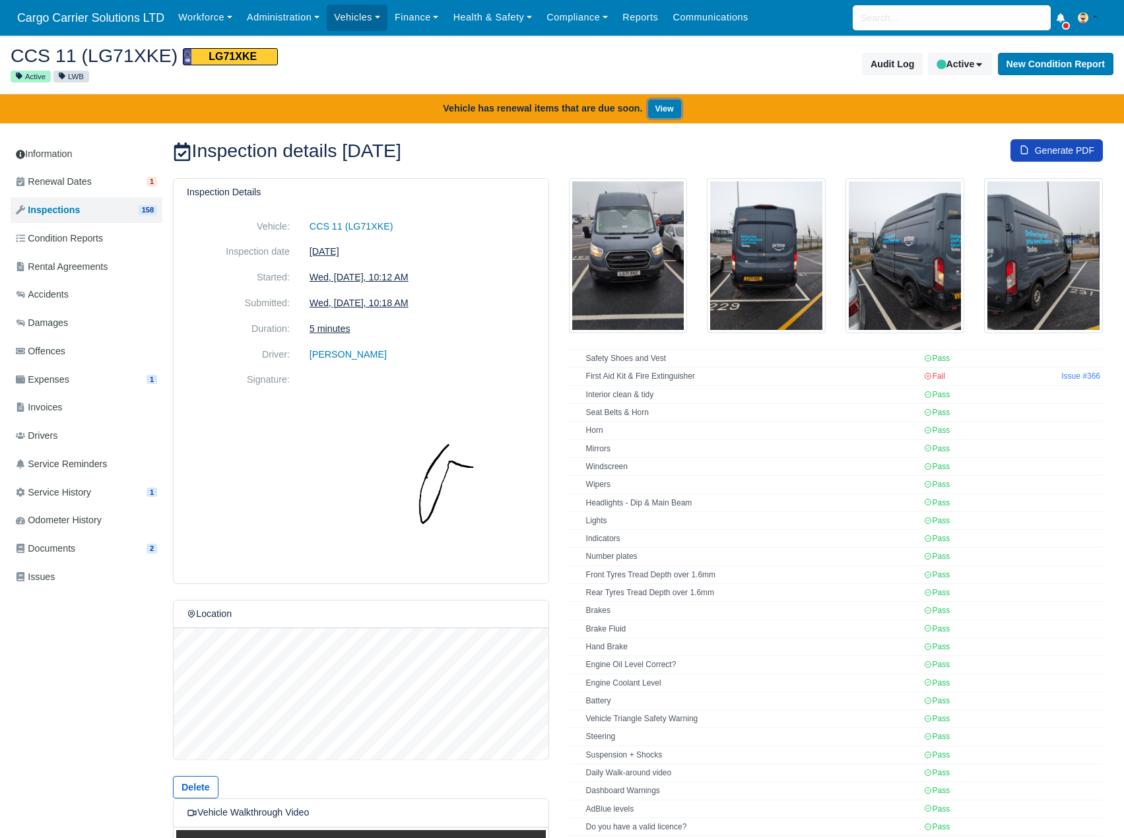
click at [663, 104] on link "View" at bounding box center [664, 109] width 33 height 19
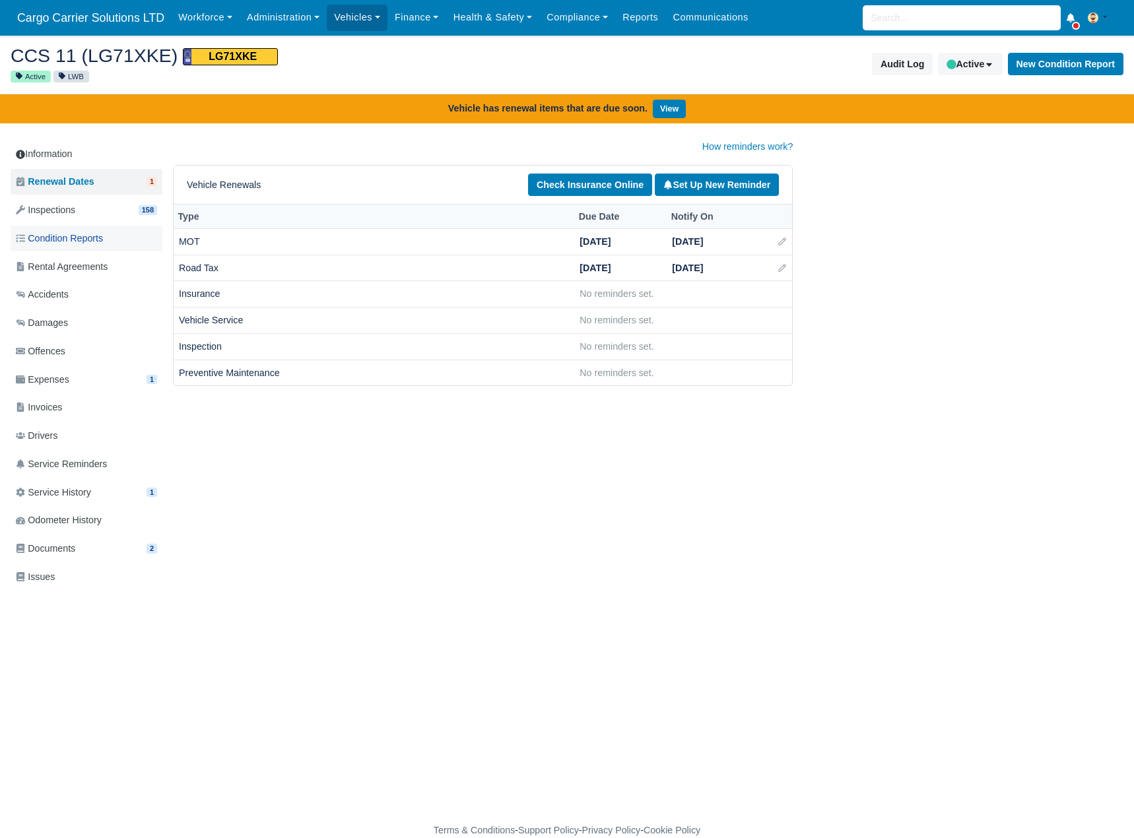
click at [53, 242] on span "Condition Reports" at bounding box center [59, 238] width 87 height 15
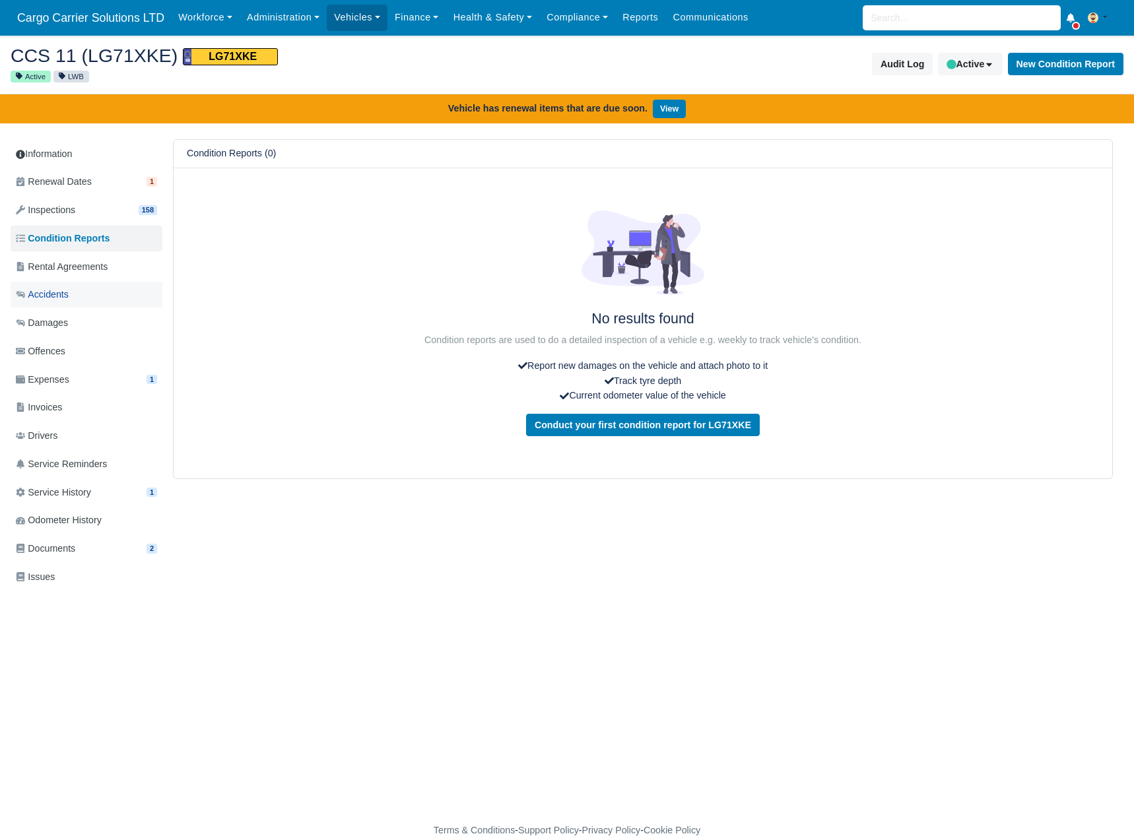
click at [67, 295] on span "Accidents" at bounding box center [42, 294] width 53 height 15
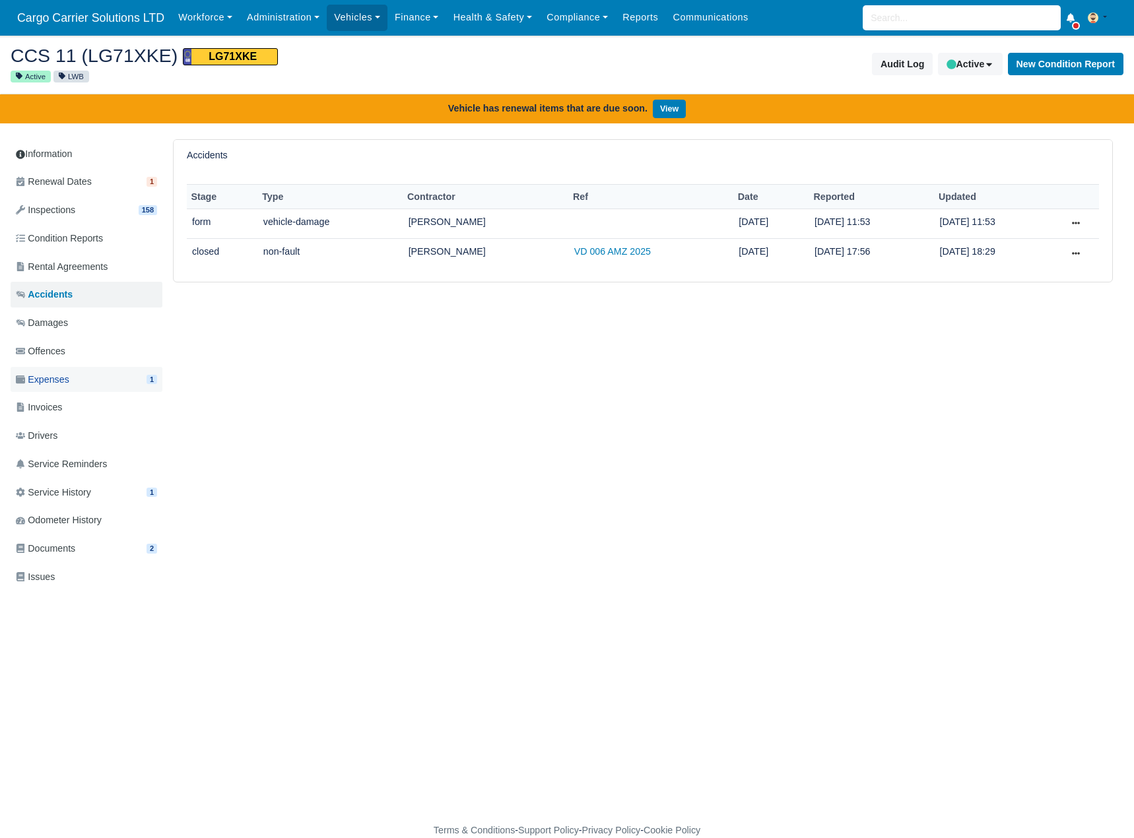
click at [79, 384] on link "Expenses 1" at bounding box center [87, 380] width 152 height 26
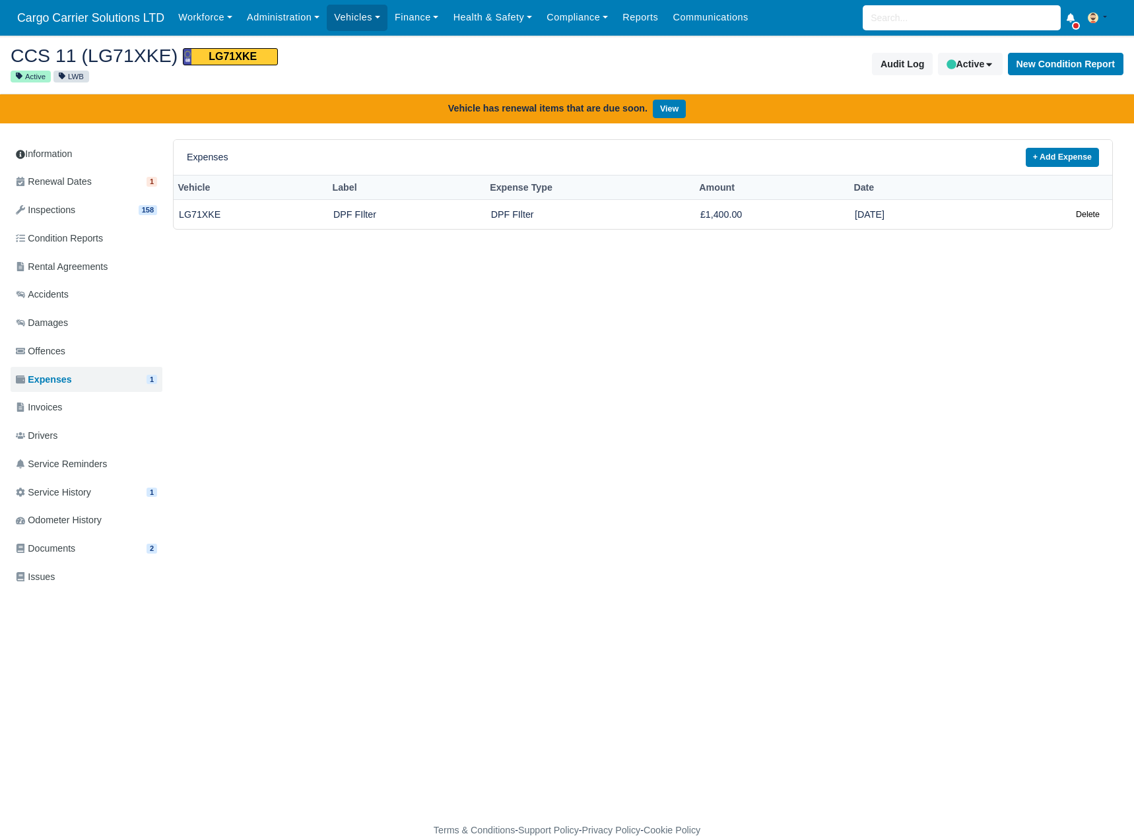
click at [77, 418] on link "Invoices" at bounding box center [87, 408] width 152 height 26
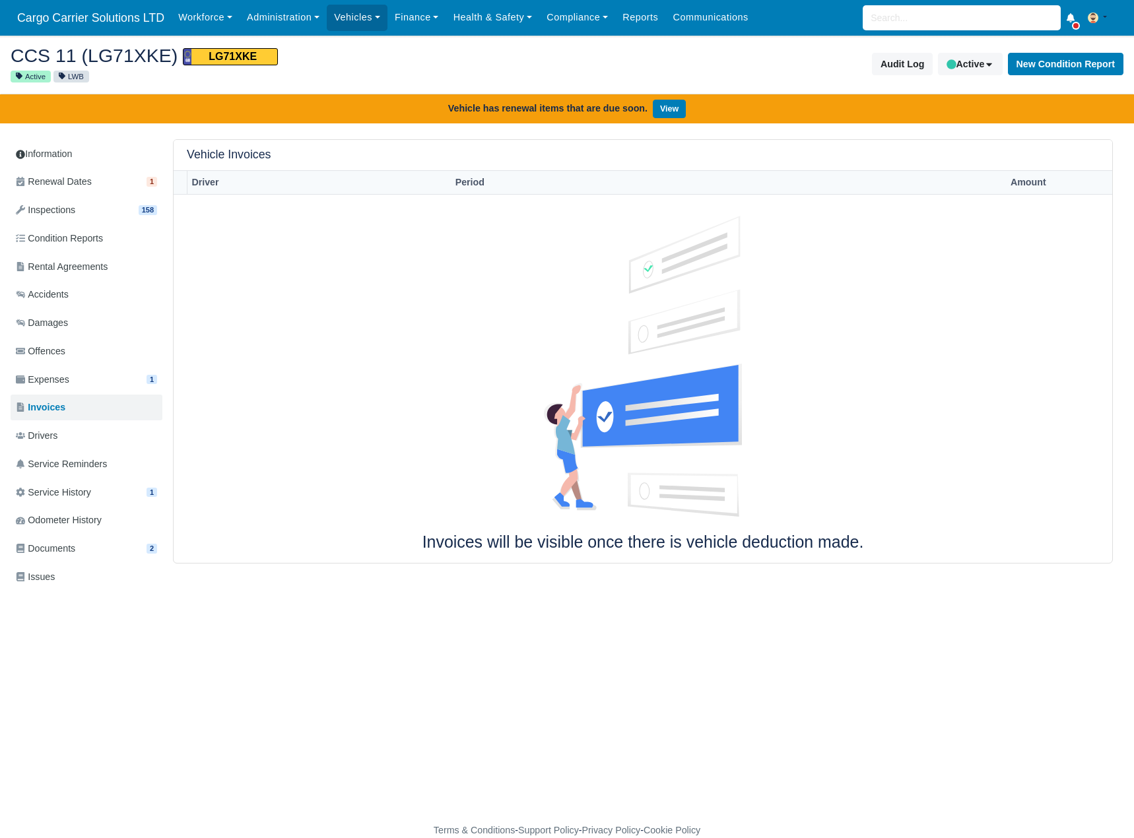
click at [67, 438] on link "Drivers" at bounding box center [87, 436] width 152 height 26
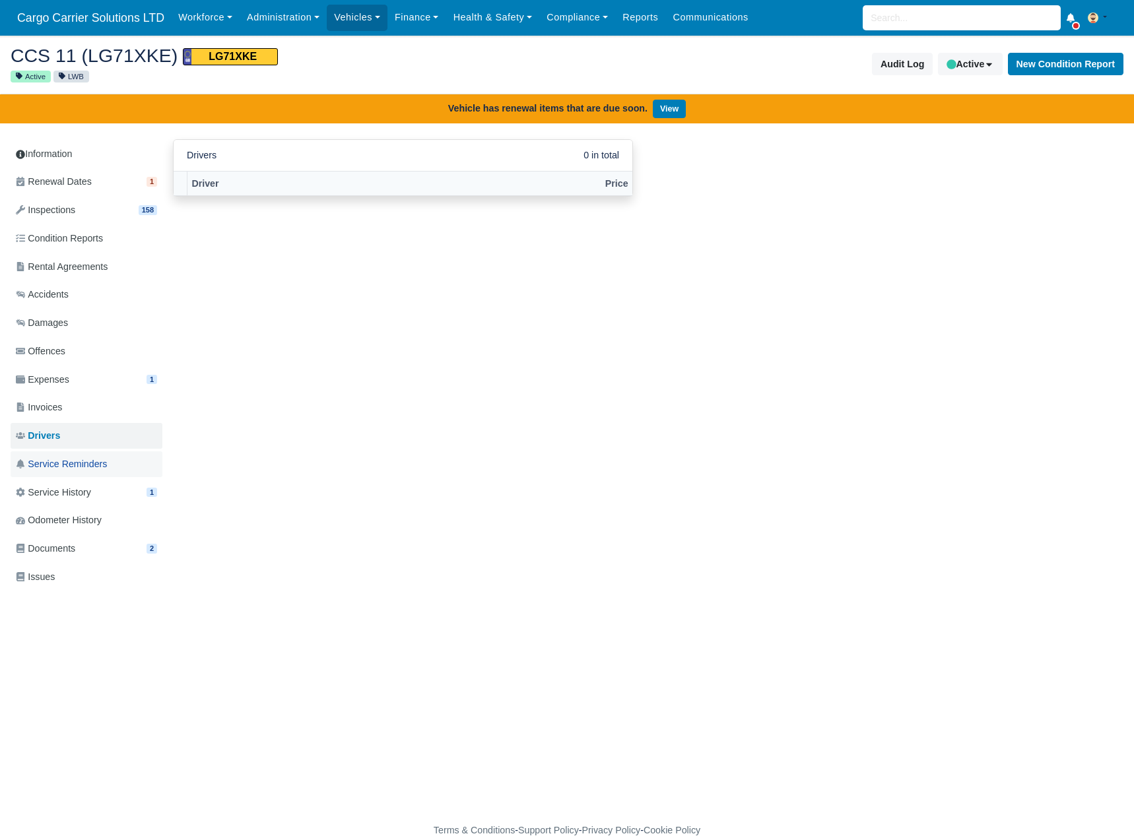
click at [63, 463] on span "Service Reminders" at bounding box center [61, 464] width 91 height 15
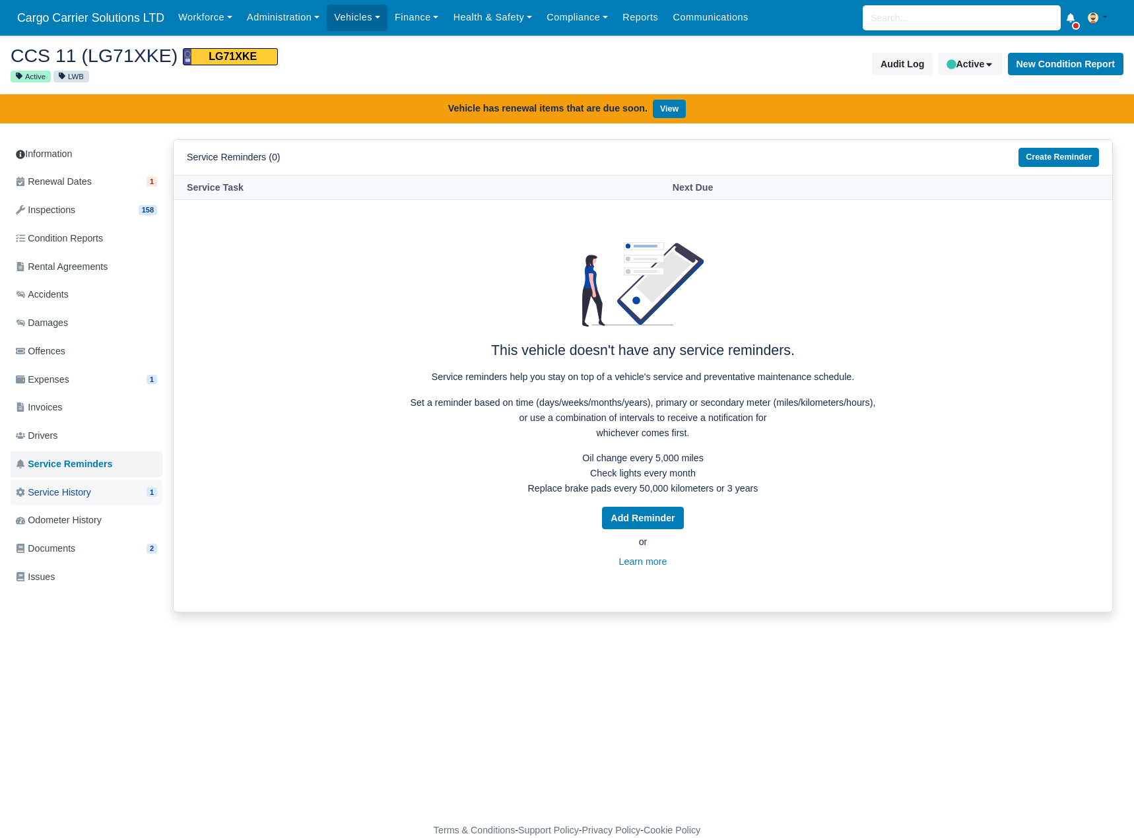
click at [62, 489] on span "Service History" at bounding box center [53, 492] width 75 height 15
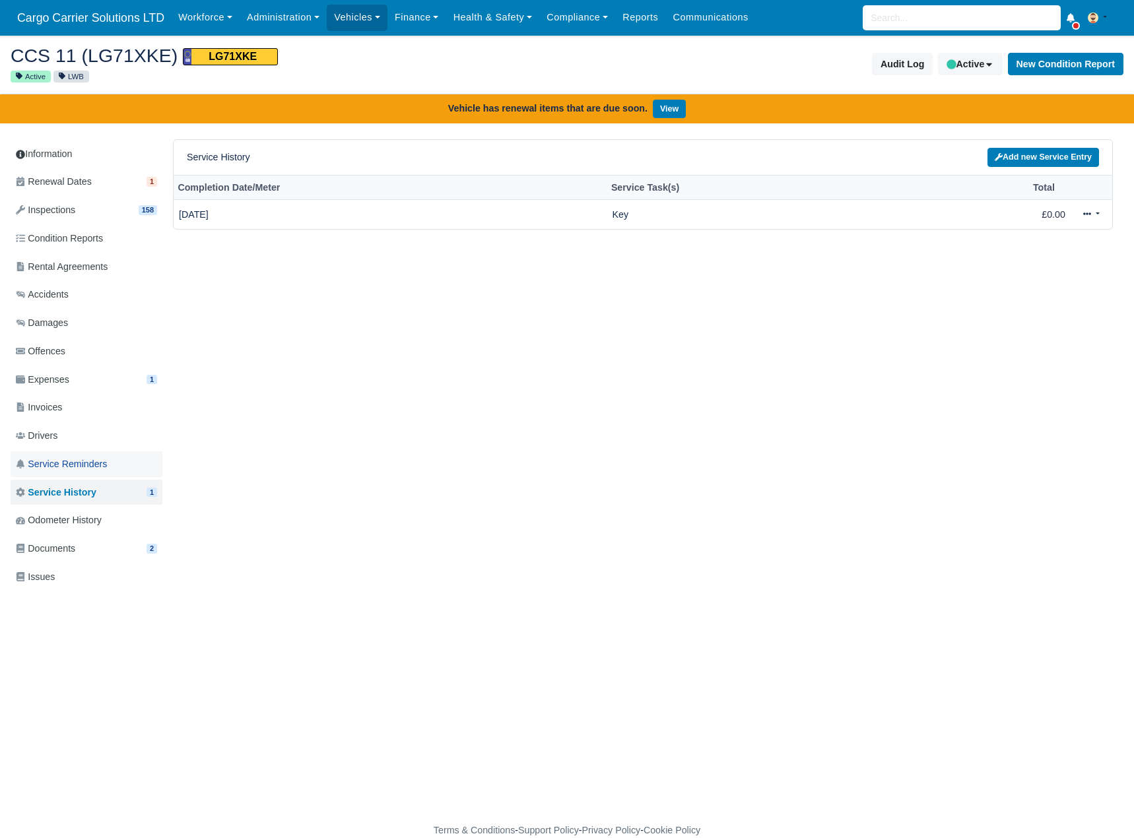
click at [61, 463] on span "Service Reminders" at bounding box center [61, 464] width 91 height 15
